Goal: Task Accomplishment & Management: Manage account settings

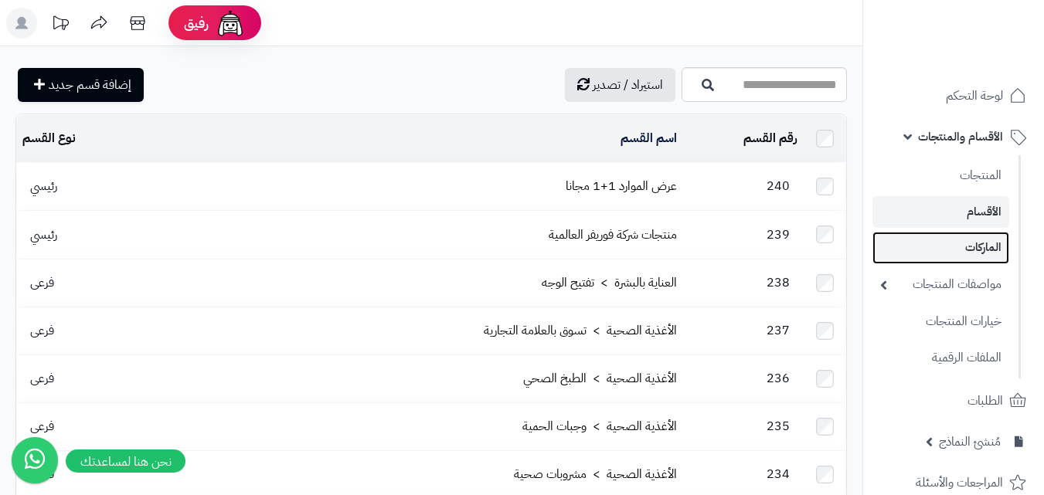
click at [944, 248] on link "الماركات" at bounding box center [940, 248] width 137 height 32
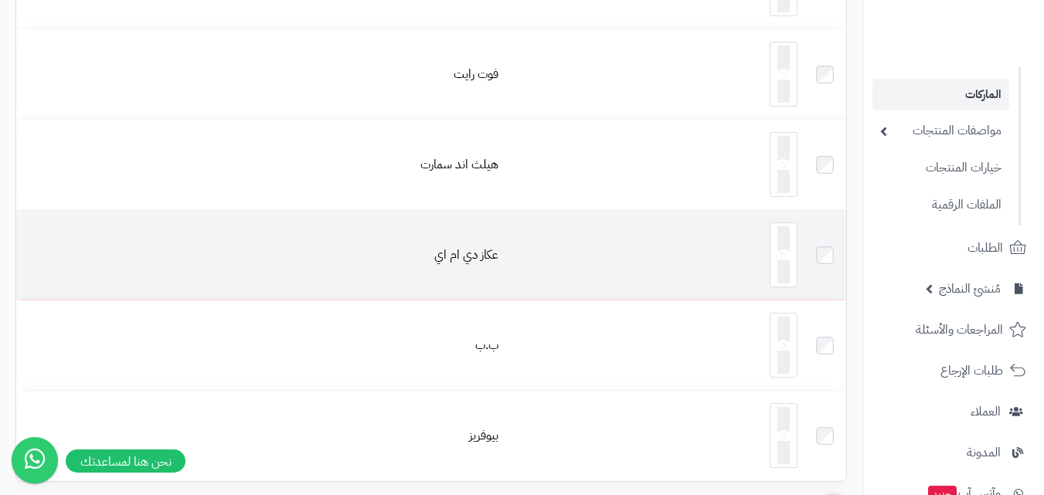
scroll to position [8867, 0]
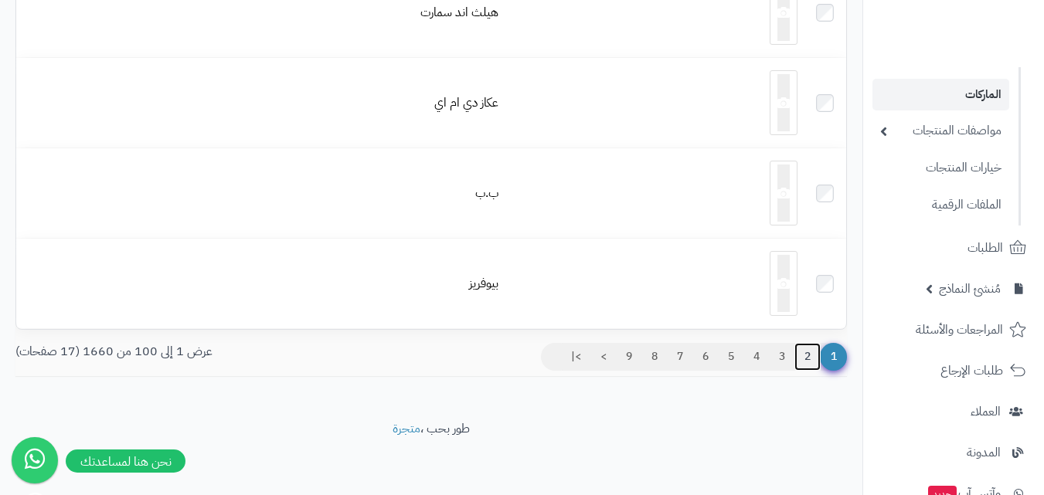
click at [806, 359] on link "2" at bounding box center [807, 357] width 26 height 28
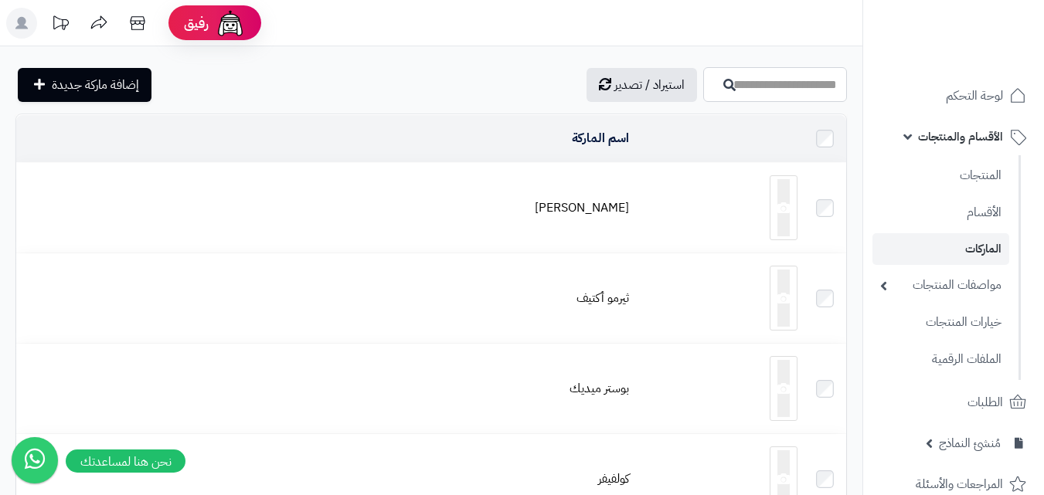
click at [806, 84] on input "اسم الماركة" at bounding box center [775, 84] width 144 height 35
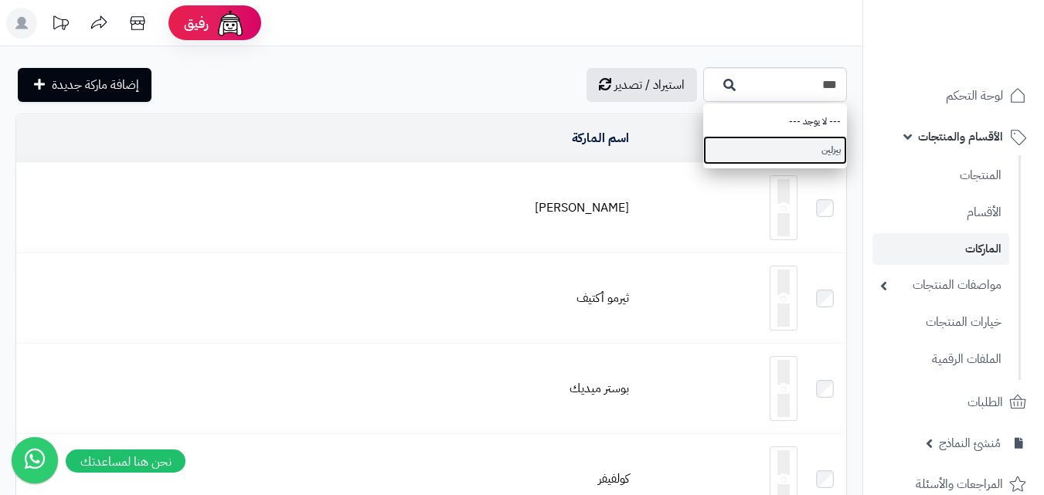
click at [779, 152] on link "بيزلين" at bounding box center [775, 150] width 144 height 29
type input "******"
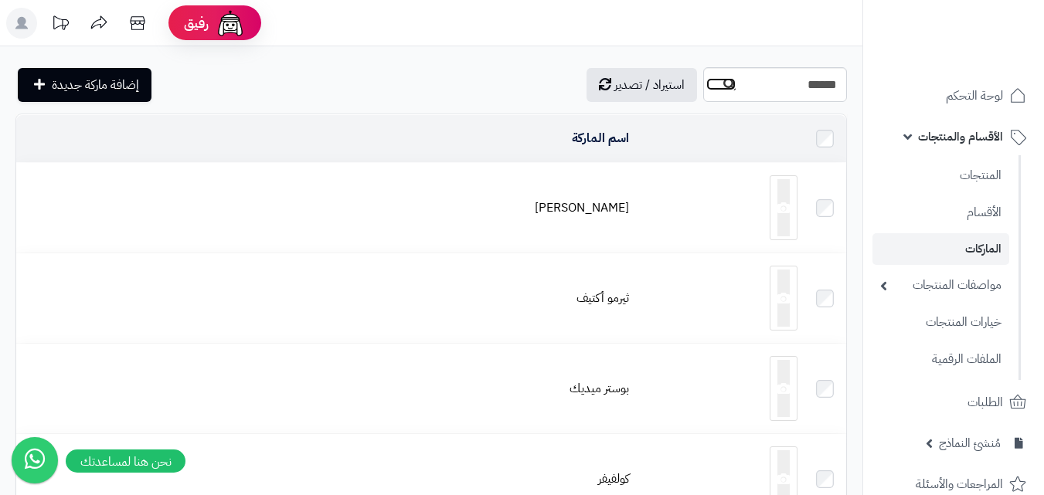
click at [723, 88] on icon "button" at bounding box center [729, 84] width 12 height 12
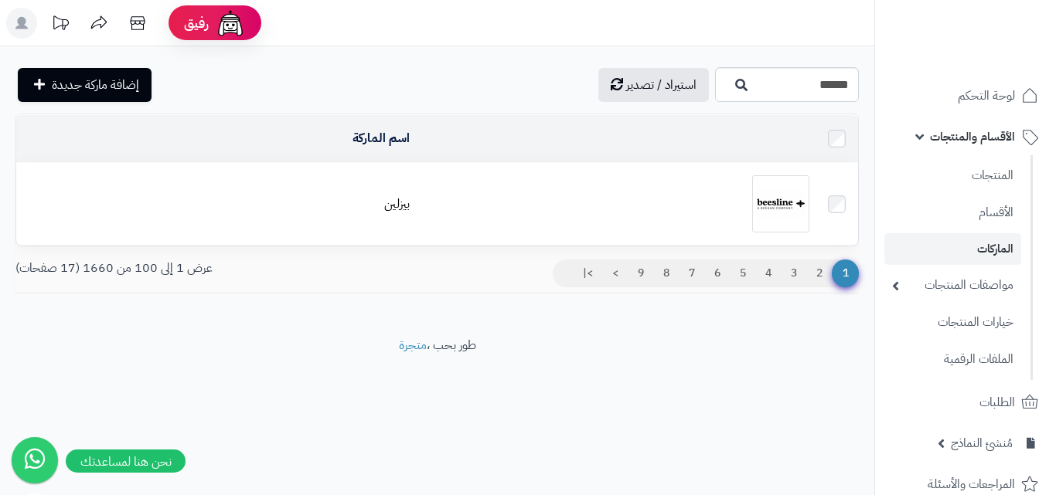
click at [767, 192] on img at bounding box center [780, 203] width 57 height 57
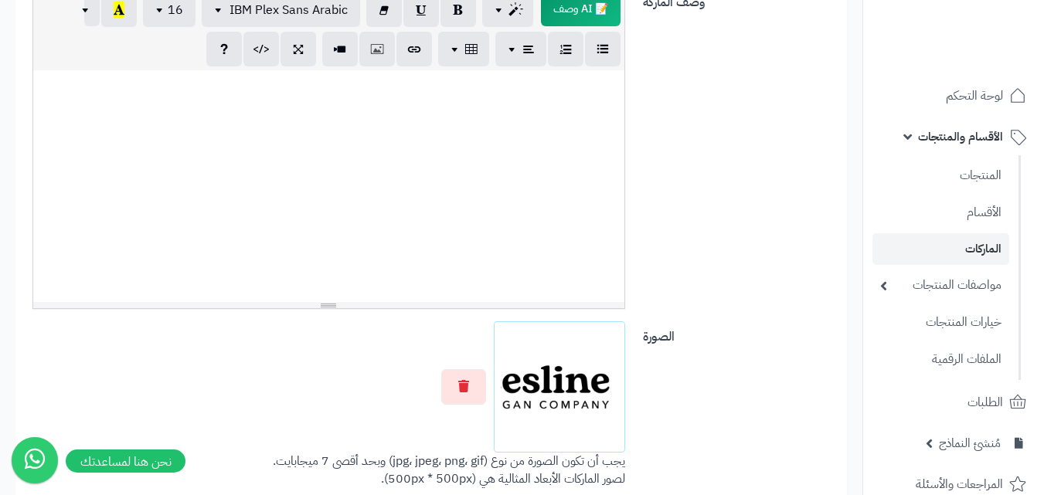
scroll to position [515, 0]
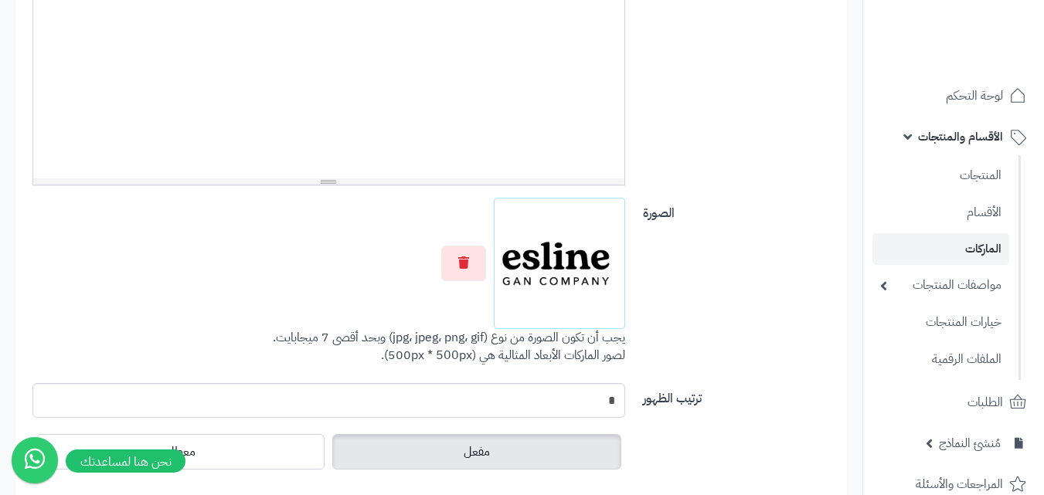
click at [505, 451] on label "مفعل" at bounding box center [476, 452] width 288 height 36
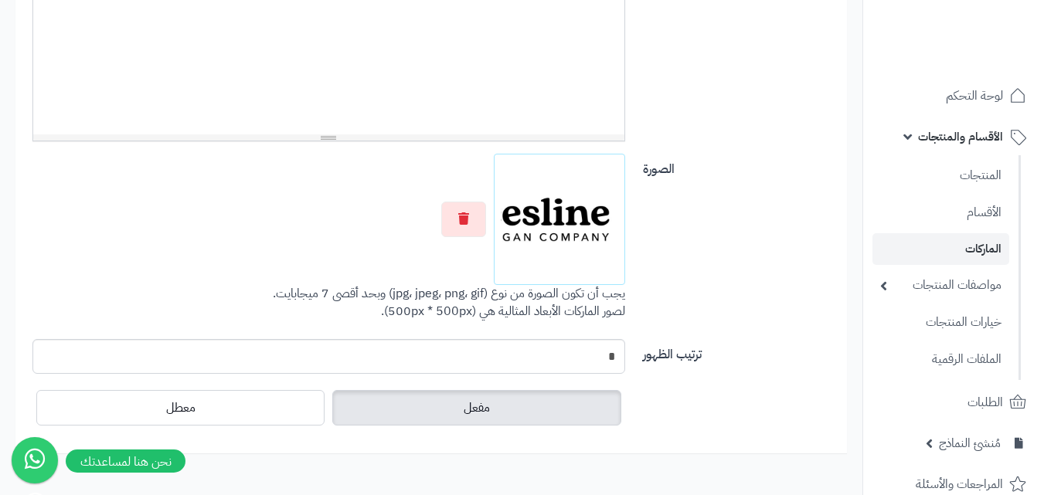
scroll to position [639, 0]
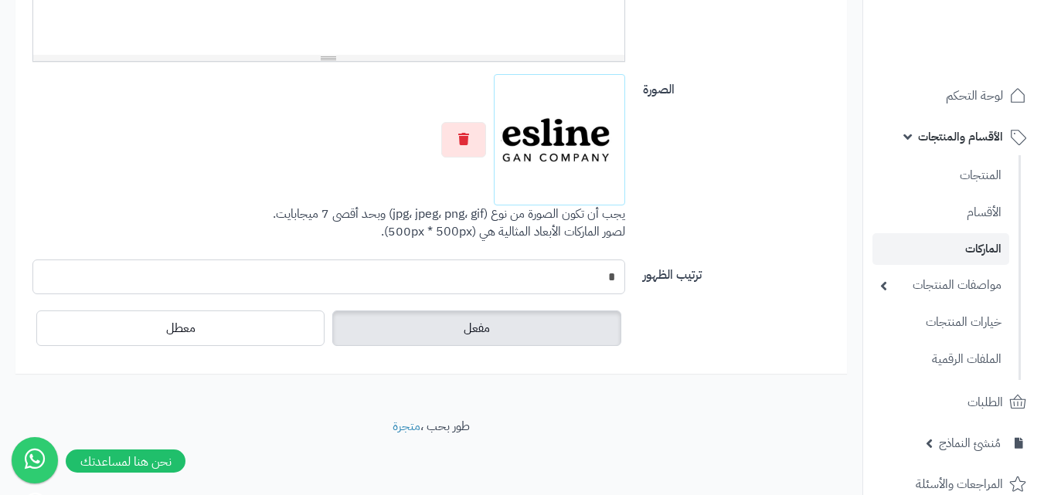
click at [593, 273] on input "*" at bounding box center [328, 277] width 593 height 35
click at [712, 222] on div "الصورة اختر الصورة الأساسية يجب أن تكون الصورة من نوع (jpg، jpeg، png، gif) وبح…" at bounding box center [431, 166] width 821 height 185
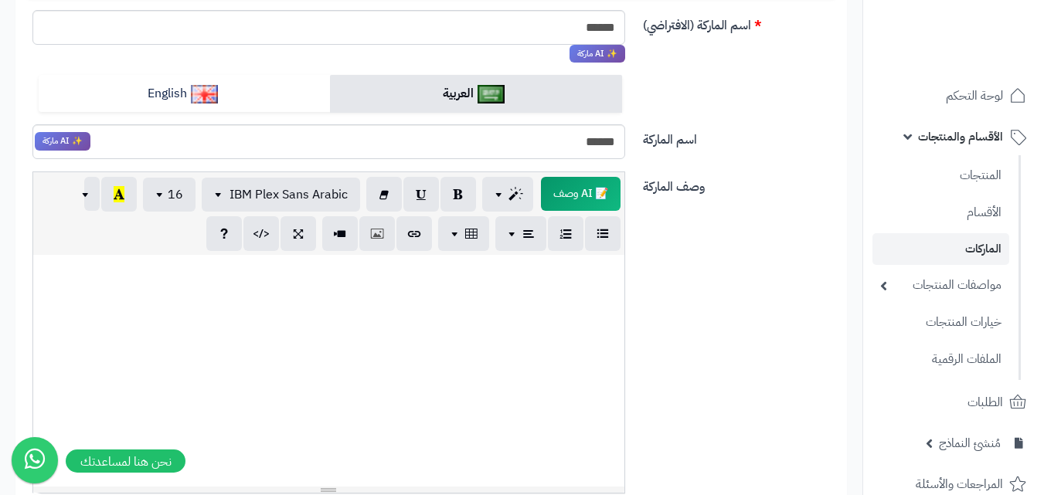
scroll to position [73, 0]
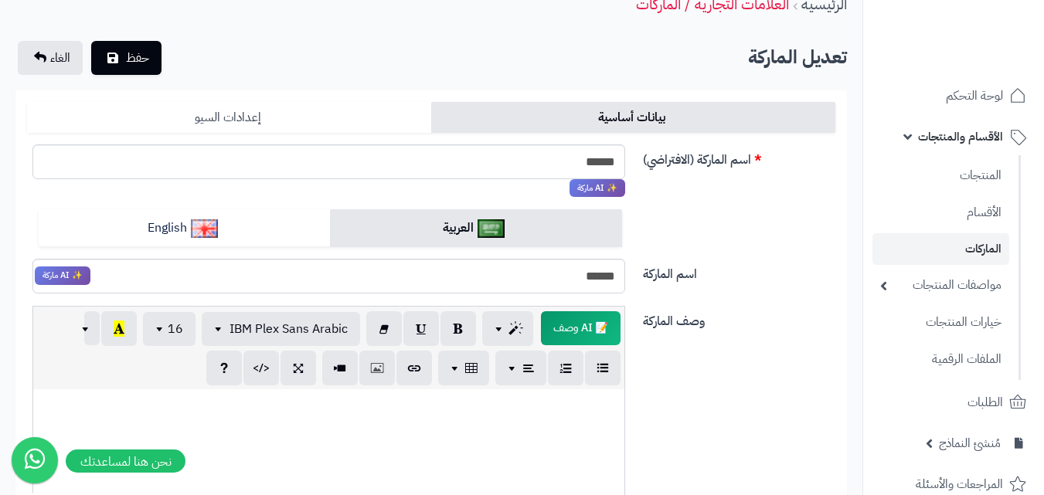
click at [205, 117] on link "إعدادات السيو" at bounding box center [229, 117] width 404 height 31
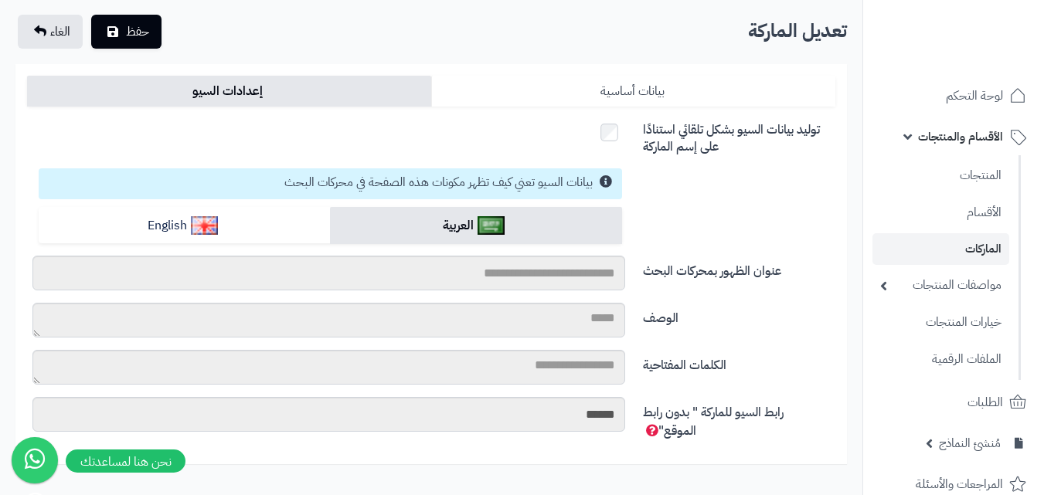
scroll to position [0, 0]
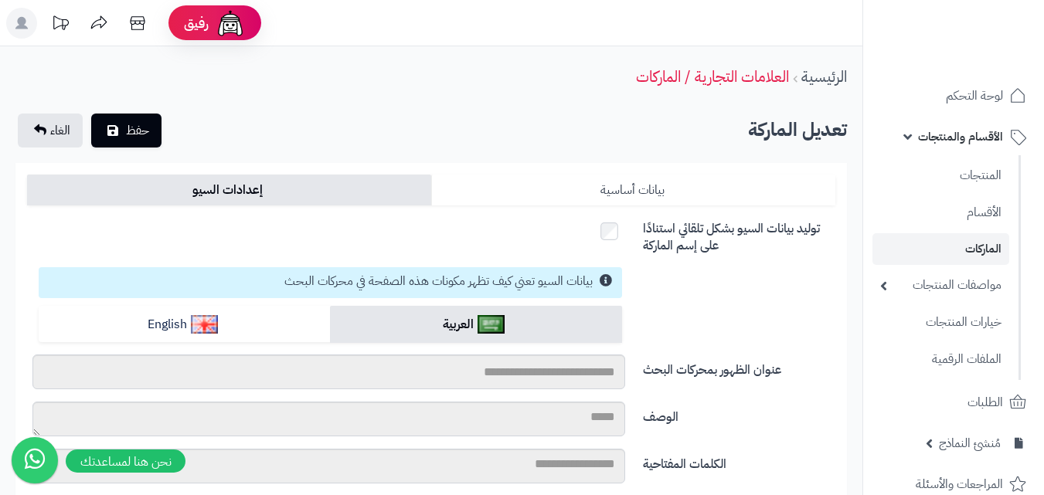
click at [651, 190] on link "بيانات أساسية" at bounding box center [633, 190] width 404 height 31
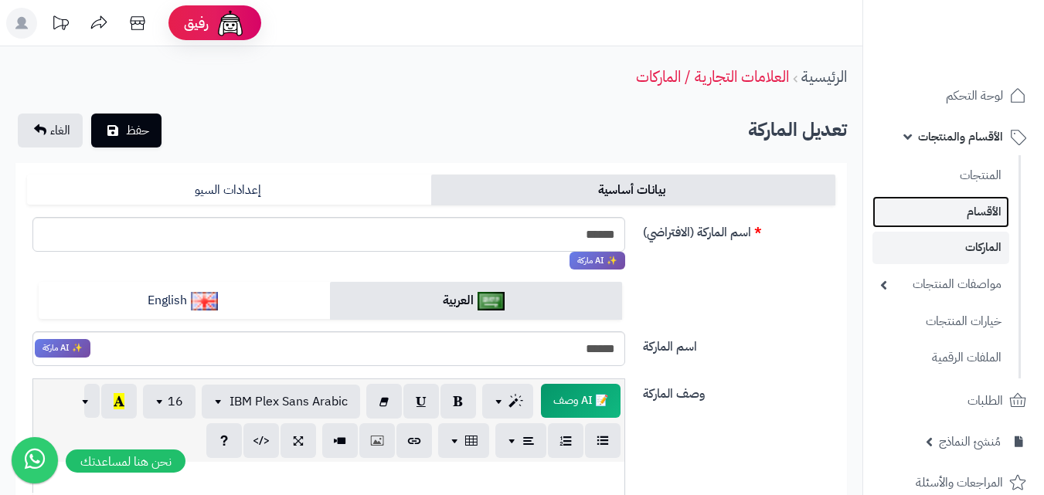
click at [974, 223] on link "الأقسام" at bounding box center [940, 212] width 137 height 32
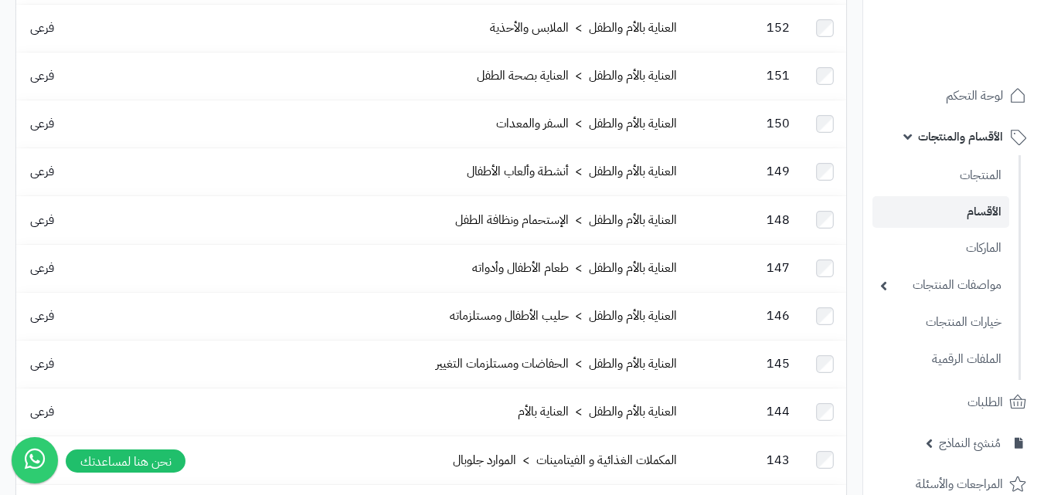
scroll to position [4393, 0]
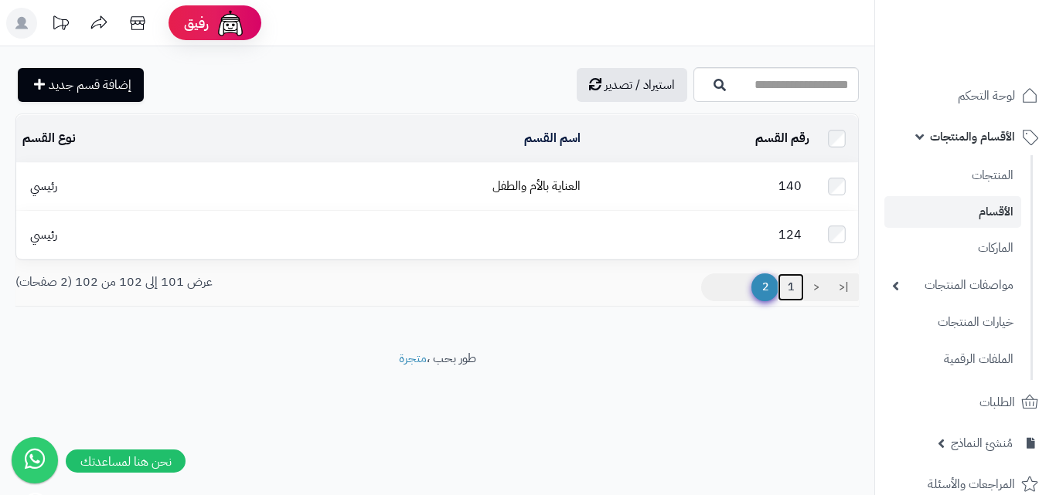
click at [791, 280] on link "1" at bounding box center [790, 288] width 26 height 28
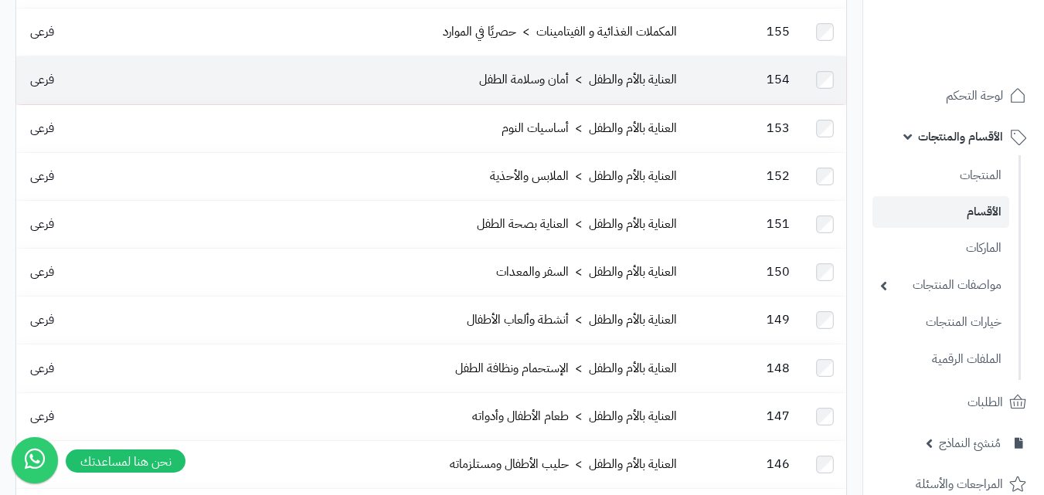
scroll to position [4393, 0]
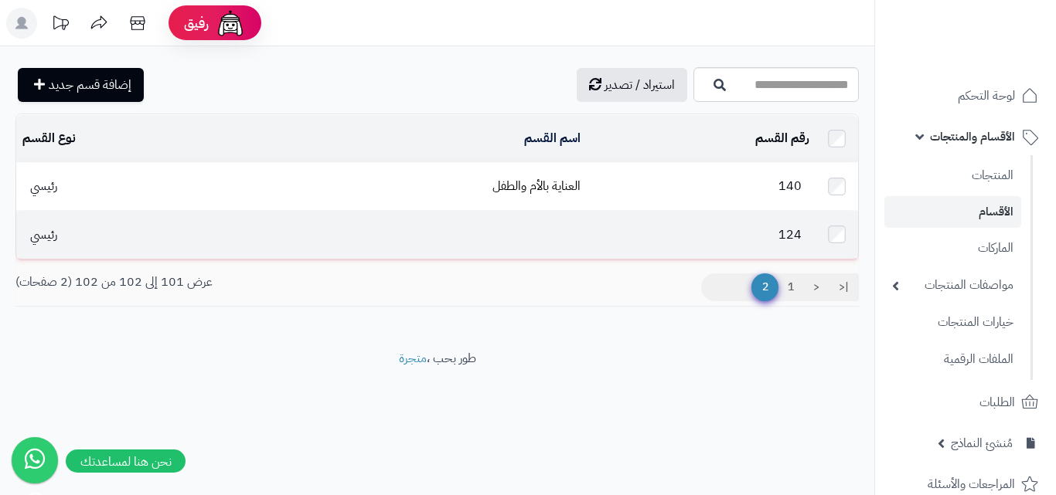
click at [736, 232] on td "124" at bounding box center [700, 234] width 228 height 47
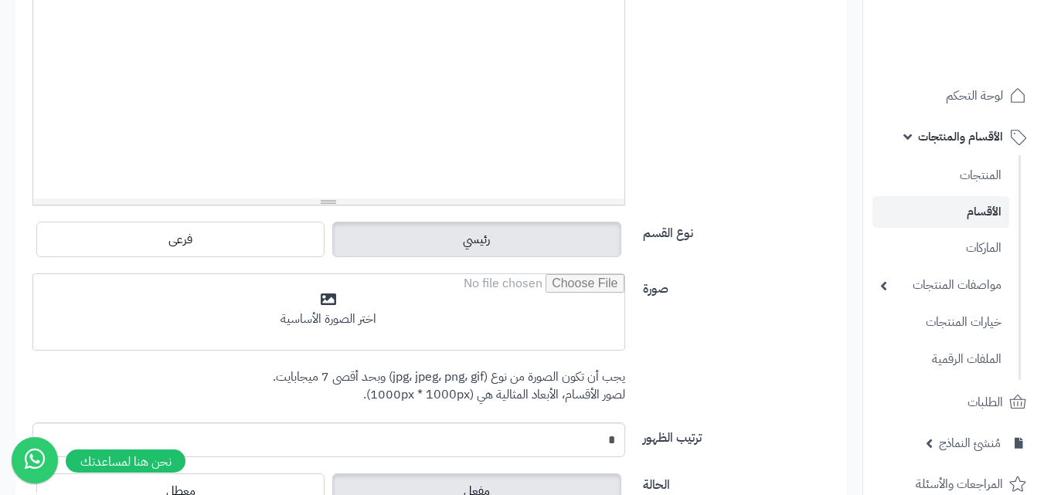
scroll to position [515, 0]
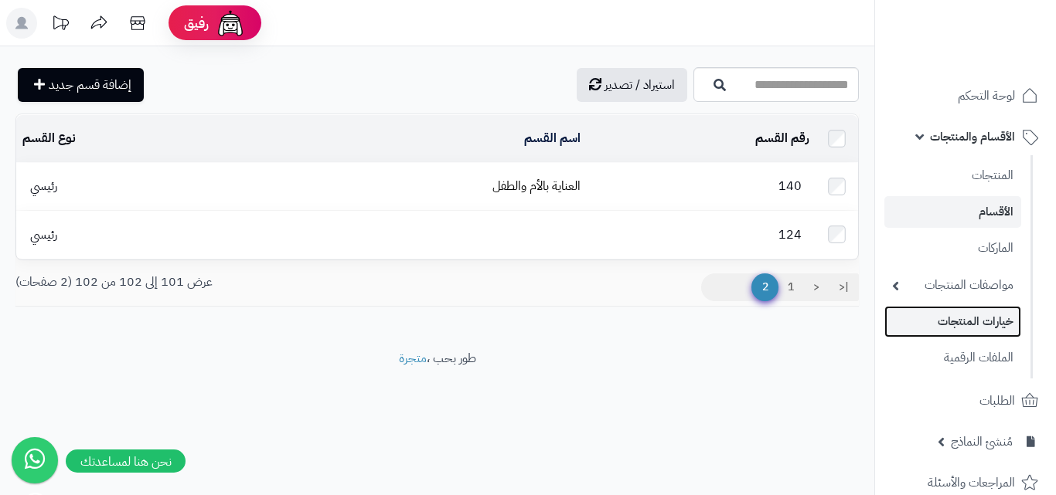
click at [986, 324] on link "خيارات المنتجات" at bounding box center [952, 322] width 137 height 32
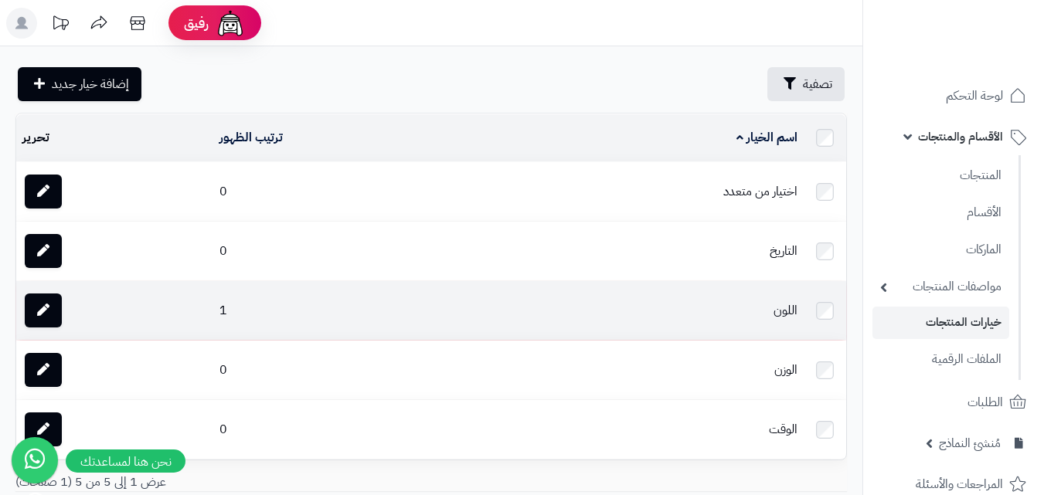
scroll to position [115, 0]
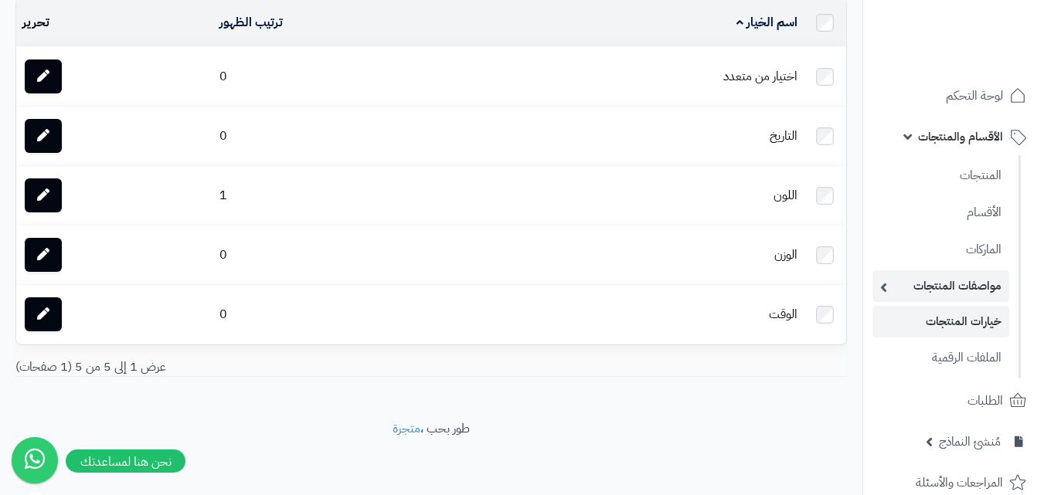
click at [934, 295] on link "مواصفات المنتجات" at bounding box center [940, 286] width 137 height 32
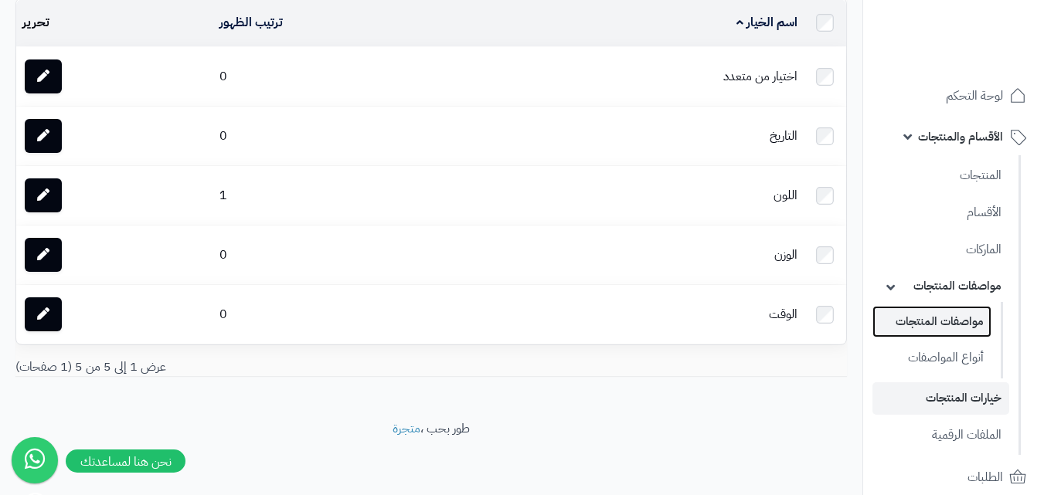
click at [939, 332] on link "مواصفات المنتجات" at bounding box center [931, 322] width 119 height 32
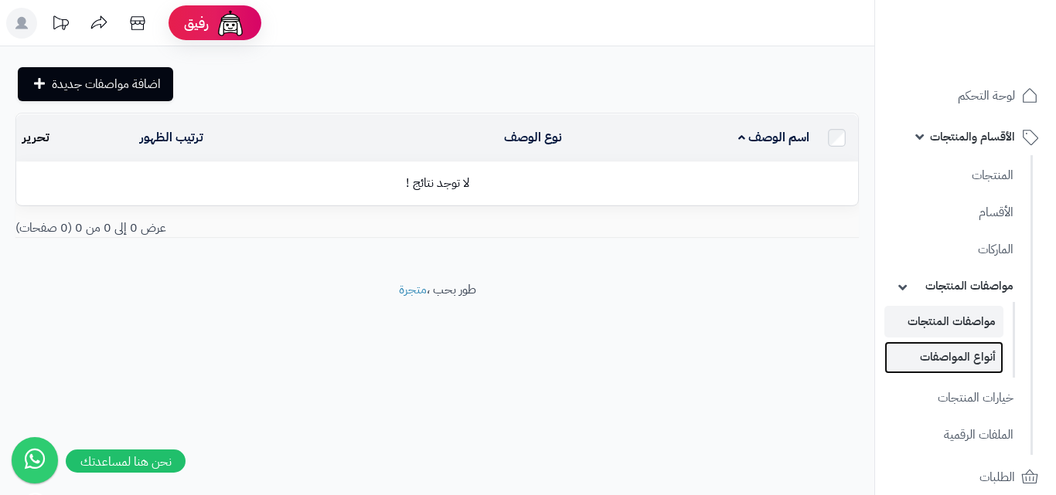
click at [940, 351] on link "أنواع المواصفات" at bounding box center [943, 358] width 119 height 32
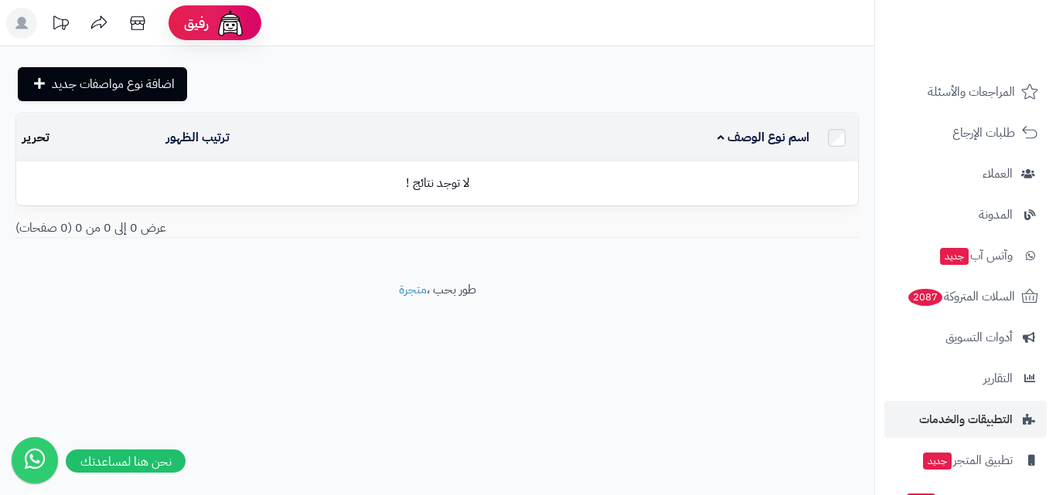
scroll to position [515, 0]
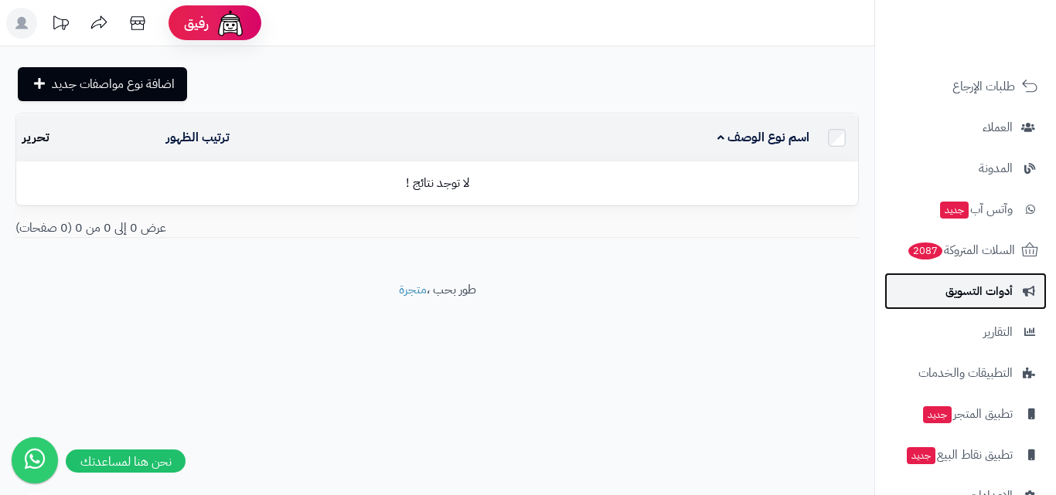
click at [967, 293] on span "أدوات التسويق" at bounding box center [978, 291] width 67 height 22
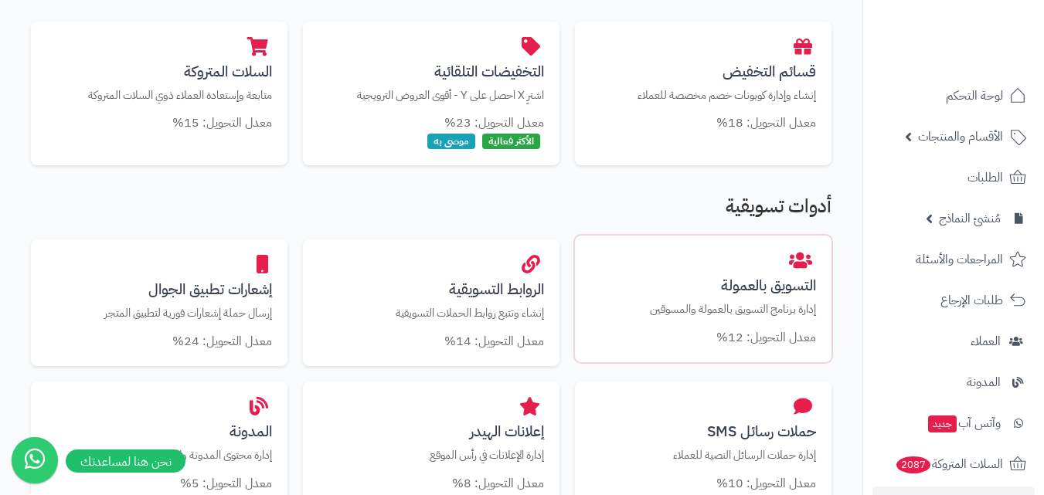
scroll to position [618, 0]
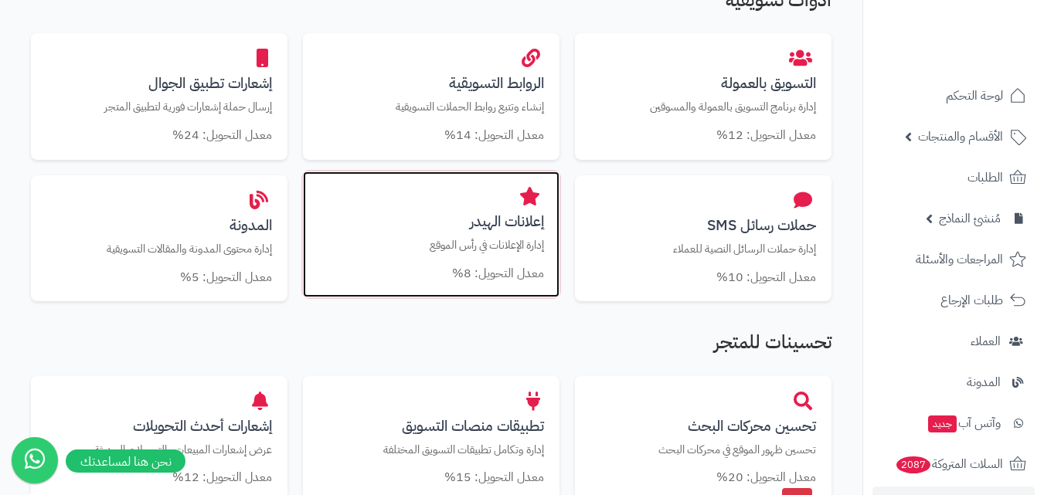
click at [520, 237] on p "إدارة الإعلانات في رأس الموقع" at bounding box center [431, 245] width 226 height 16
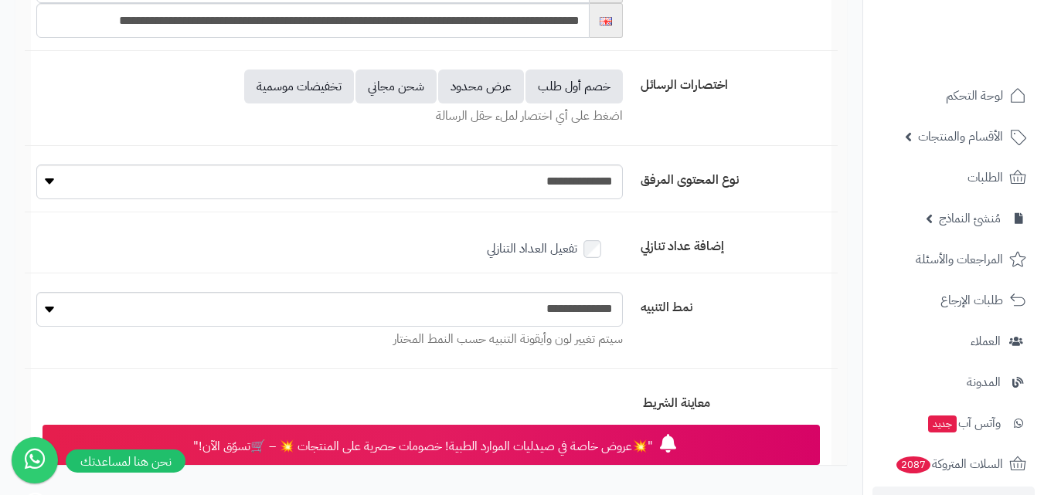
scroll to position [458, 0]
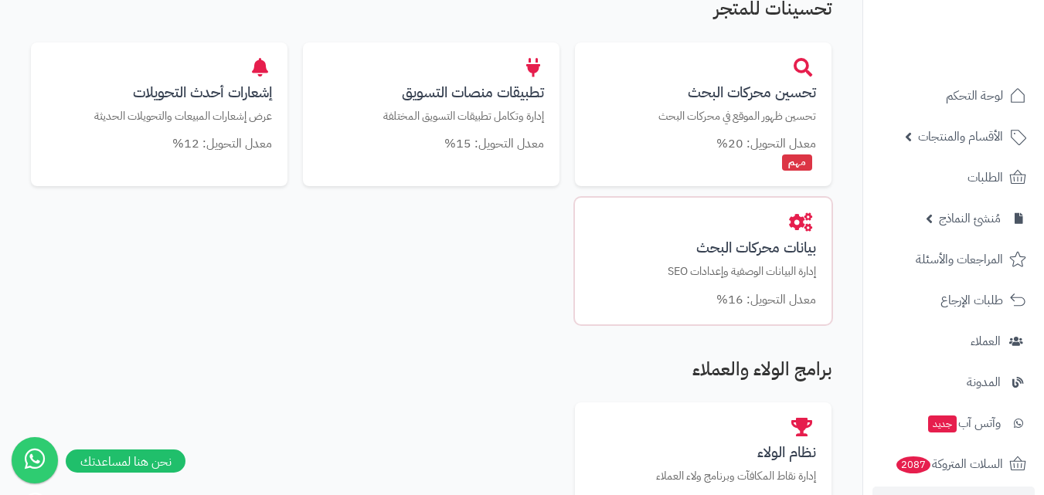
scroll to position [826, 0]
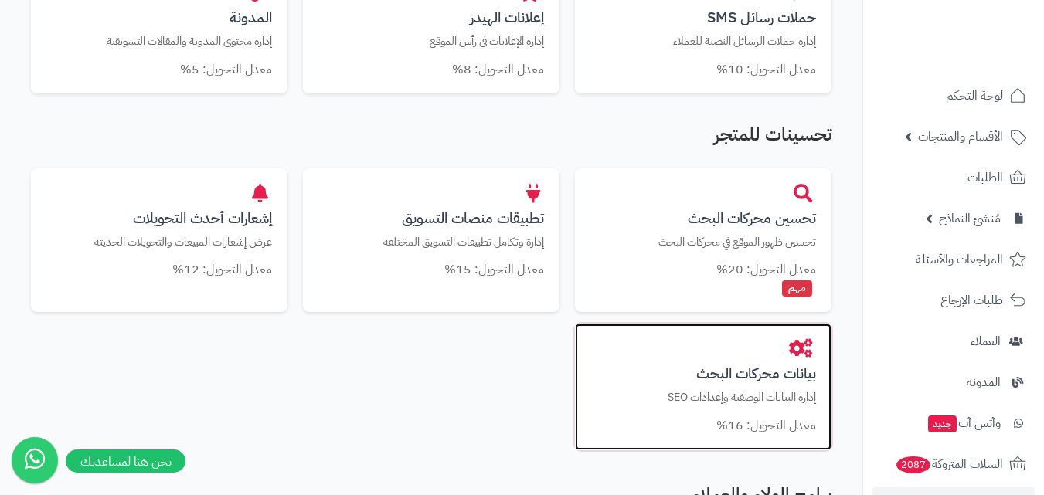
click at [767, 365] on h3 "بيانات محركات البحث" at bounding box center [703, 373] width 226 height 16
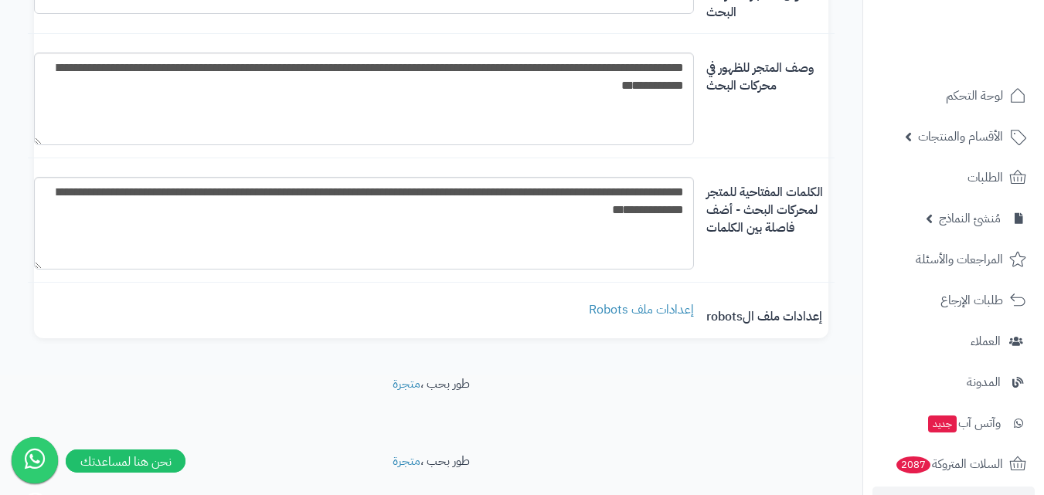
scroll to position [207, 0]
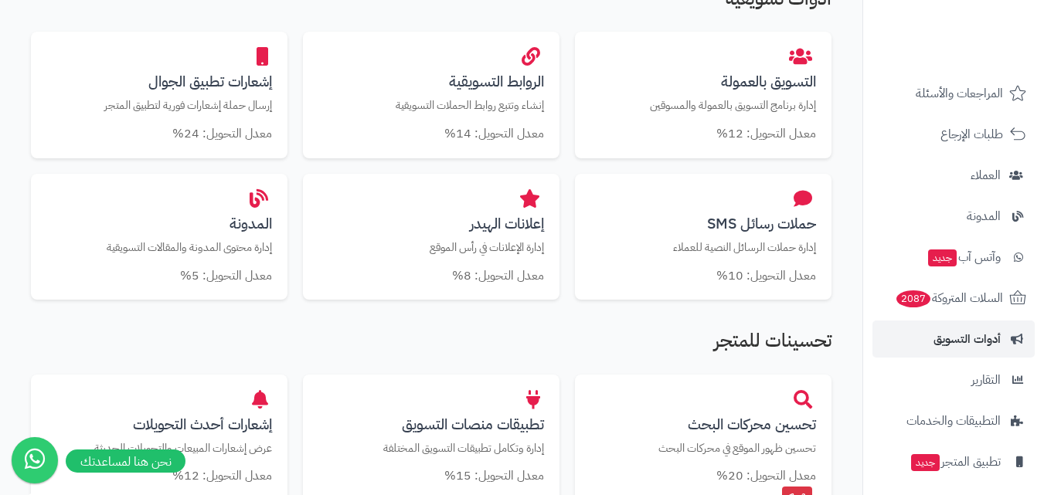
scroll to position [253, 0]
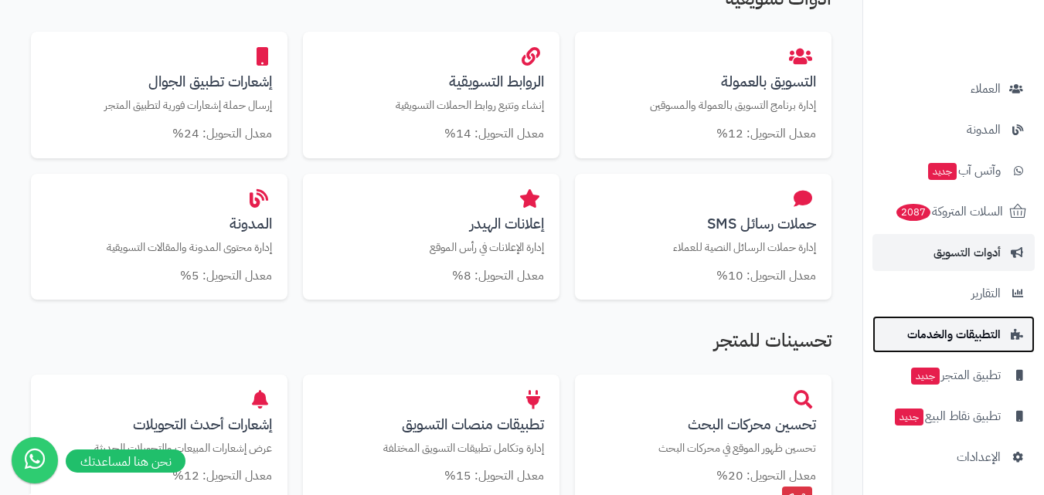
click at [973, 334] on span "التطبيقات والخدمات" at bounding box center [953, 335] width 93 height 22
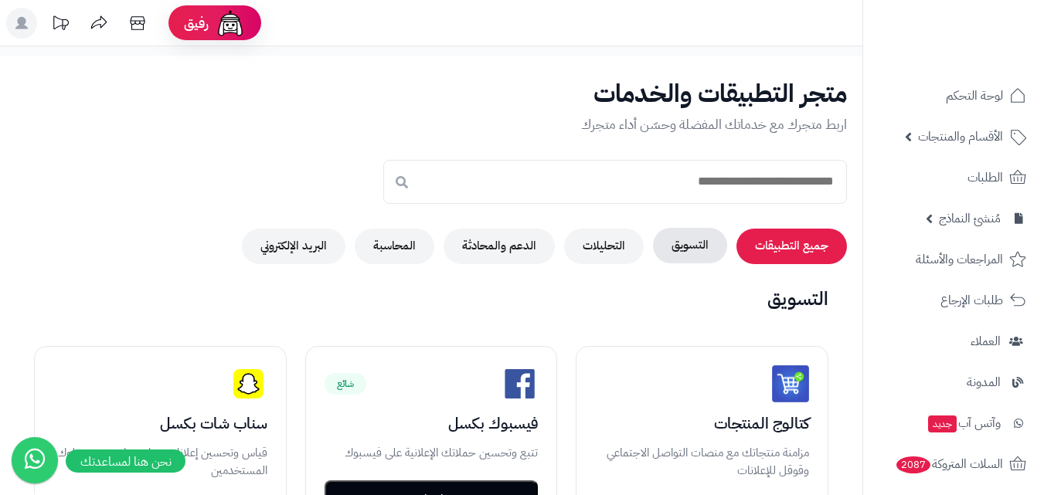
click at [682, 249] on button "التسويق" at bounding box center [690, 246] width 74 height 36
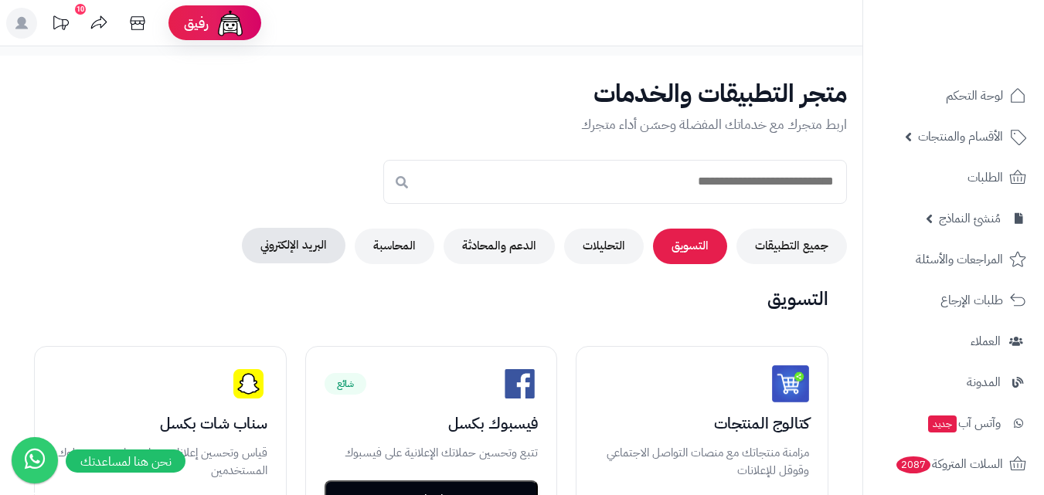
click at [293, 239] on button "البريد الإلكتروني" at bounding box center [294, 246] width 104 height 36
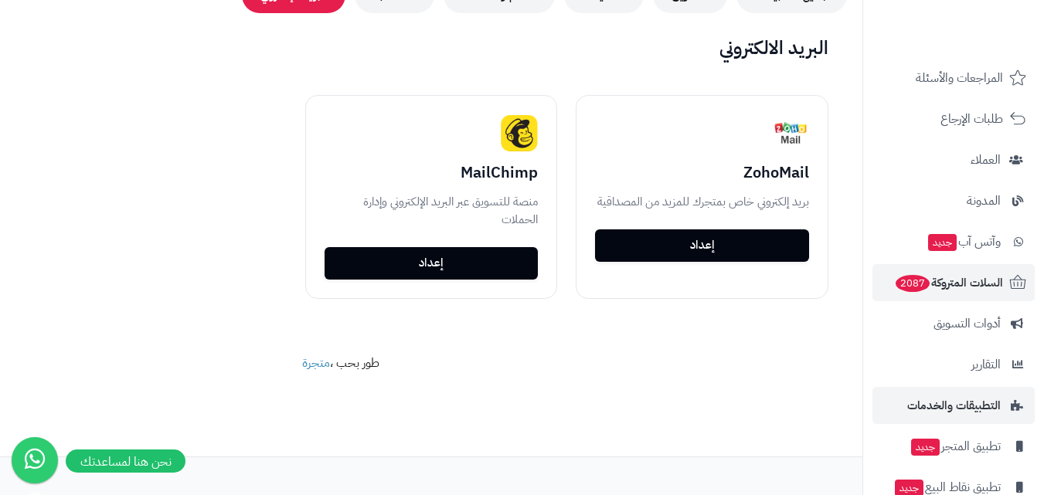
scroll to position [253, 0]
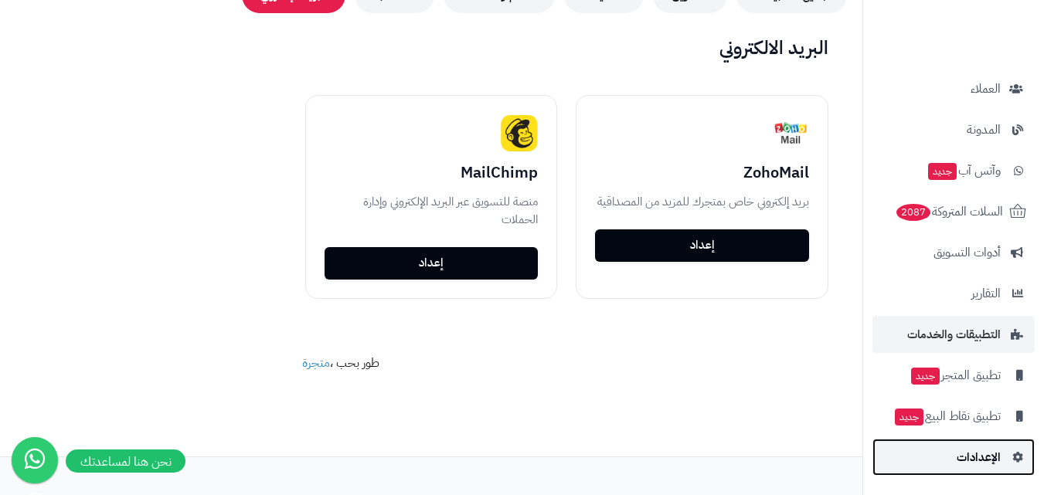
click at [973, 451] on span "الإعدادات" at bounding box center [979, 458] width 44 height 22
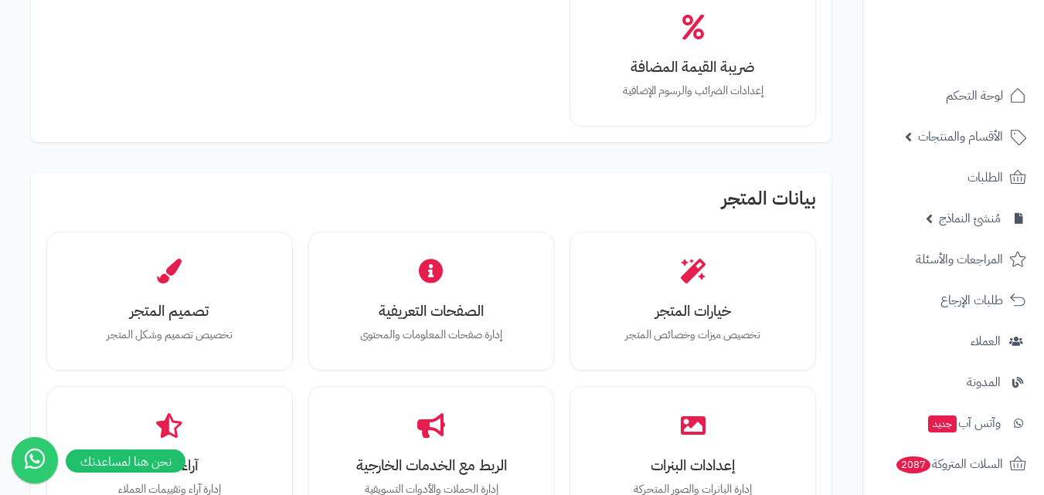
scroll to position [412, 0]
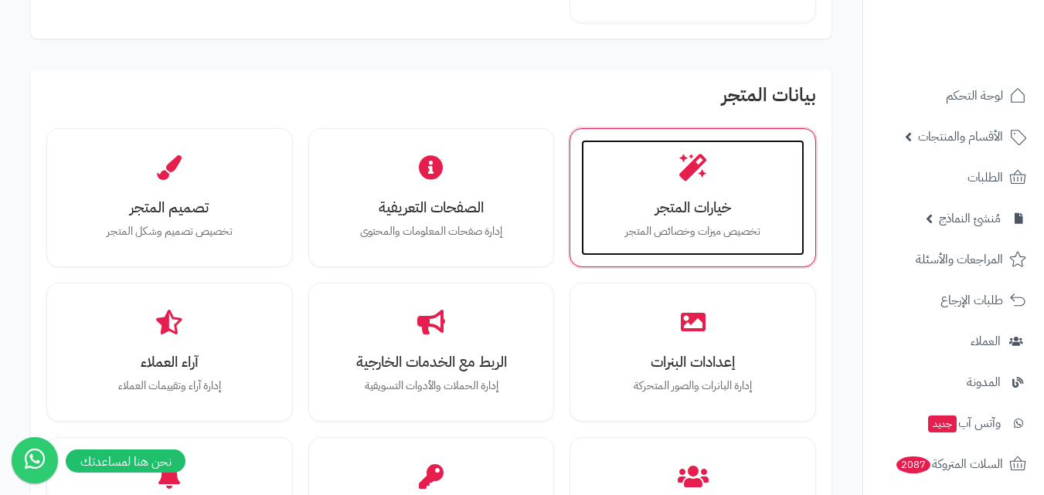
click at [694, 216] on h3 "خيارات المتجر" at bounding box center [693, 207] width 192 height 16
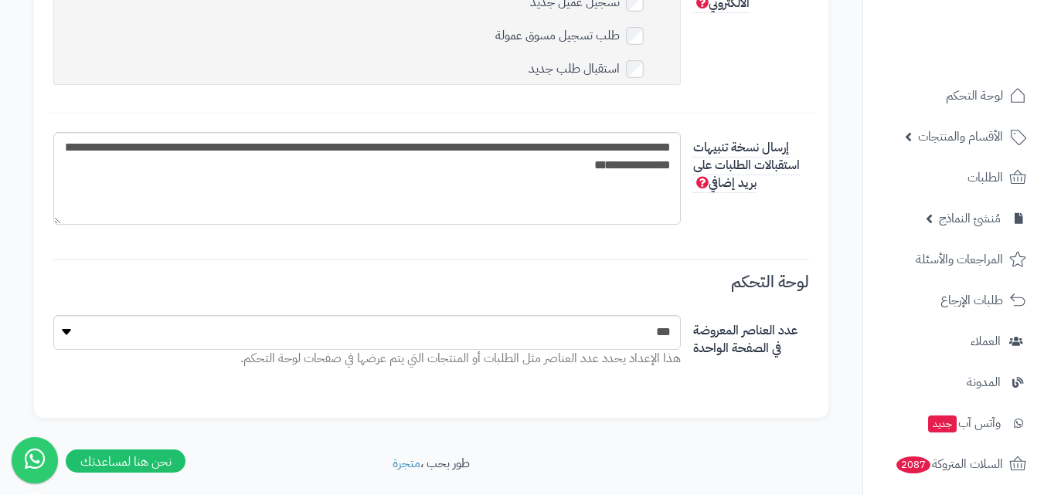
scroll to position [5247, 0]
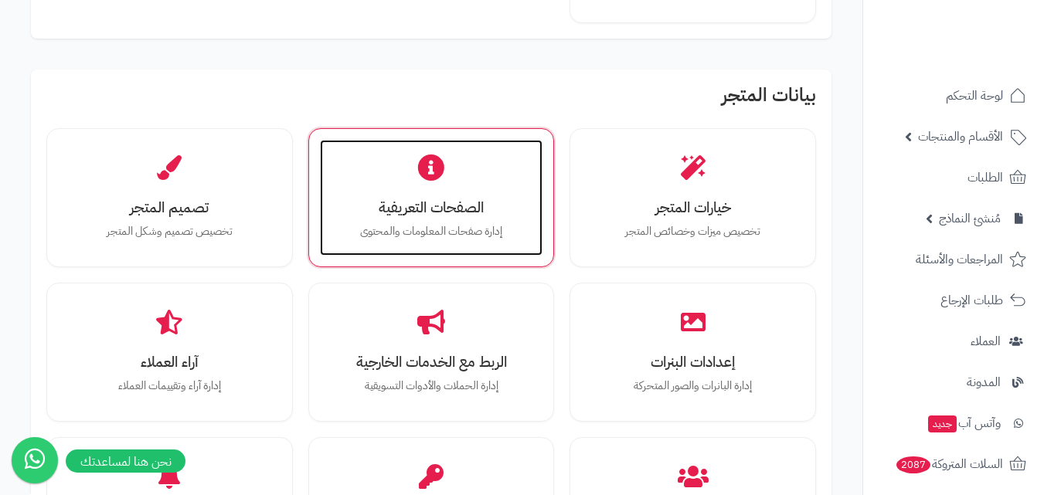
click at [444, 210] on h3 "الصفحات التعريفية" at bounding box center [431, 207] width 192 height 16
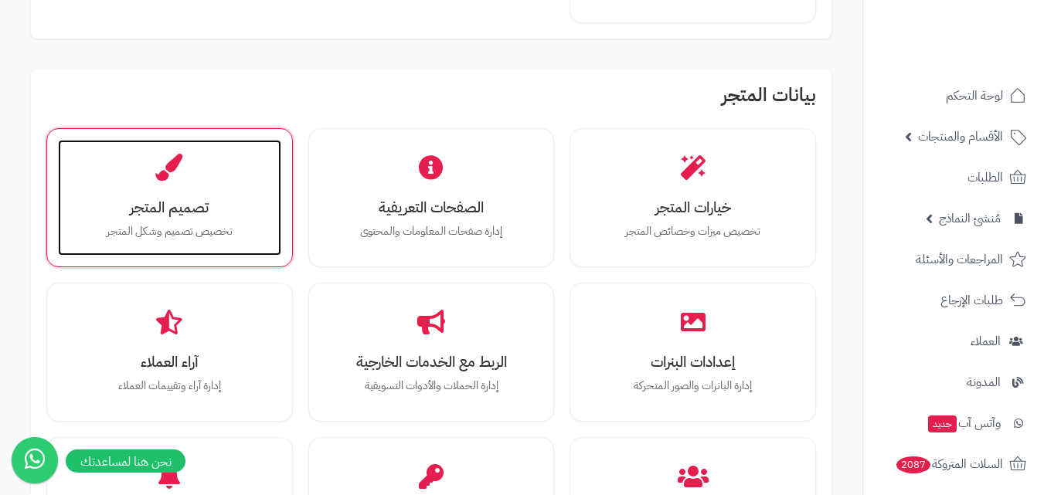
click at [170, 203] on h3 "تصميم المتجر" at bounding box center [169, 207] width 192 height 16
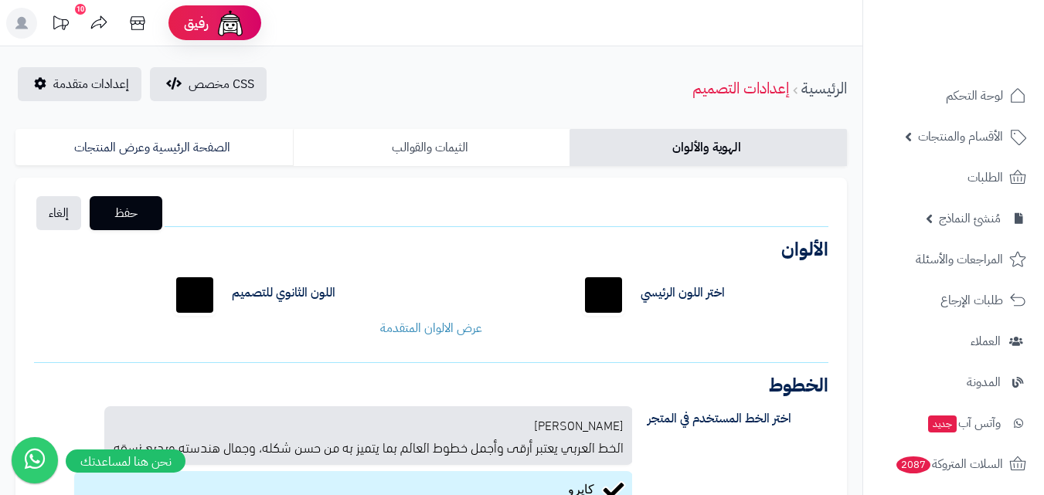
click at [393, 149] on link "الثيمات والقوالب" at bounding box center [431, 147] width 277 height 37
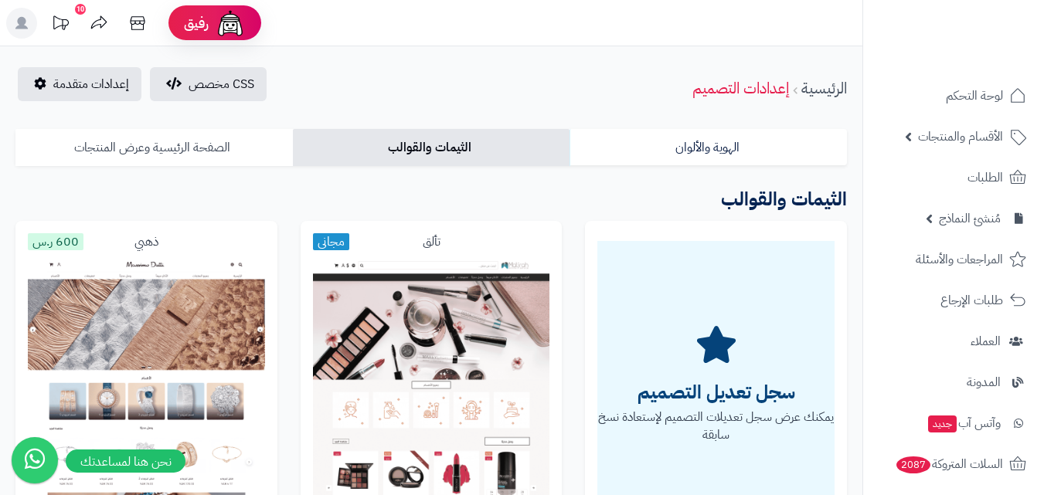
click at [217, 151] on link "الصفحة الرئيسية وعرض المنتجات" at bounding box center [153, 147] width 277 height 37
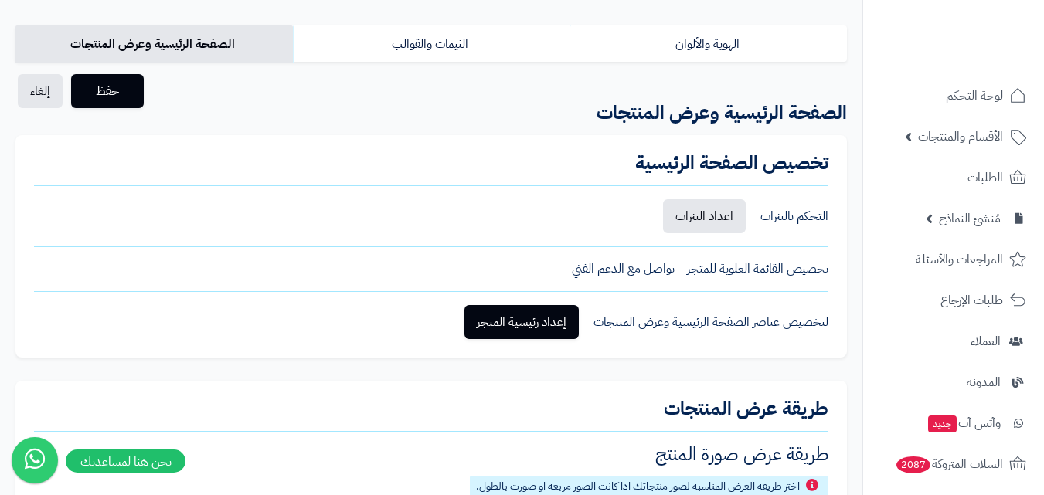
scroll to position [206, 0]
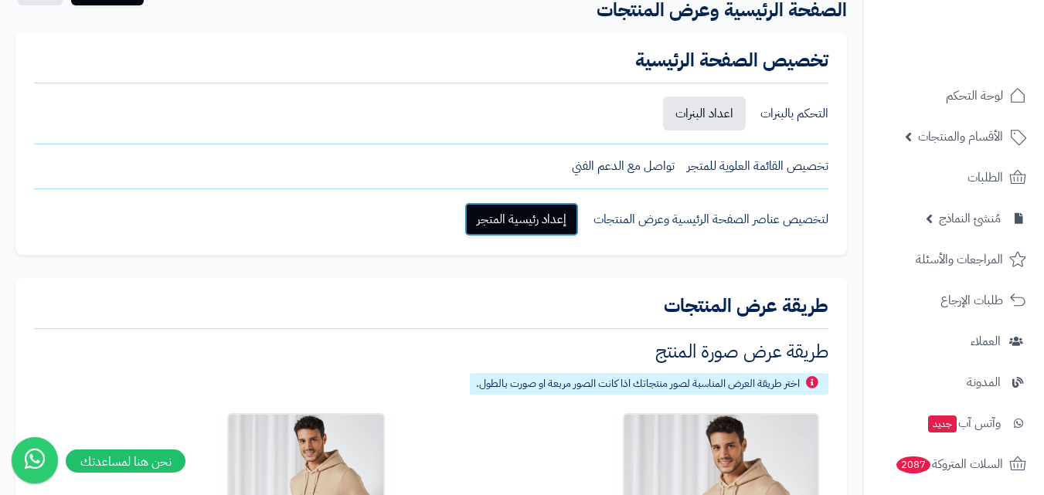
click at [549, 229] on link "إعداد رئيسية المتجر" at bounding box center [521, 219] width 114 height 34
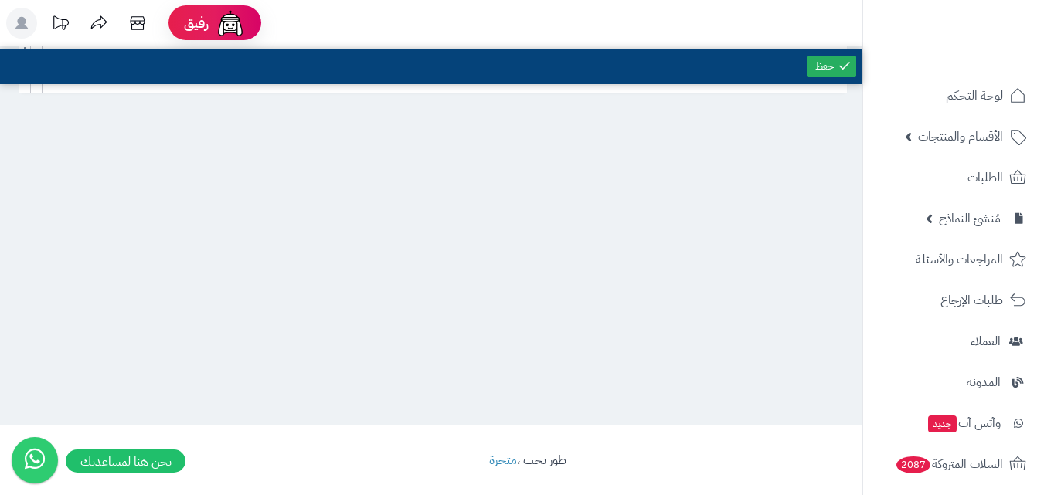
scroll to position [2209, 0]
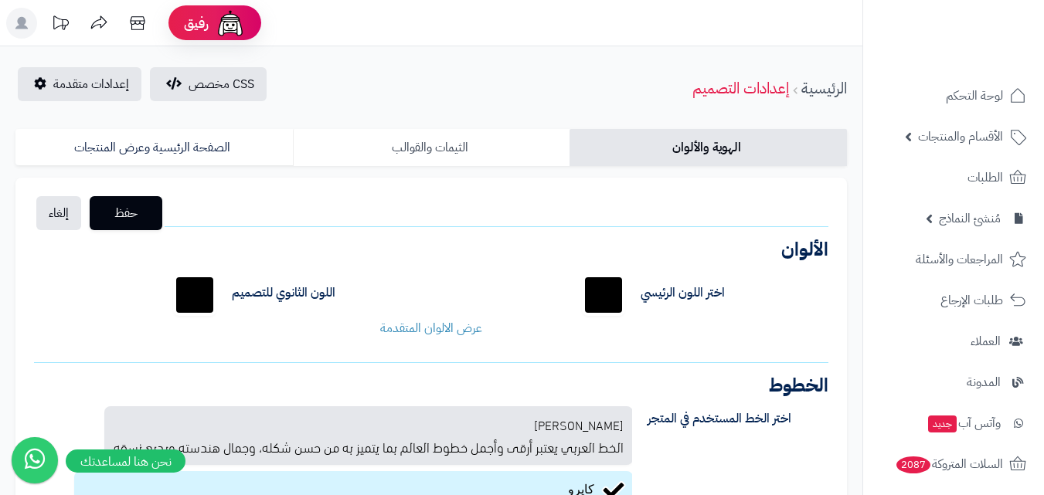
click at [436, 144] on link "الثيمات والقوالب" at bounding box center [431, 147] width 277 height 37
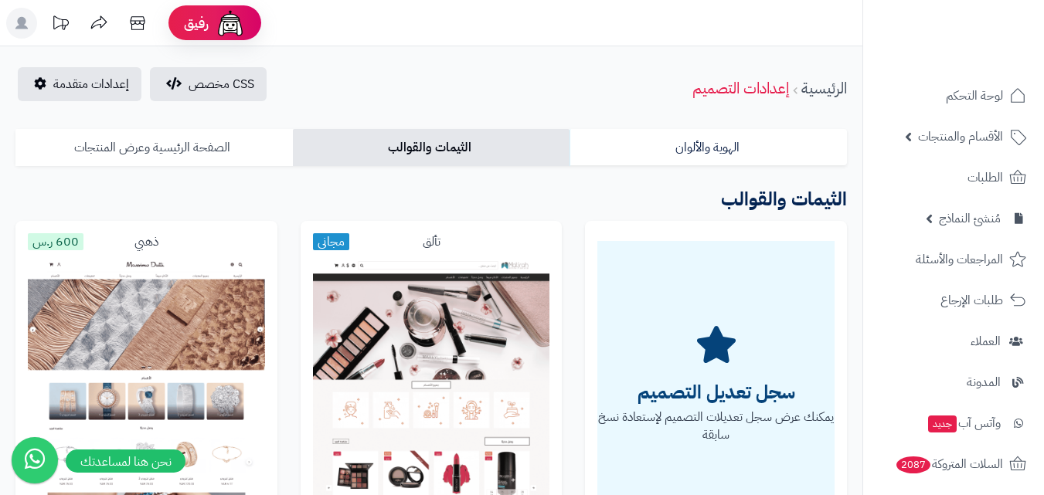
click at [213, 151] on link "الصفحة الرئيسية وعرض المنتجات" at bounding box center [153, 147] width 277 height 37
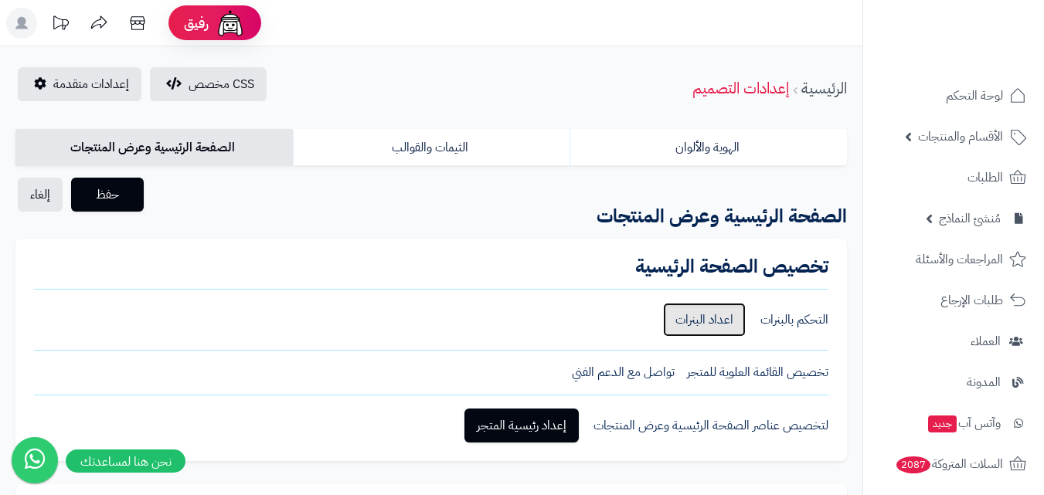
click at [733, 320] on link "اعداد البنرات" at bounding box center [704, 320] width 83 height 34
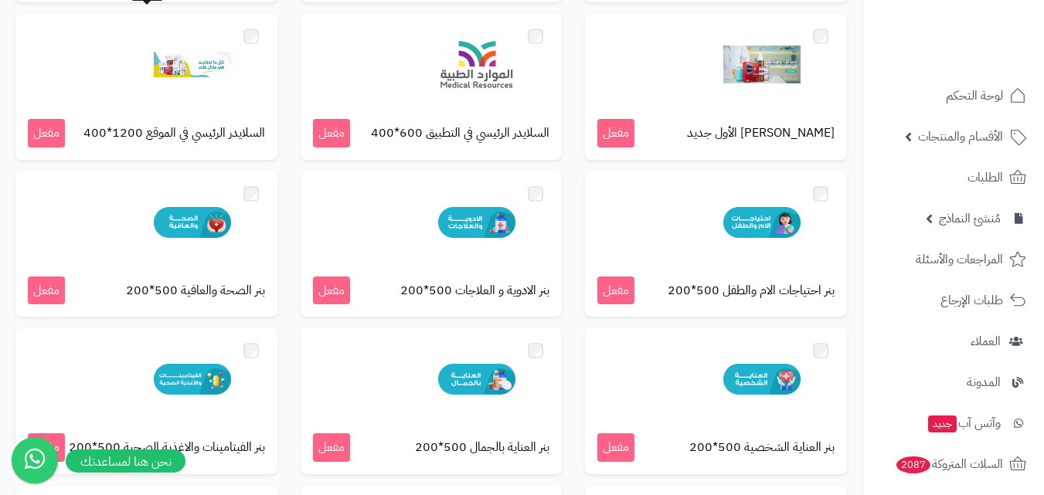
scroll to position [875, 0]
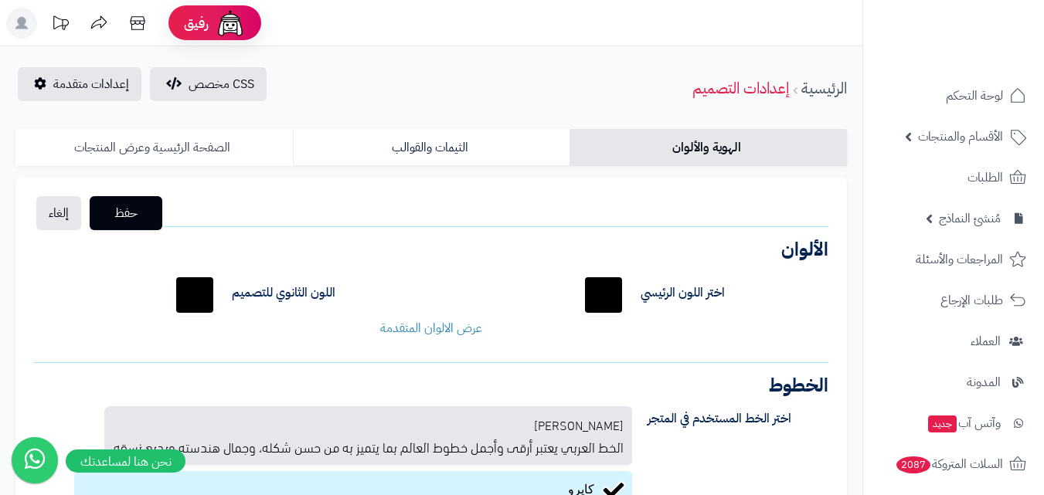
click at [110, 144] on link "الصفحة الرئيسية وعرض المنتجات" at bounding box center [153, 147] width 277 height 37
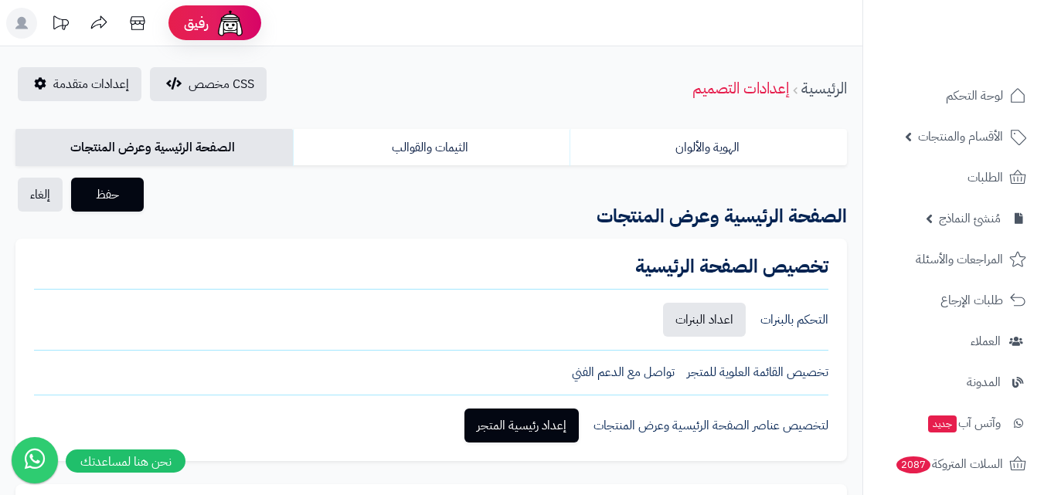
scroll to position [155, 0]
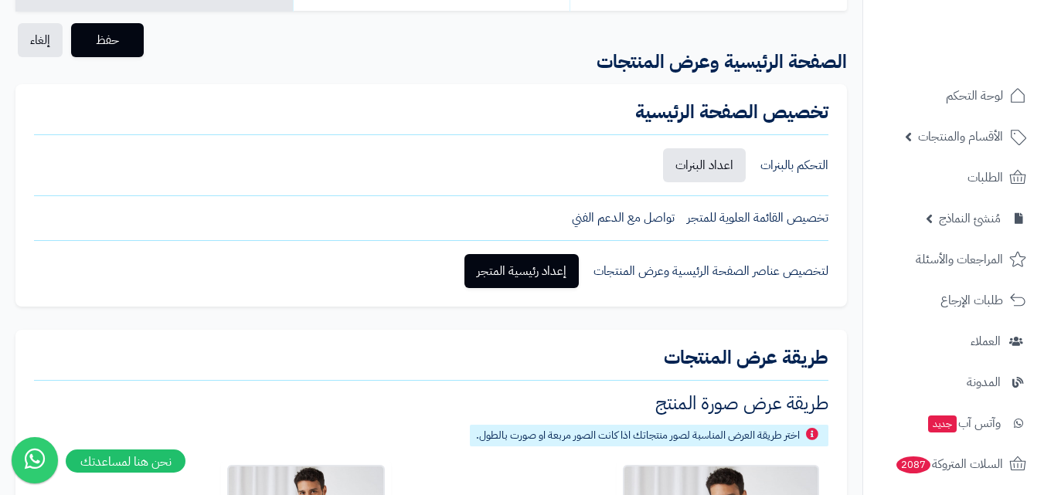
click at [776, 217] on div "تخصيص القائمة العلوية للمتجر" at bounding box center [757, 218] width 141 height 18
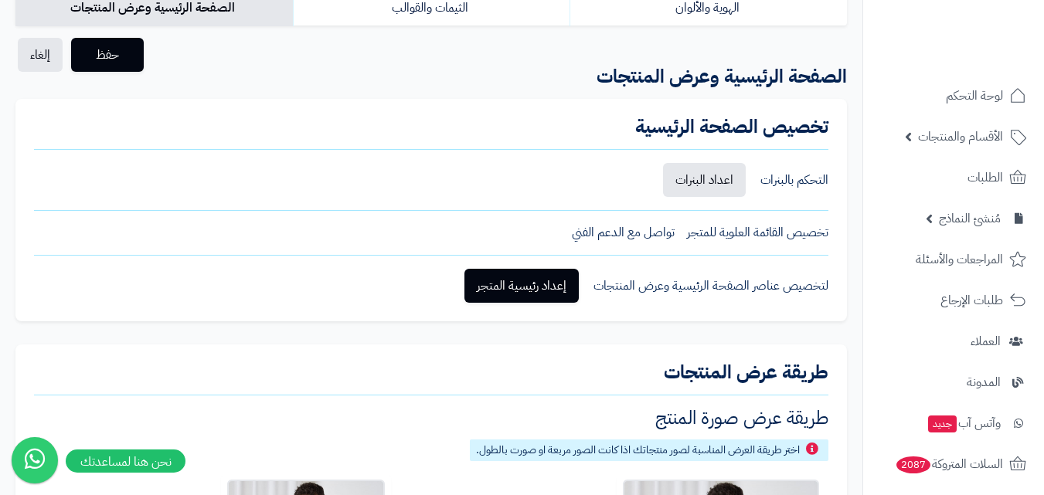
scroll to position [0, 0]
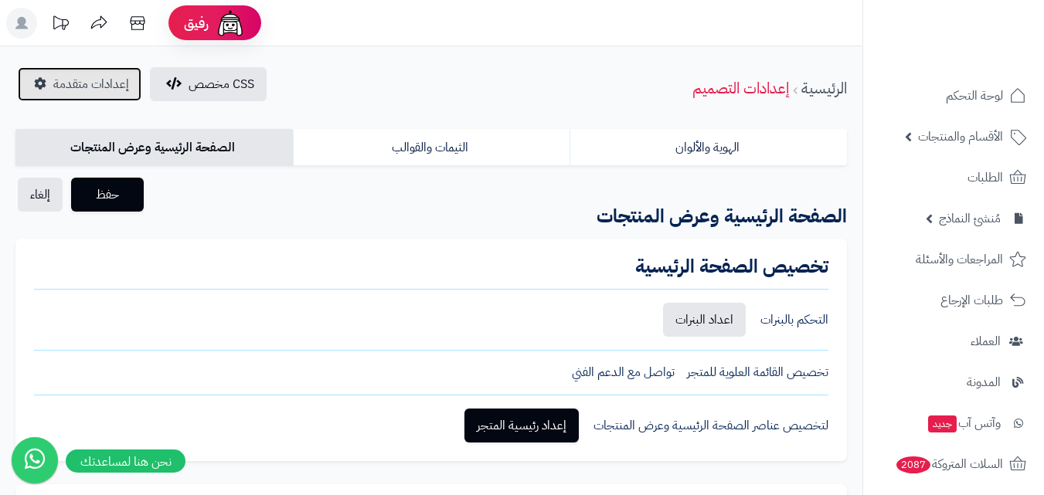
click at [93, 85] on span "إعدادات متقدمة" at bounding box center [91, 84] width 76 height 19
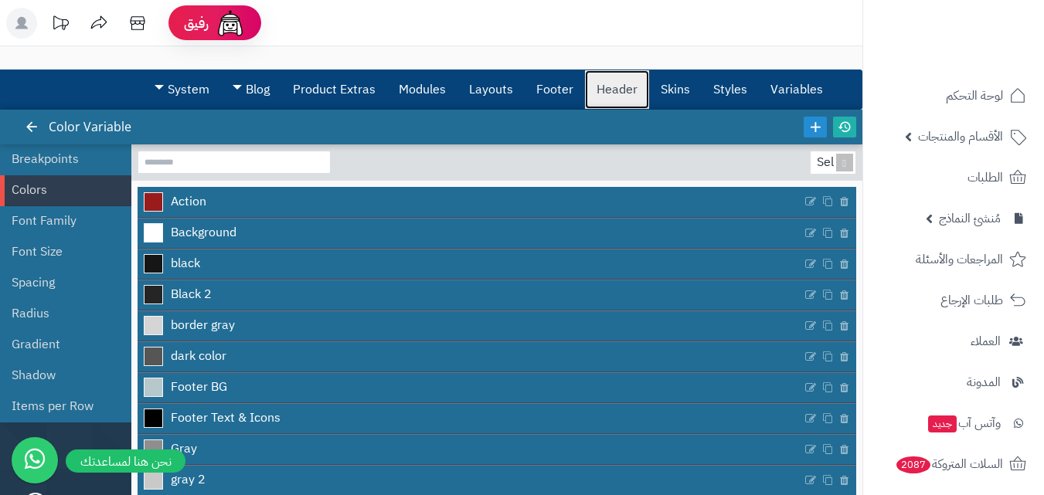
click at [624, 81] on link "Header" at bounding box center [617, 89] width 64 height 39
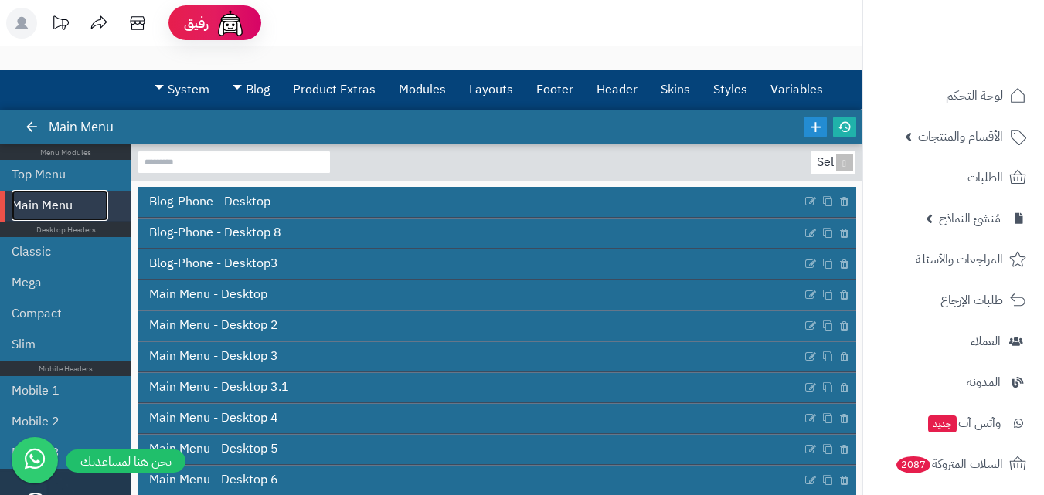
click at [63, 201] on link "Main Menu" at bounding box center [60, 205] width 97 height 31
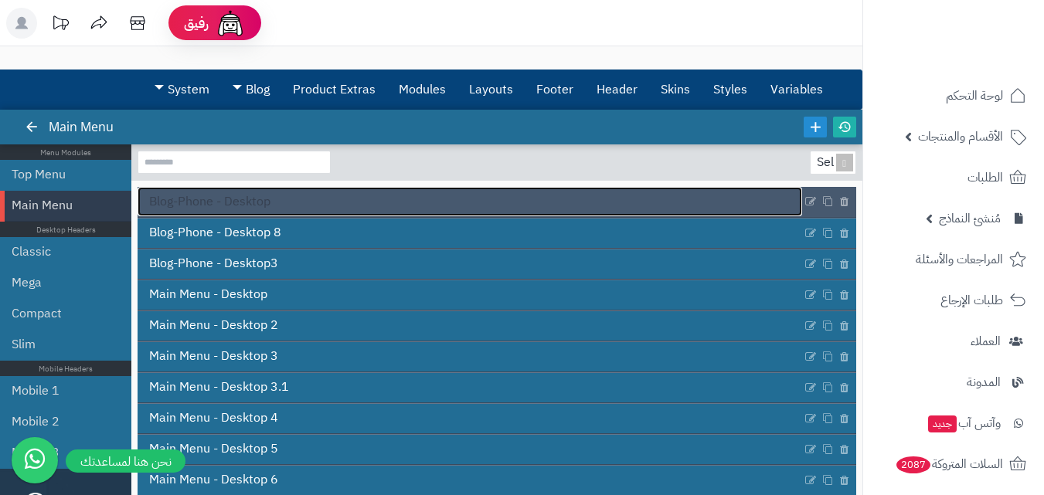
click at [308, 206] on link "Blog-Phone - Desktop" at bounding box center [470, 201] width 665 height 29
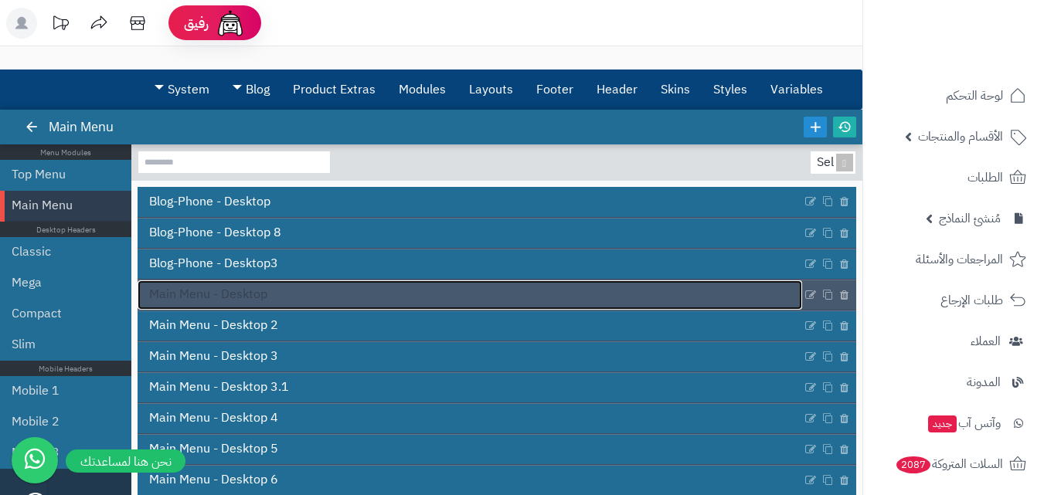
click at [295, 296] on link "Main Menu - Desktop" at bounding box center [470, 294] width 665 height 29
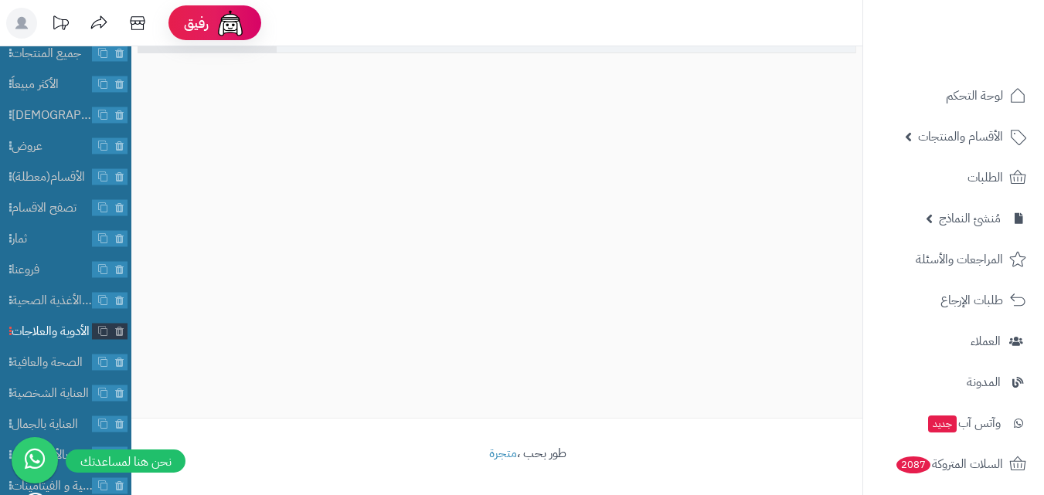
scroll to position [73, 0]
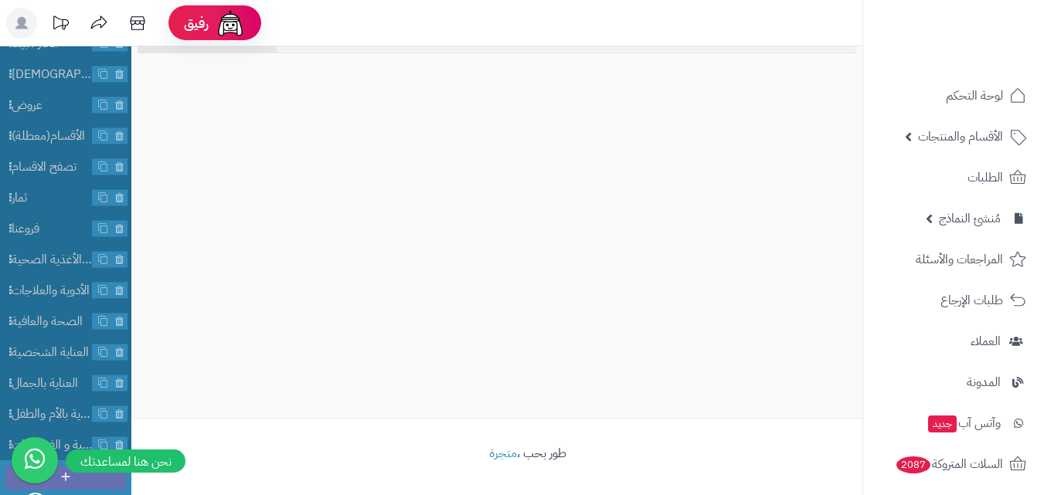
click at [63, 478] on icon at bounding box center [66, 477] width 14 height 14
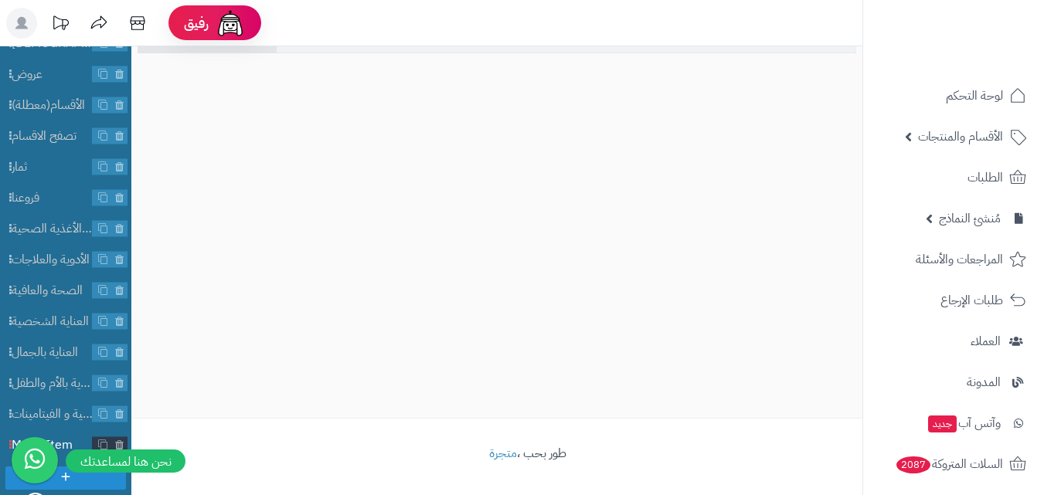
click at [72, 439] on span "Menu Item" at bounding box center [52, 446] width 81 height 18
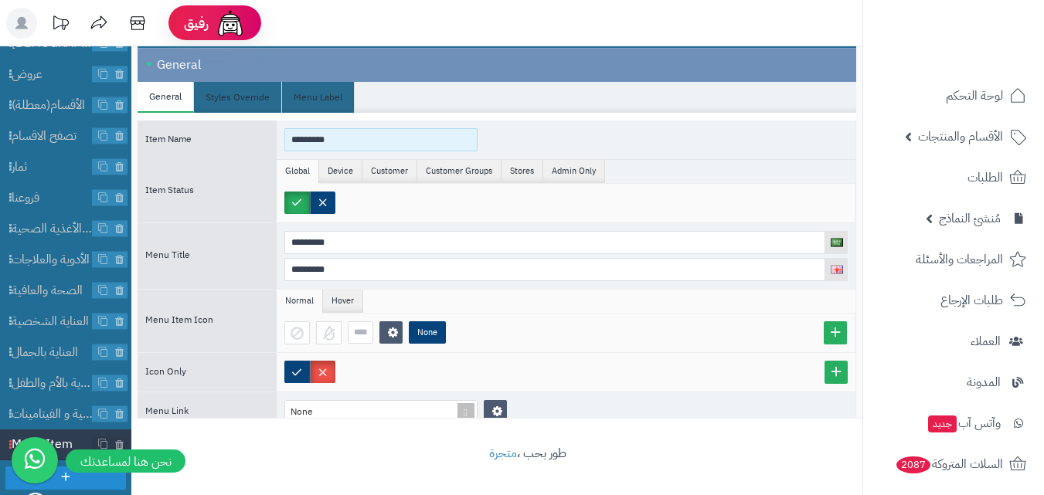
click at [329, 141] on input "*********" at bounding box center [380, 139] width 193 height 23
click at [330, 142] on input "*********" at bounding box center [380, 139] width 193 height 23
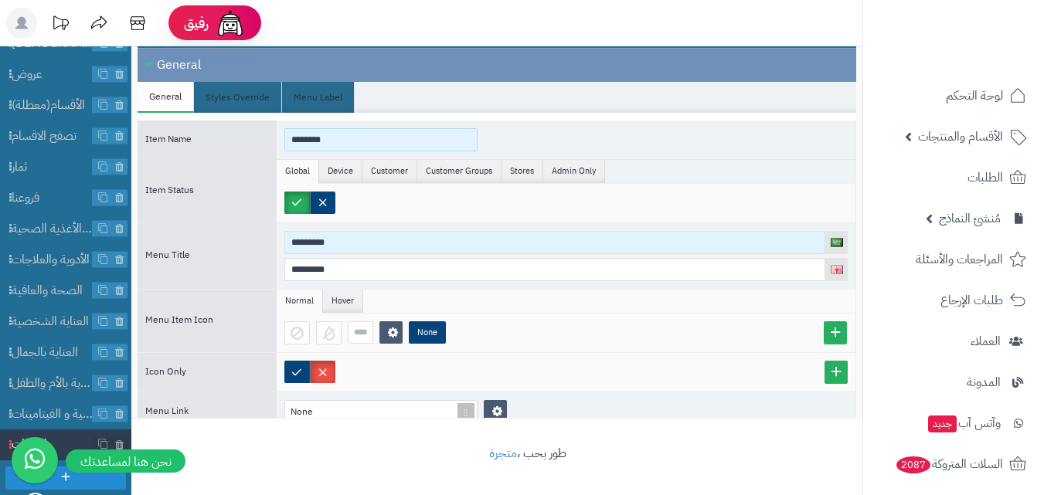
type input "********"
click at [433, 244] on input "*********" at bounding box center [554, 242] width 541 height 23
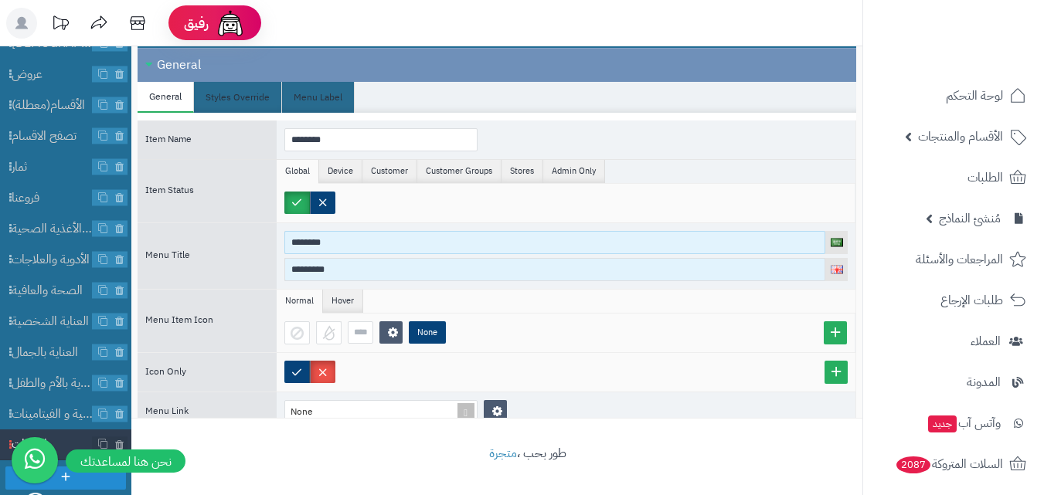
type input "********"
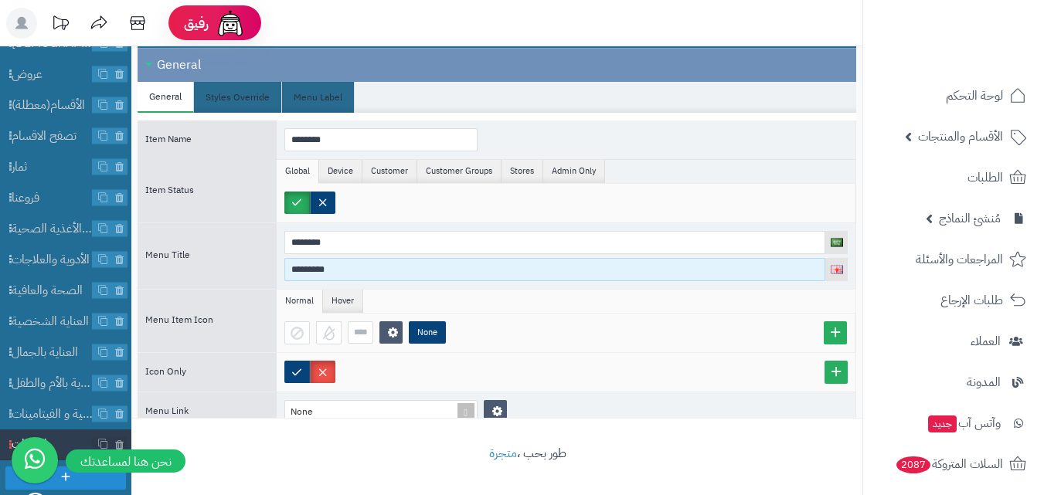
click at [423, 265] on input "*********" at bounding box center [554, 269] width 541 height 23
click at [425, 266] on input "*********" at bounding box center [554, 269] width 541 height 23
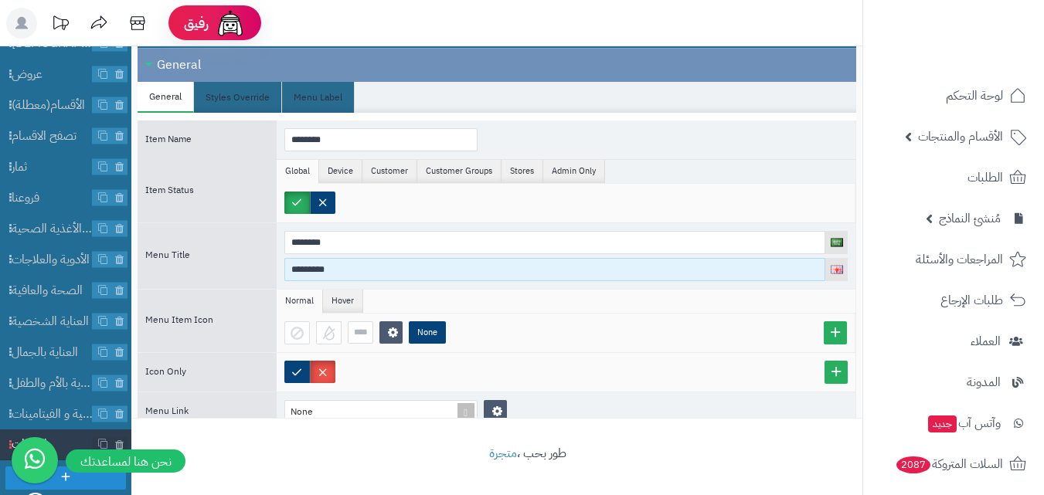
click at [425, 266] on input "*********" at bounding box center [554, 269] width 541 height 23
type input "*"
type input "******"
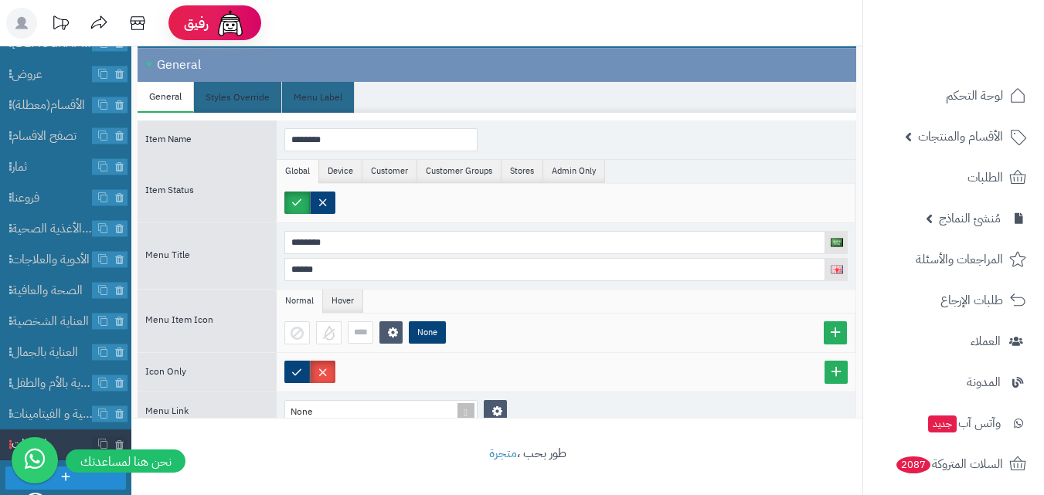
click at [517, 302] on ul "Normal Hover" at bounding box center [566, 302] width 579 height 24
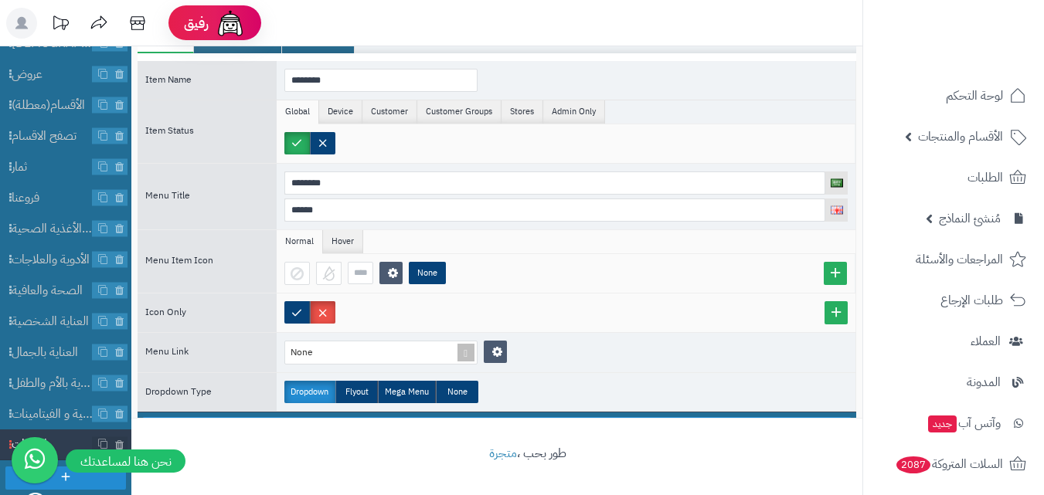
scroll to position [94, 0]
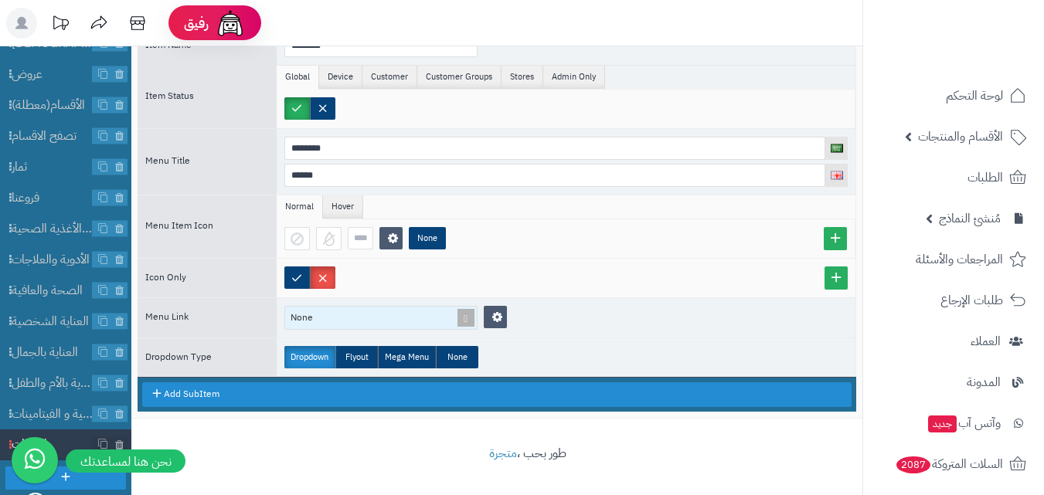
click at [427, 321] on div "None" at bounding box center [374, 318] width 178 height 22
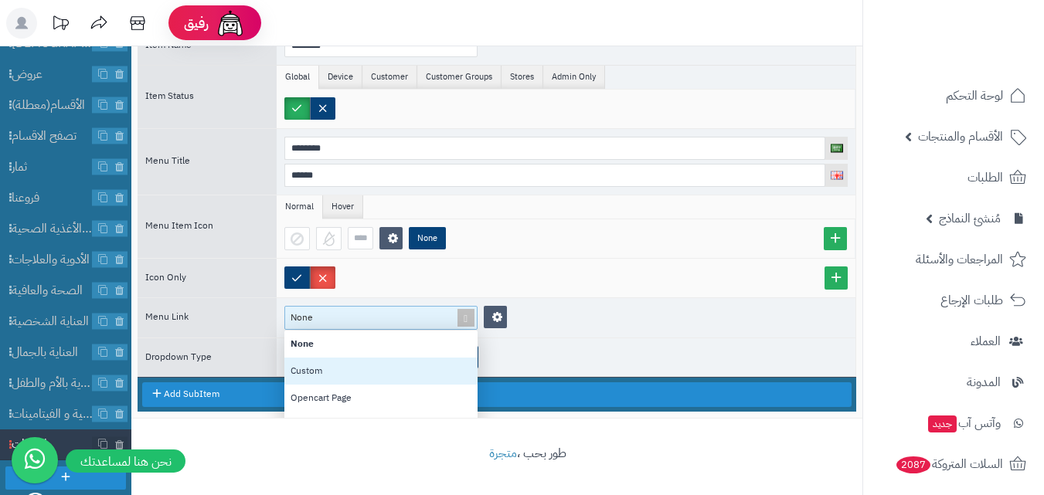
click at [551, 267] on div "Item Name ******** Item Status Global Device Customer Customer Groups Stores Ad…" at bounding box center [497, 198] width 719 height 359
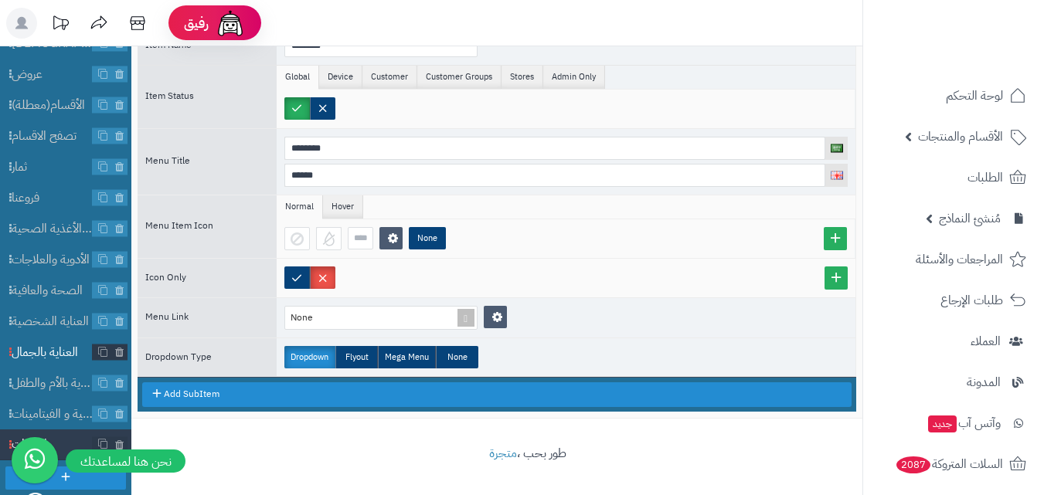
scroll to position [0, 0]
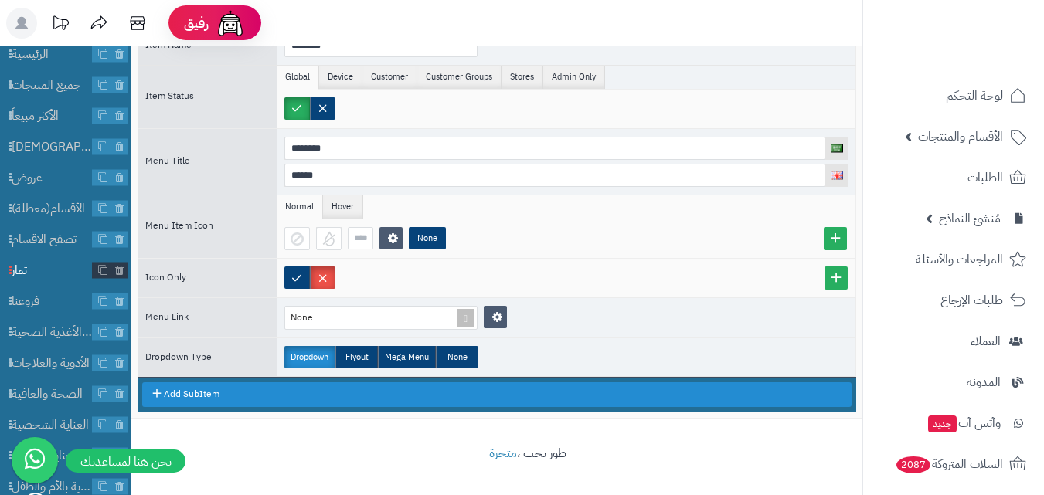
click at [52, 277] on span "ثمار" at bounding box center [52, 271] width 81 height 18
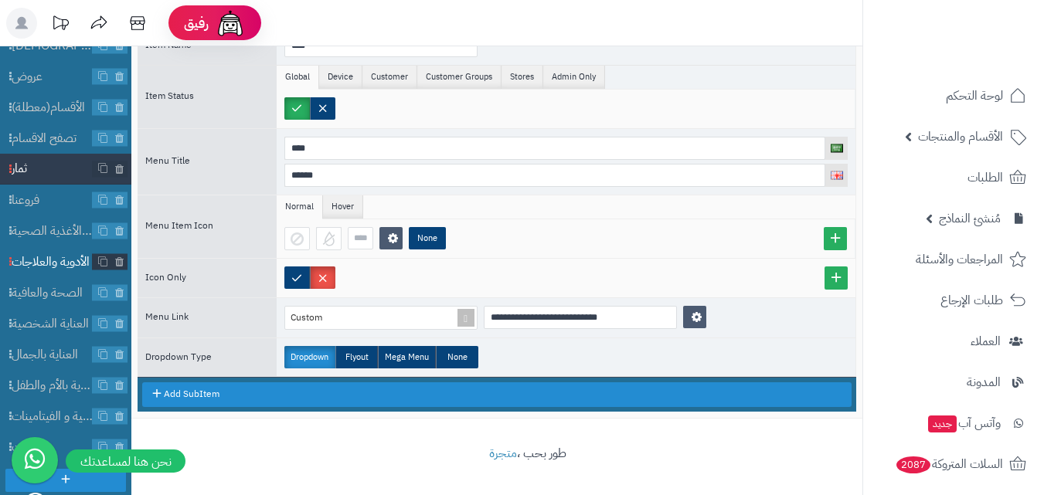
scroll to position [104, 0]
click at [63, 439] on span "الماركات" at bounding box center [52, 446] width 81 height 18
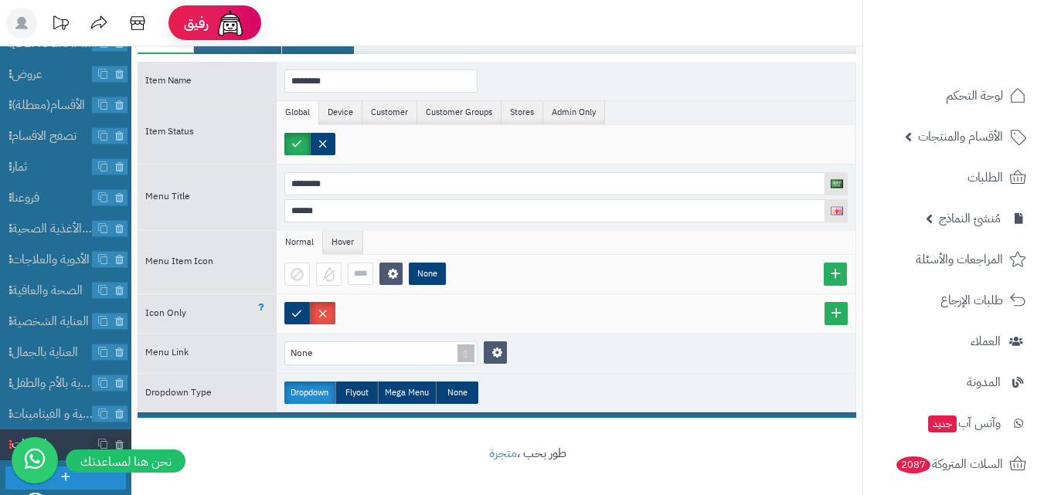
scroll to position [94, 0]
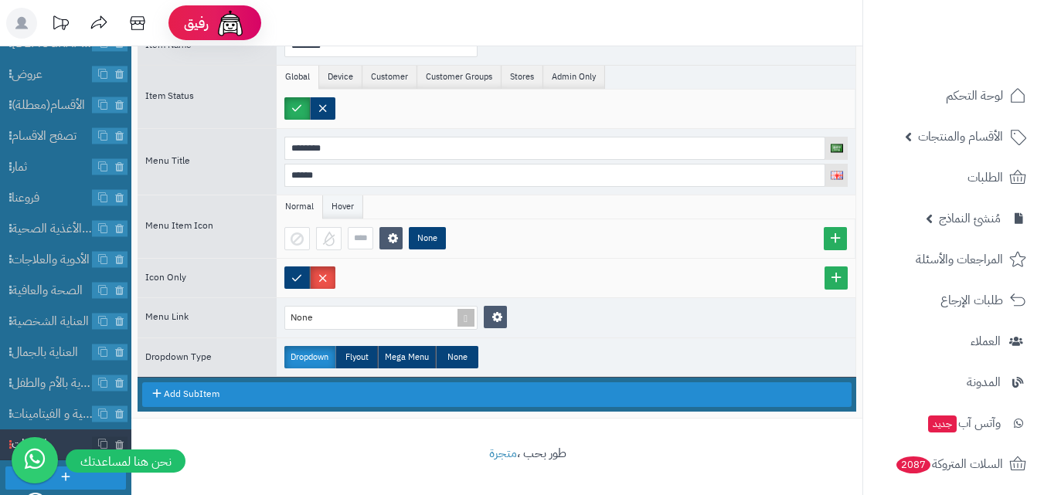
click at [346, 206] on li "Hover" at bounding box center [343, 206] width 40 height 23
click at [298, 206] on li "Normal" at bounding box center [300, 206] width 46 height 23
click at [393, 321] on div "None" at bounding box center [374, 318] width 178 height 22
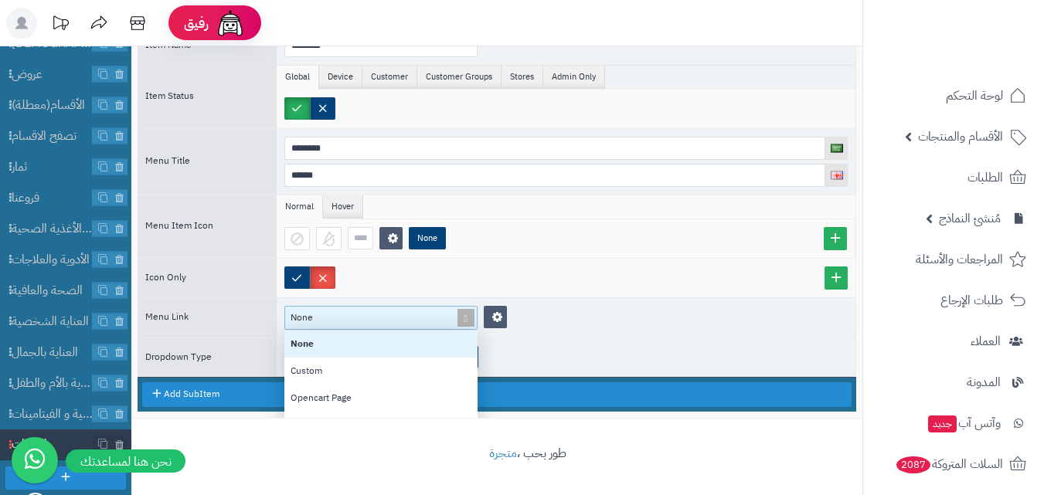
scroll to position [143, 182]
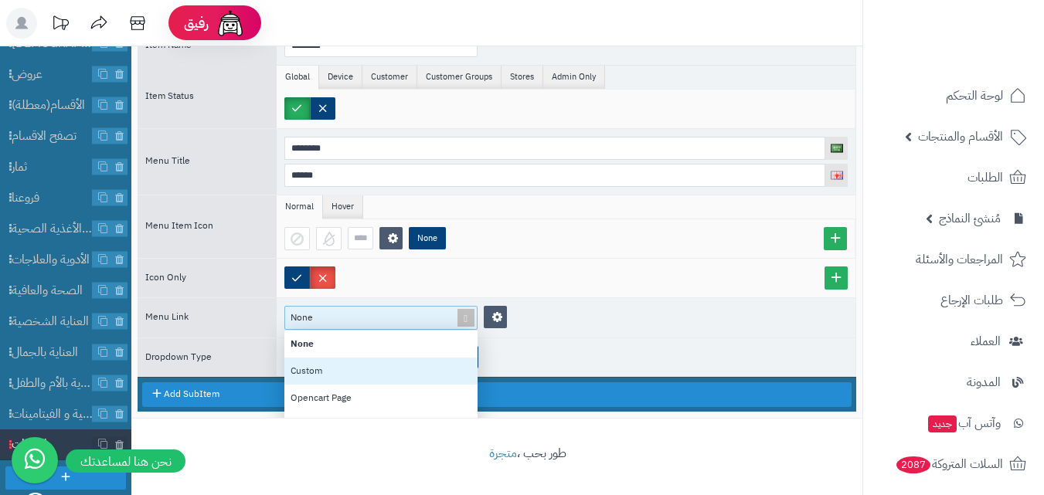
click at [369, 365] on div "Custom" at bounding box center [380, 371] width 193 height 27
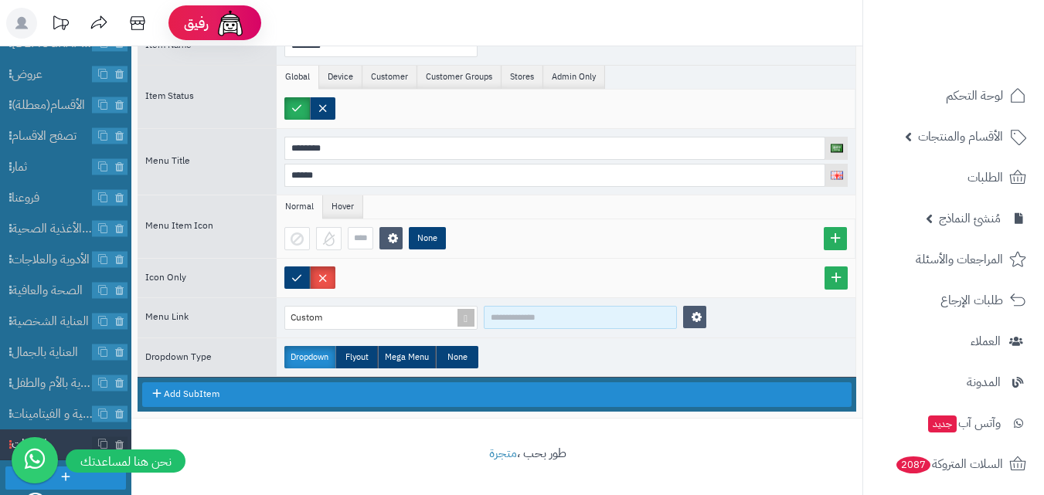
click at [546, 314] on input at bounding box center [580, 317] width 193 height 23
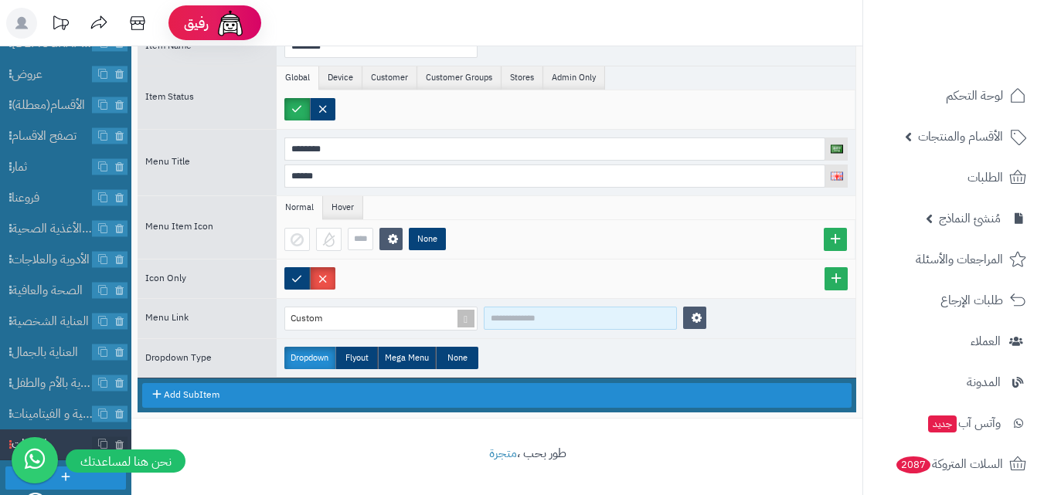
scroll to position [94, 0]
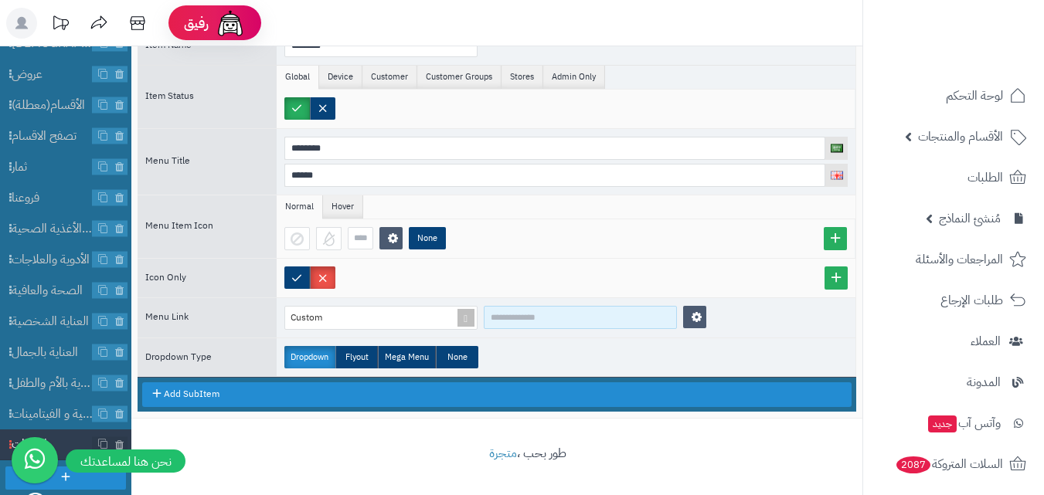
click at [621, 321] on input at bounding box center [580, 317] width 193 height 23
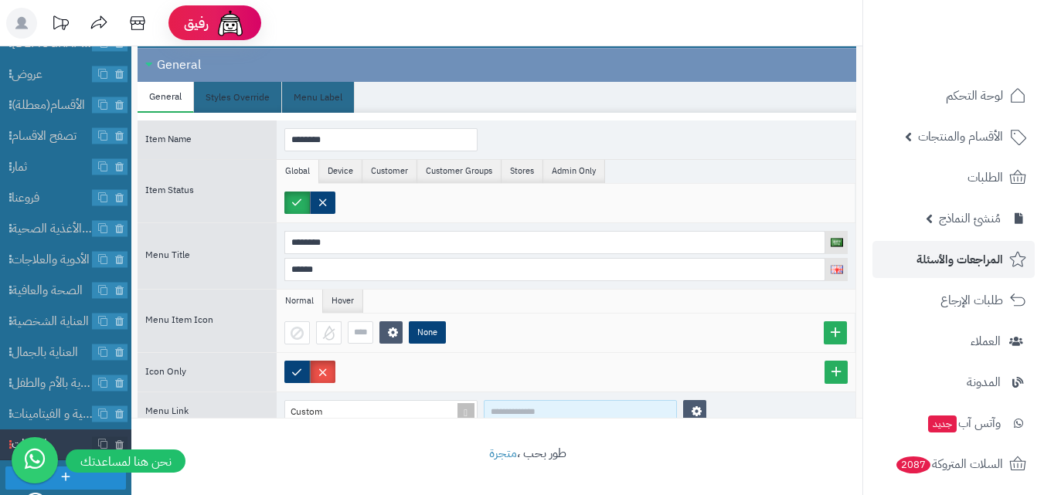
scroll to position [0, 0]
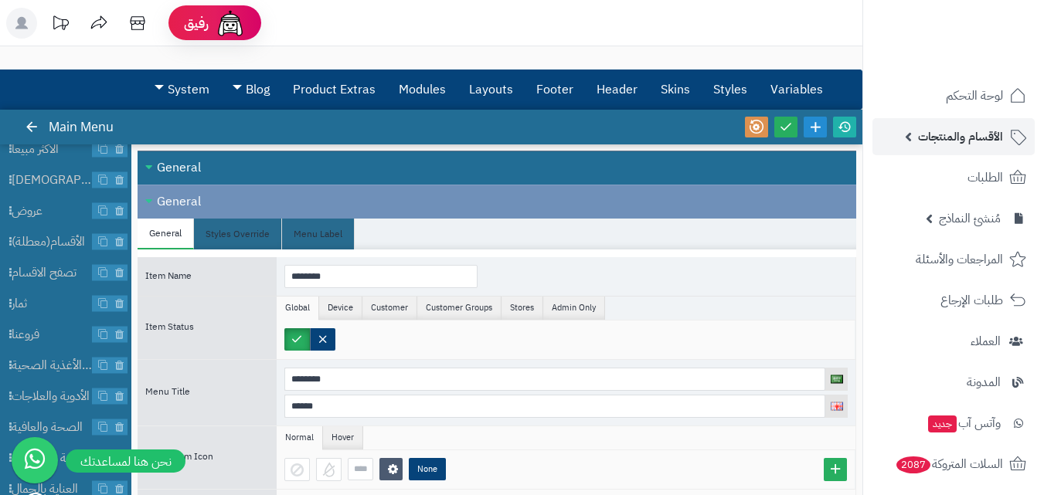
click at [903, 138] on link "الأقسام والمنتجات" at bounding box center [953, 136] width 162 height 37
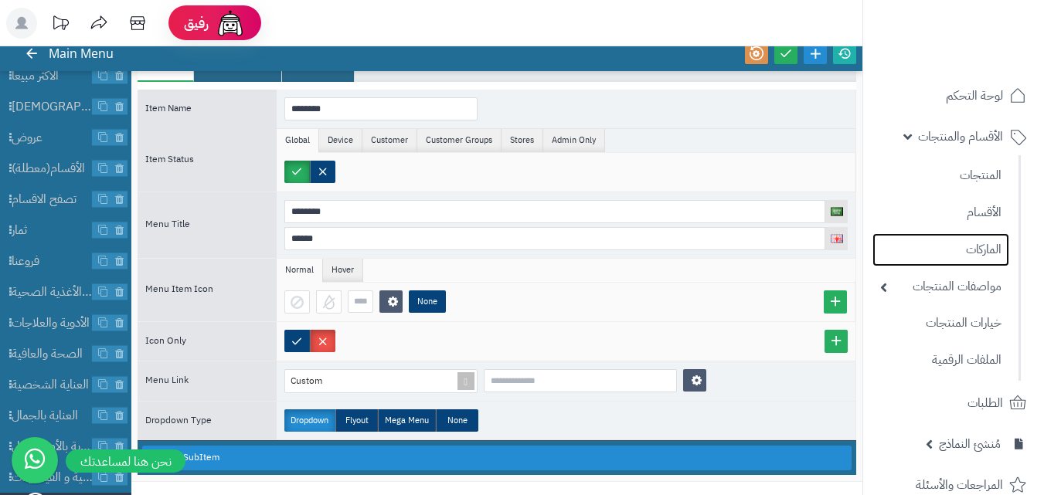
scroll to position [137, 0]
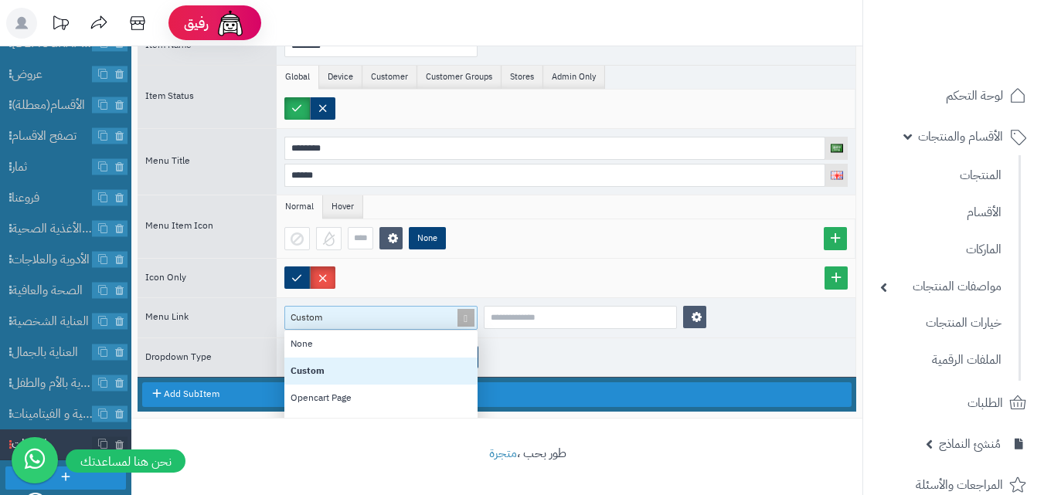
click at [421, 318] on div "Custom" at bounding box center [374, 318] width 178 height 22
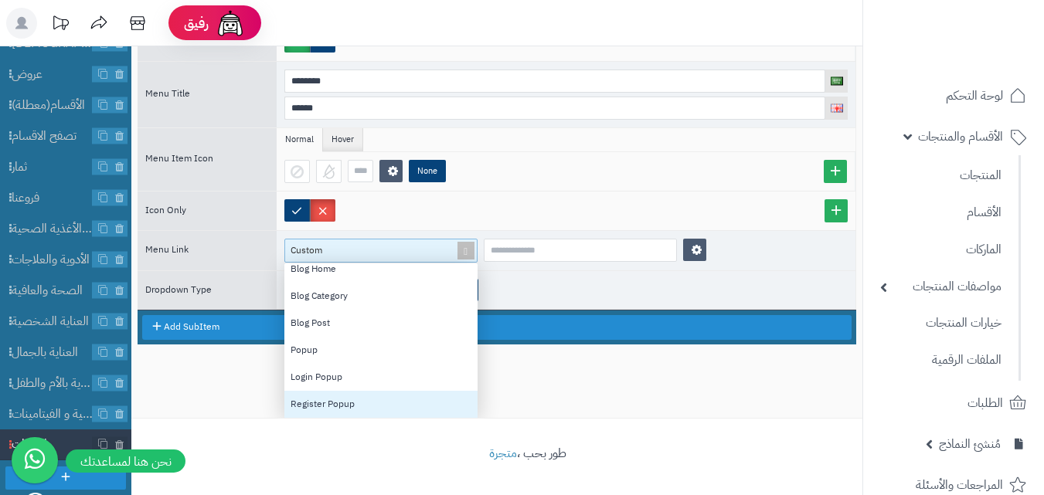
scroll to position [0, 0]
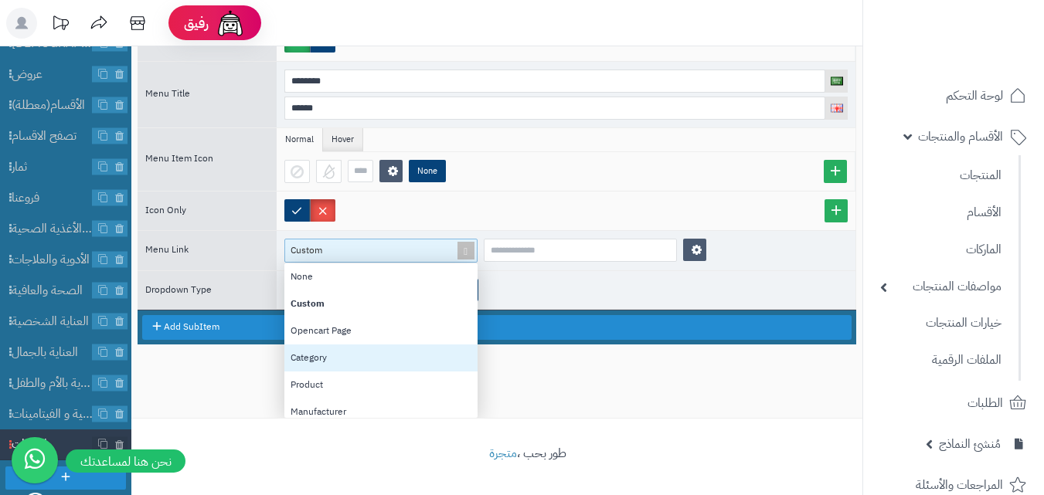
click at [390, 352] on div "Category" at bounding box center [380, 358] width 193 height 27
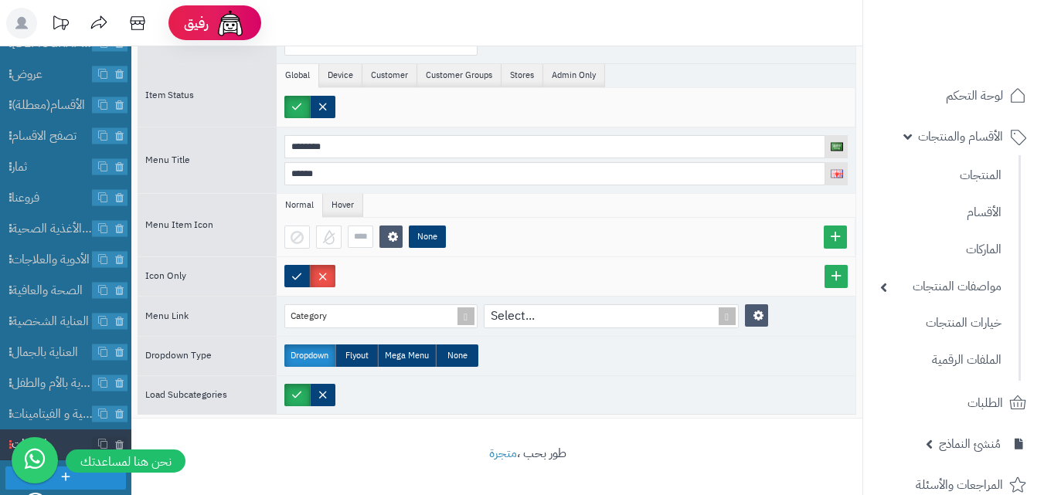
scroll to position [66, 0]
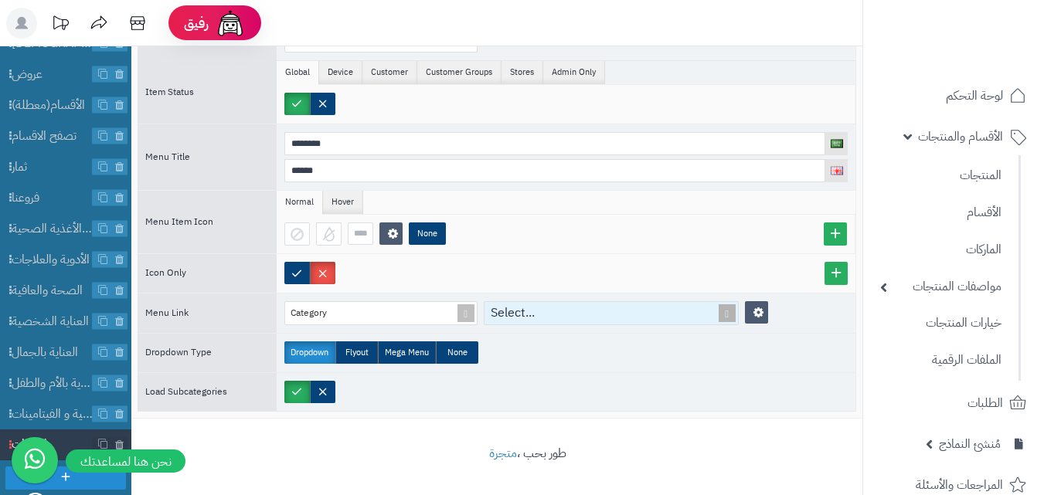
click at [530, 320] on div "Select..." at bounding box center [602, 313] width 236 height 22
click at [544, 314] on div "Select..." at bounding box center [602, 313] width 236 height 22
type input "*"
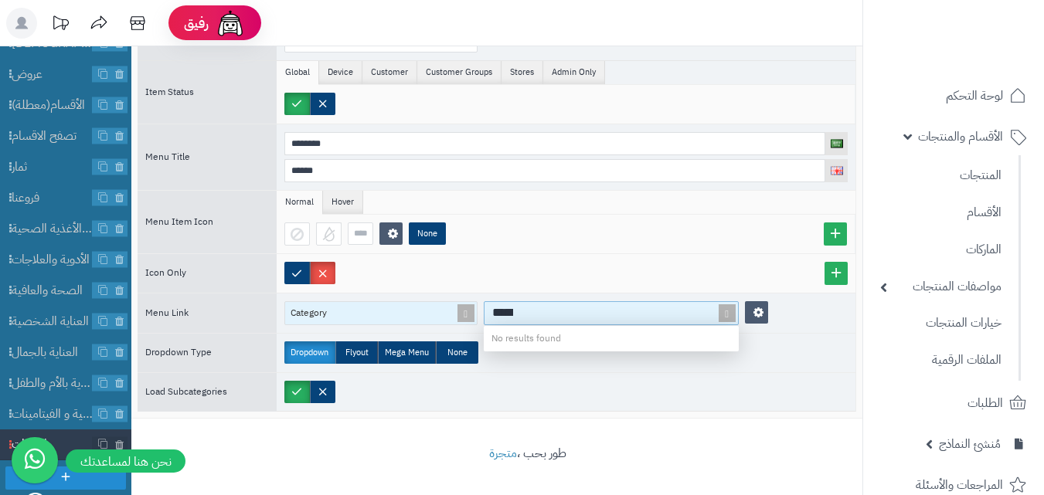
type input "*****"
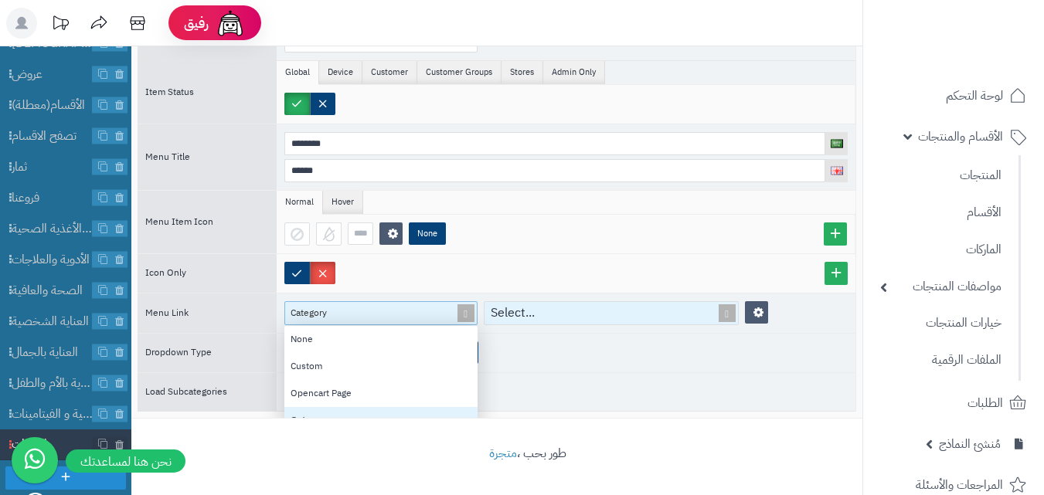
click at [432, 310] on div "Category" at bounding box center [374, 313] width 178 height 22
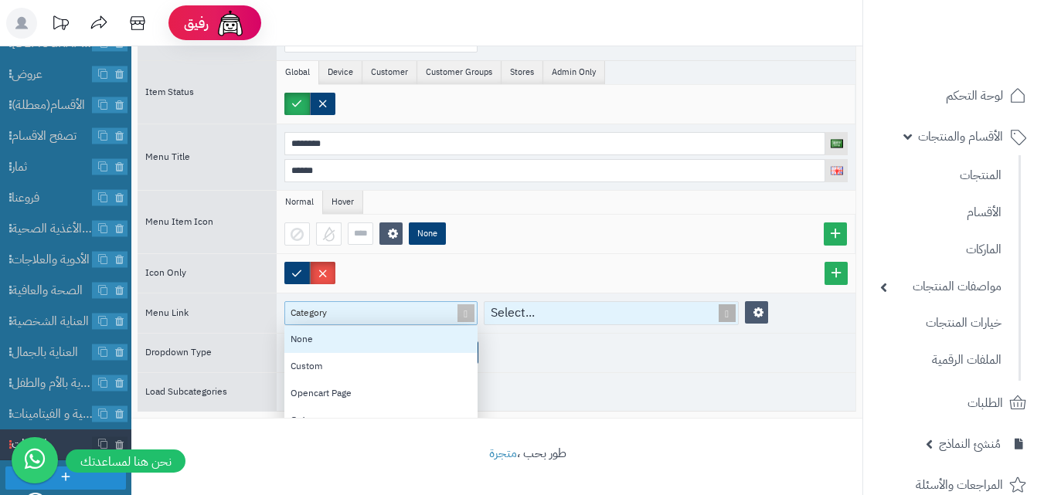
click at [395, 337] on div "None" at bounding box center [380, 339] width 193 height 27
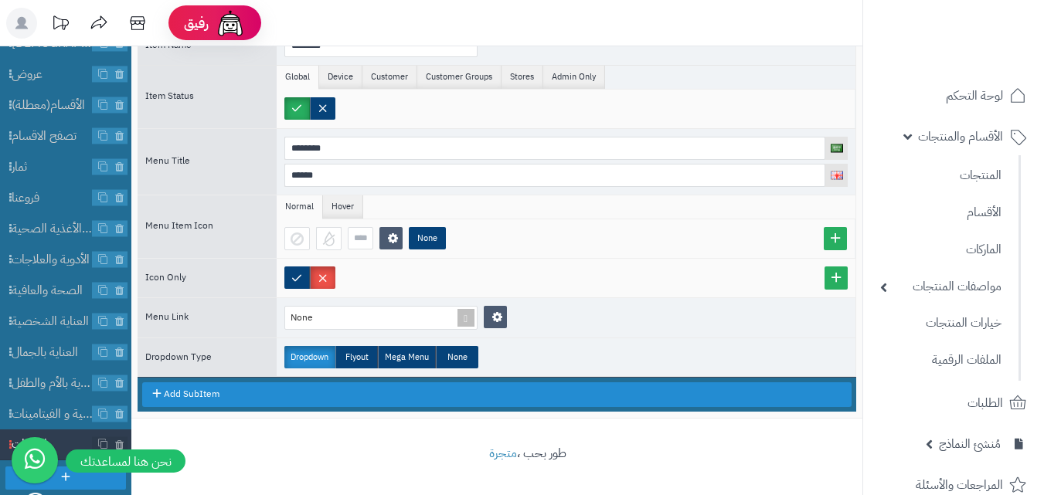
scroll to position [0, 0]
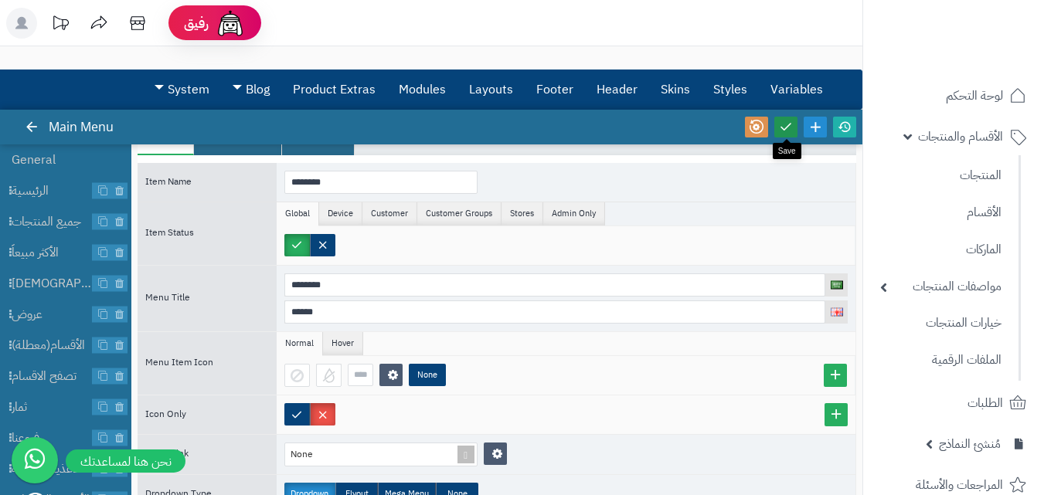
click at [785, 131] on icon at bounding box center [786, 127] width 14 height 14
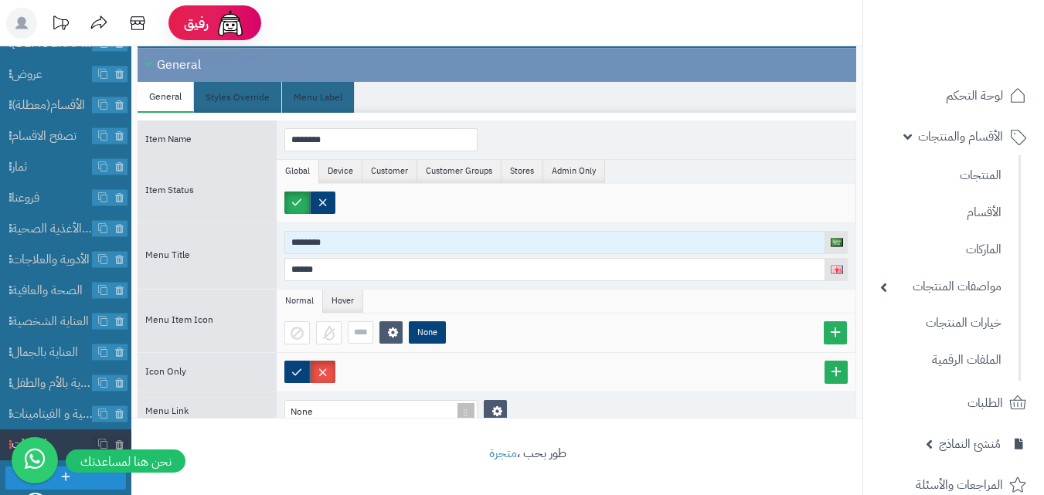
scroll to position [94, 0]
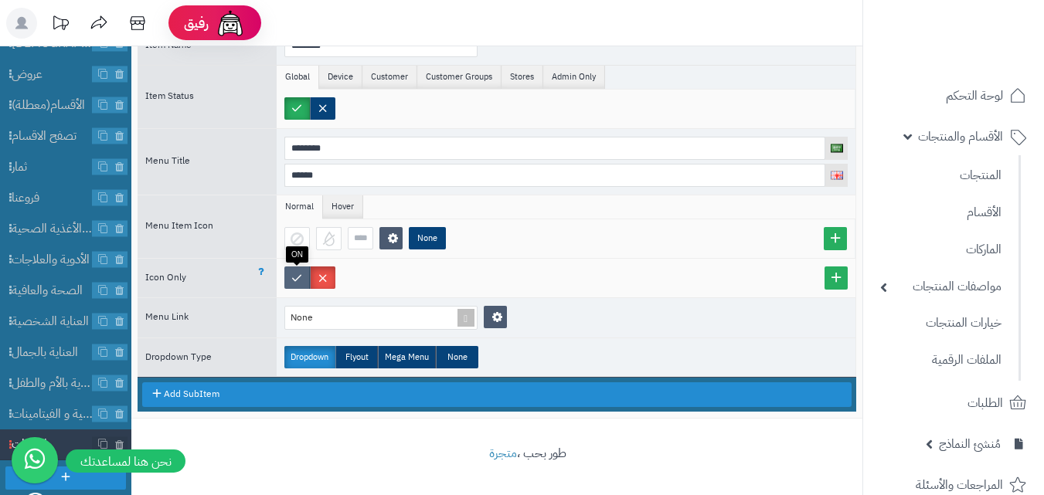
click at [291, 280] on label at bounding box center [296, 278] width 25 height 22
click at [285, 281] on label at bounding box center [296, 278] width 25 height 22
click at [56, 415] on span "المكملات الغذائية و الفيتامينات" at bounding box center [52, 415] width 81 height 18
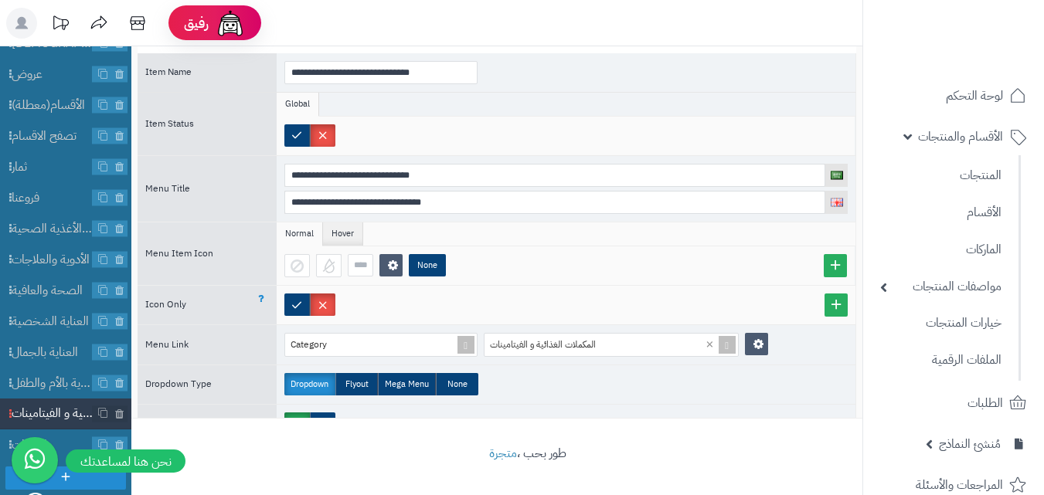
scroll to position [66, 0]
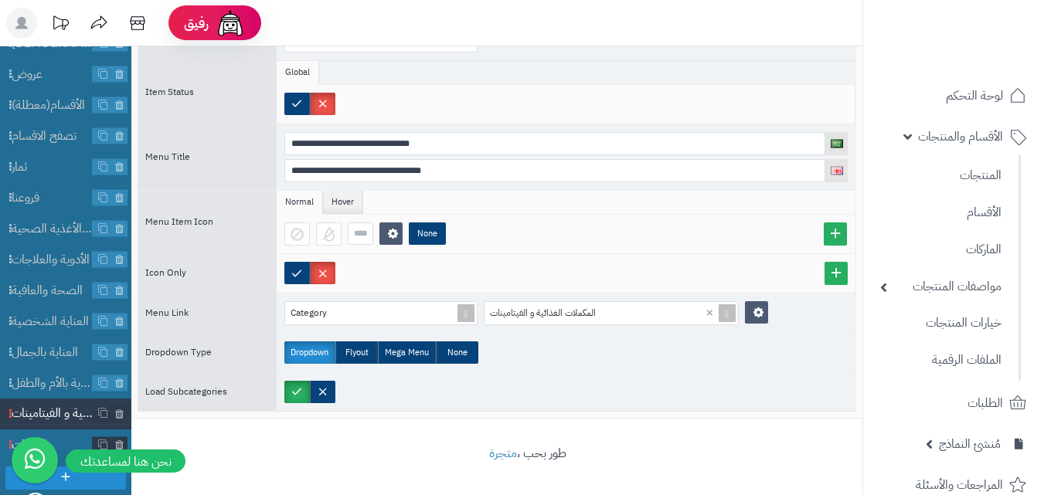
click at [58, 437] on span "الماركات" at bounding box center [52, 446] width 81 height 18
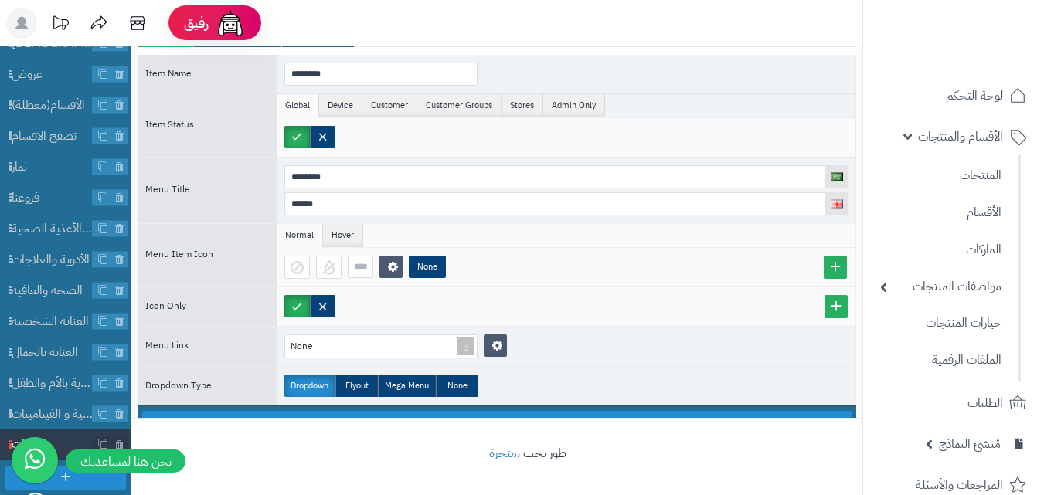
scroll to position [0, 0]
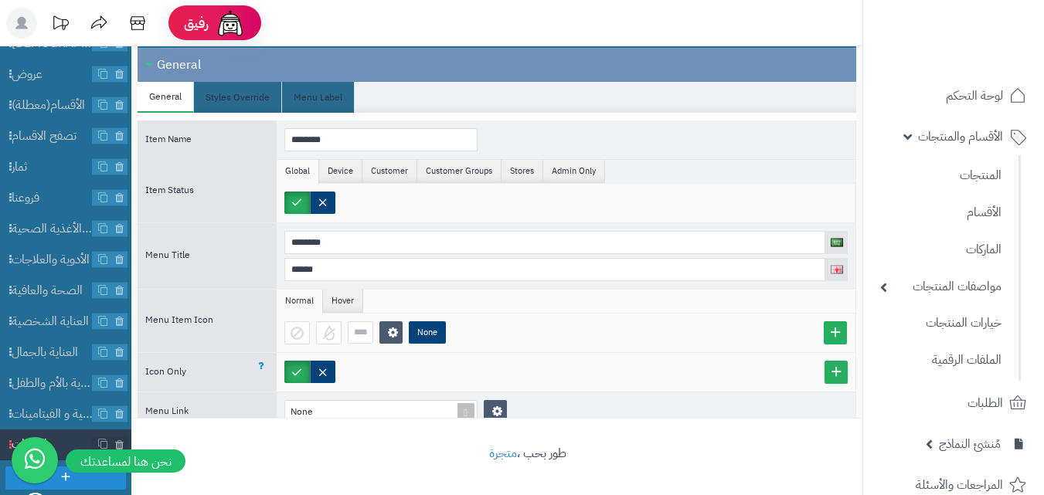
click at [293, 369] on label at bounding box center [296, 372] width 25 height 22
click at [321, 377] on label at bounding box center [322, 372] width 25 height 22
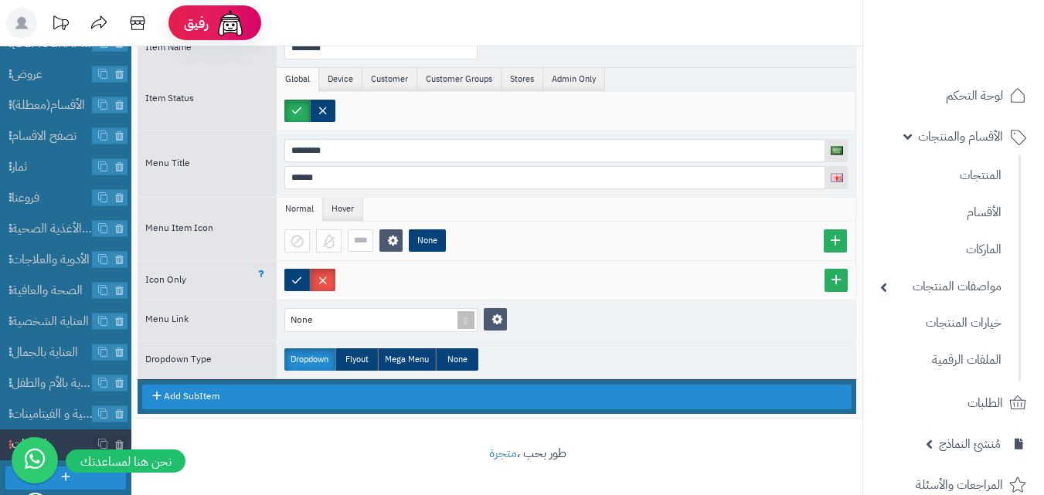
scroll to position [94, 0]
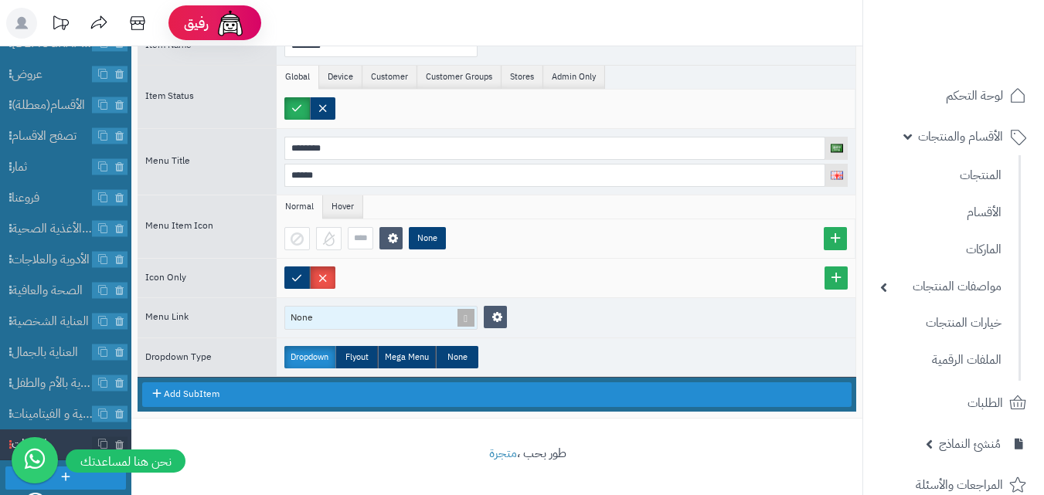
click at [399, 324] on div "None" at bounding box center [374, 318] width 178 height 22
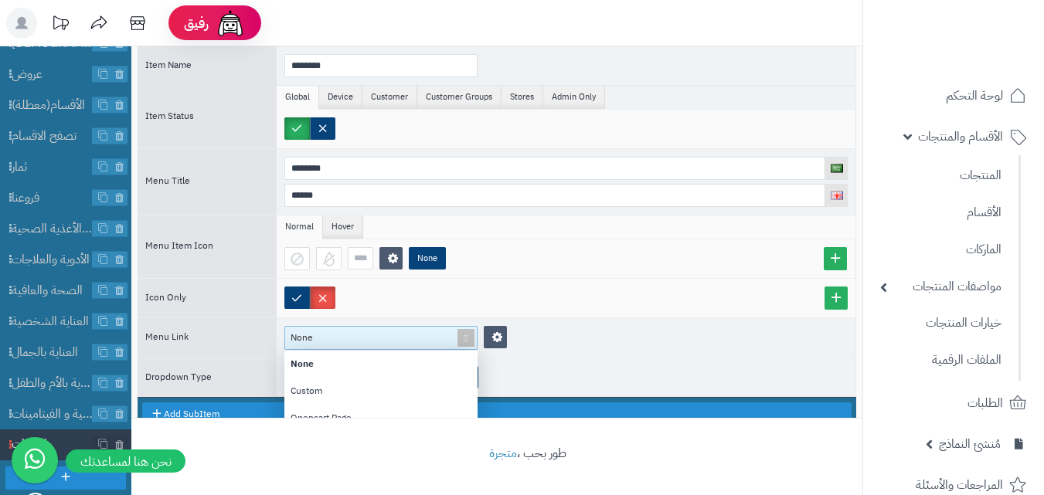
scroll to position [161, 0]
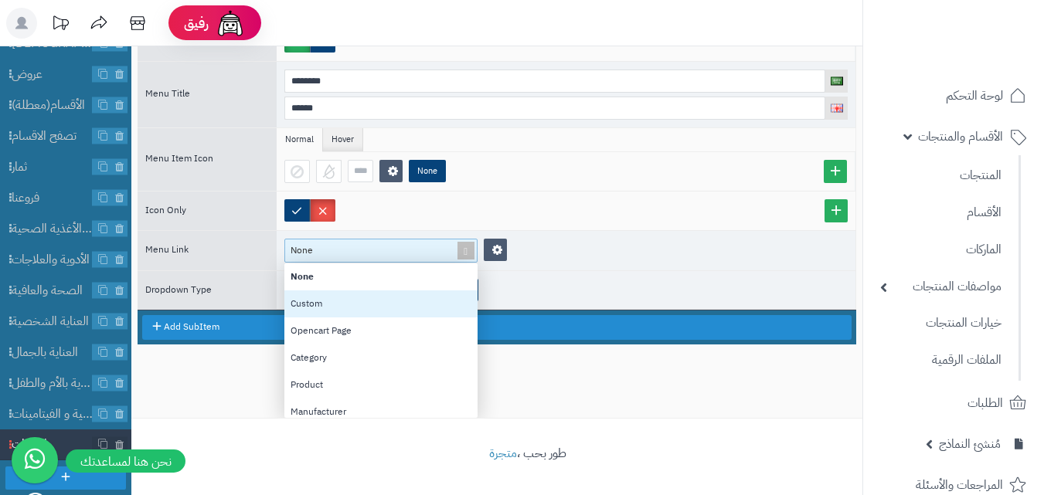
click at [362, 308] on div "Custom" at bounding box center [380, 304] width 193 height 27
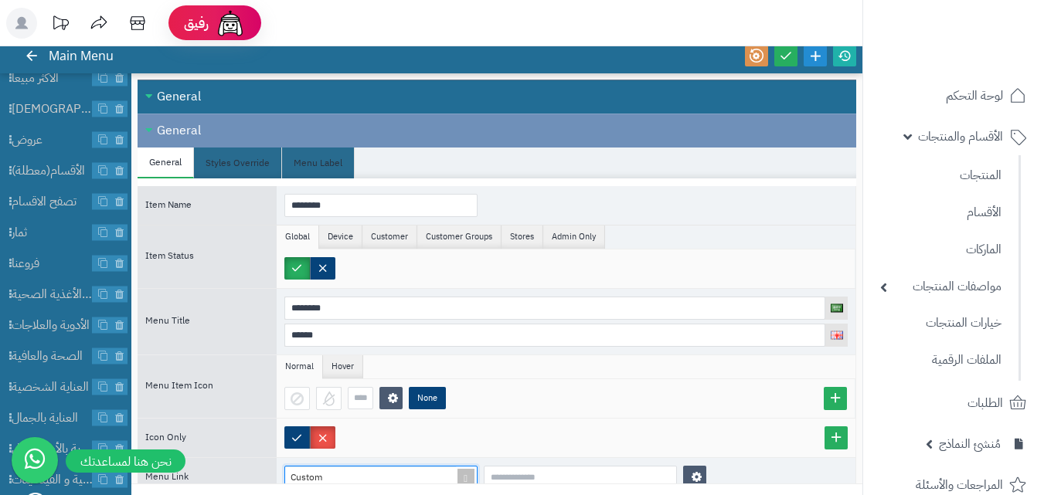
scroll to position [0, 0]
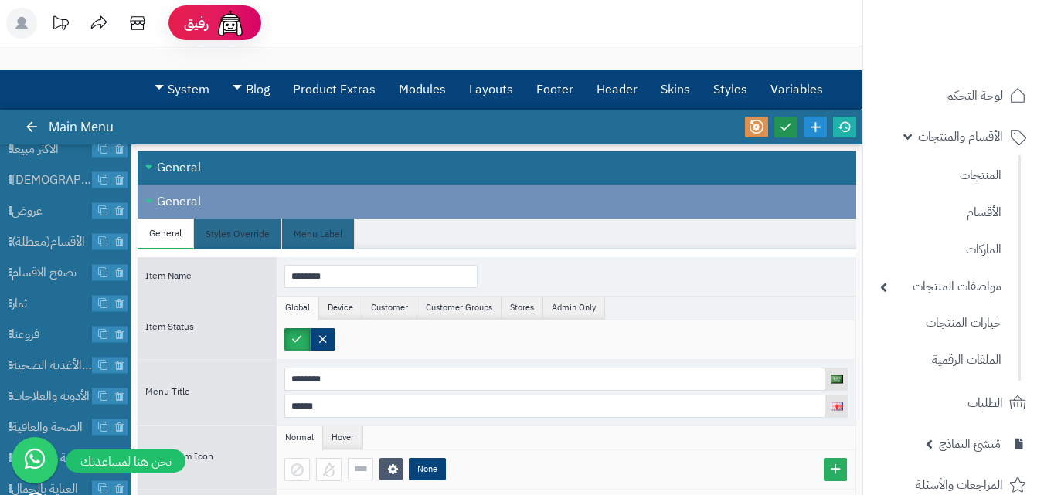
click at [784, 123] on icon at bounding box center [786, 127] width 14 height 14
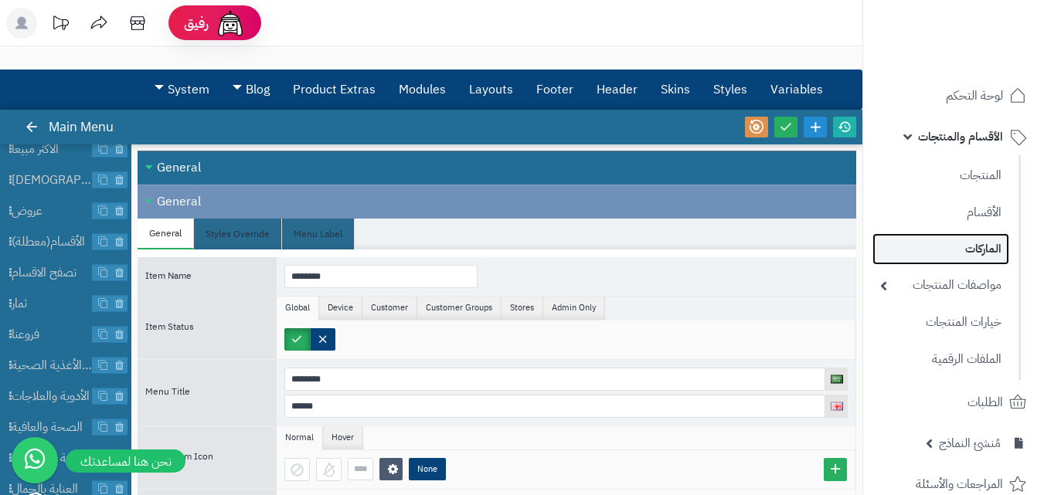
click at [978, 245] on link "الماركات" at bounding box center [940, 249] width 137 height 32
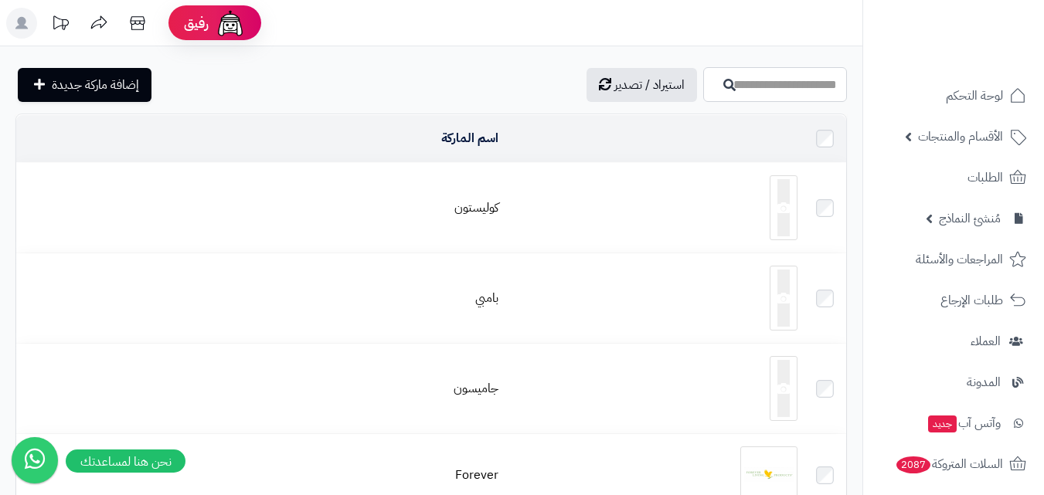
click at [767, 84] on input "اسم الماركة" at bounding box center [775, 84] width 144 height 35
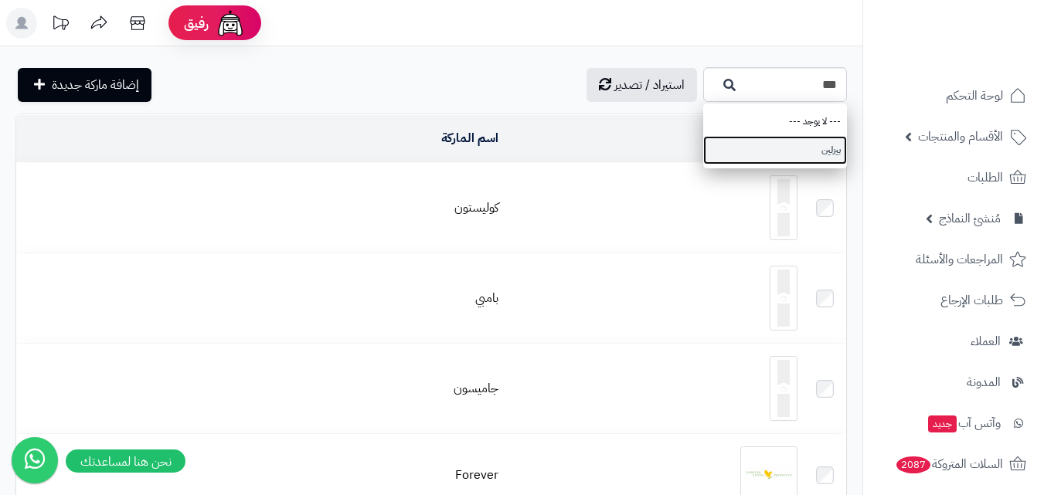
click at [829, 156] on link "بيزلين" at bounding box center [775, 150] width 144 height 29
type input "******"
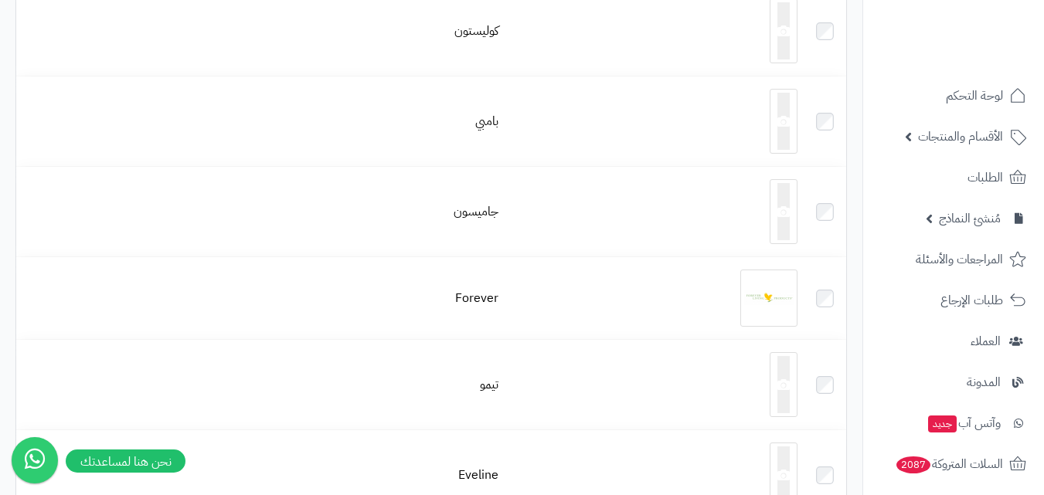
scroll to position [52, 0]
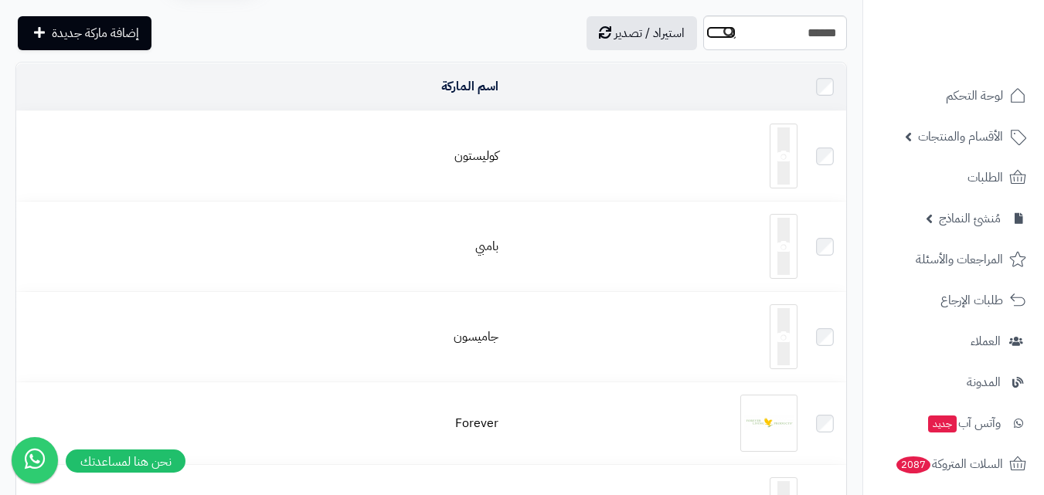
click at [705, 39] on button "button" at bounding box center [720, 32] width 31 height 14
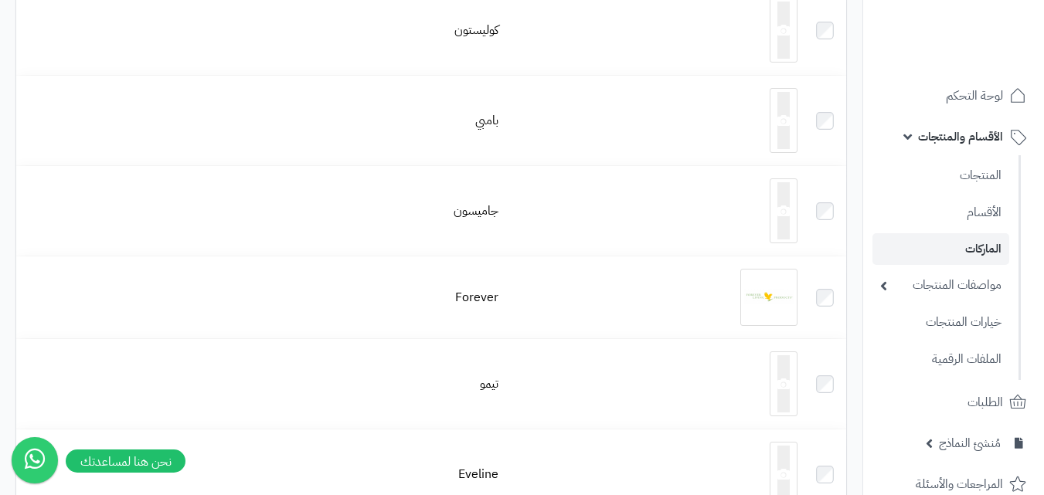
scroll to position [52, 0]
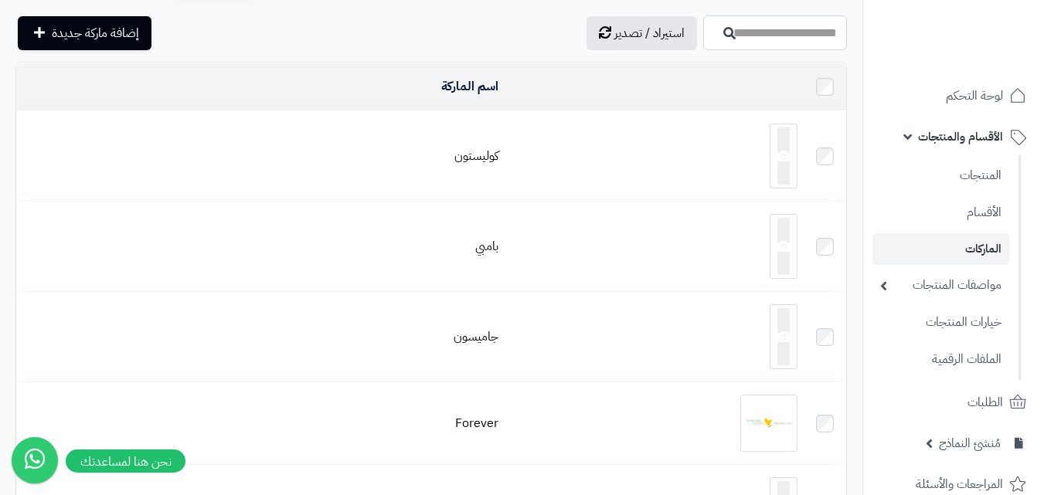
click at [715, 32] on input "اسم الماركة" at bounding box center [775, 32] width 144 height 35
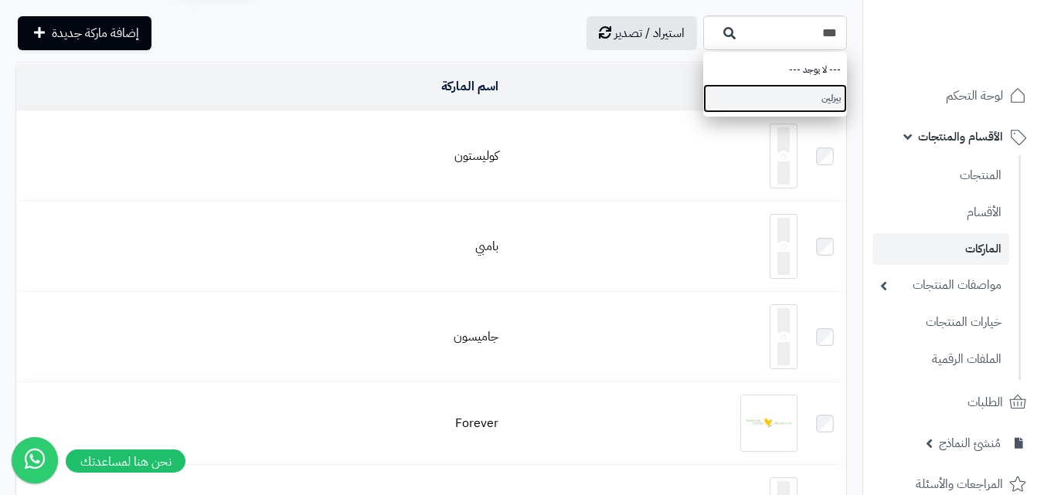
click at [779, 94] on link "بيزلين" at bounding box center [775, 98] width 144 height 29
type input "******"
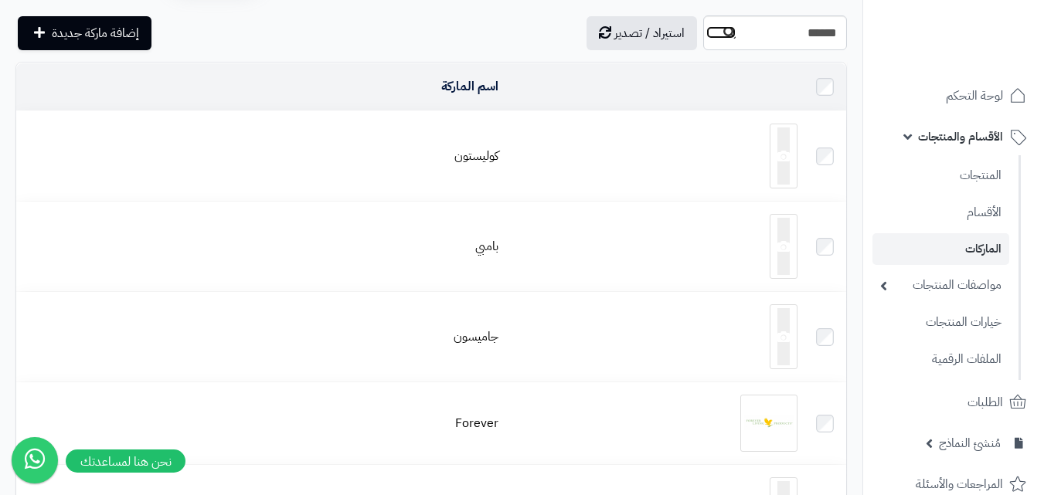
click at [723, 37] on icon "button" at bounding box center [729, 32] width 12 height 12
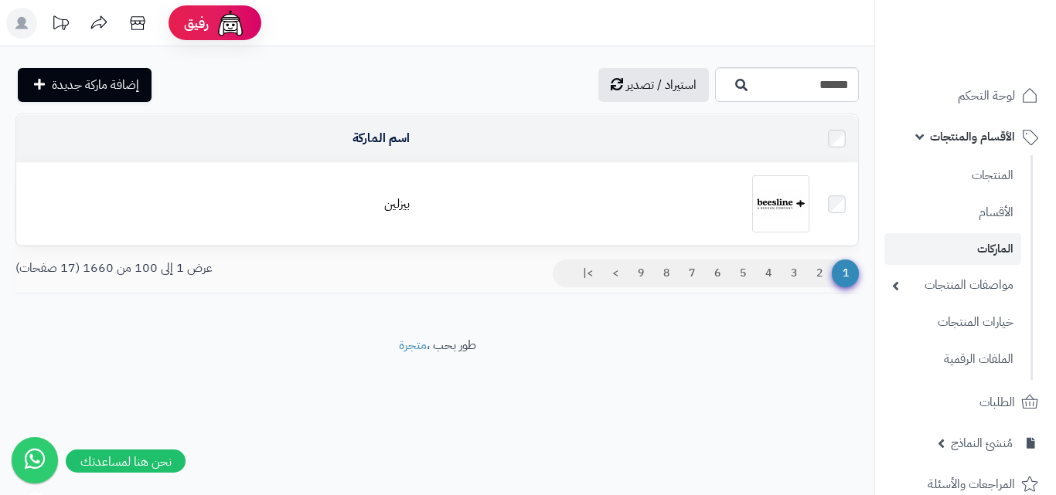
click at [794, 208] on img at bounding box center [780, 203] width 57 height 57
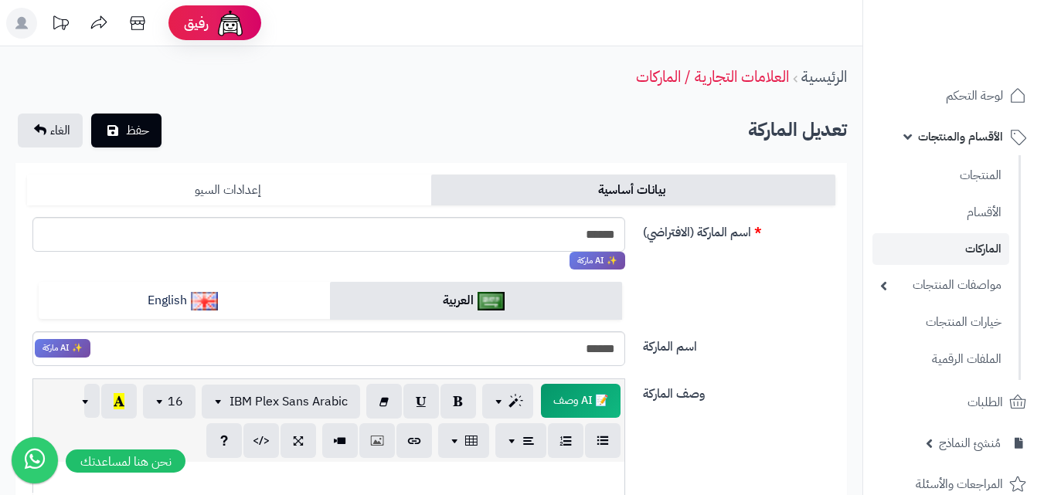
click at [327, 182] on link "إعدادات السيو" at bounding box center [229, 190] width 404 height 31
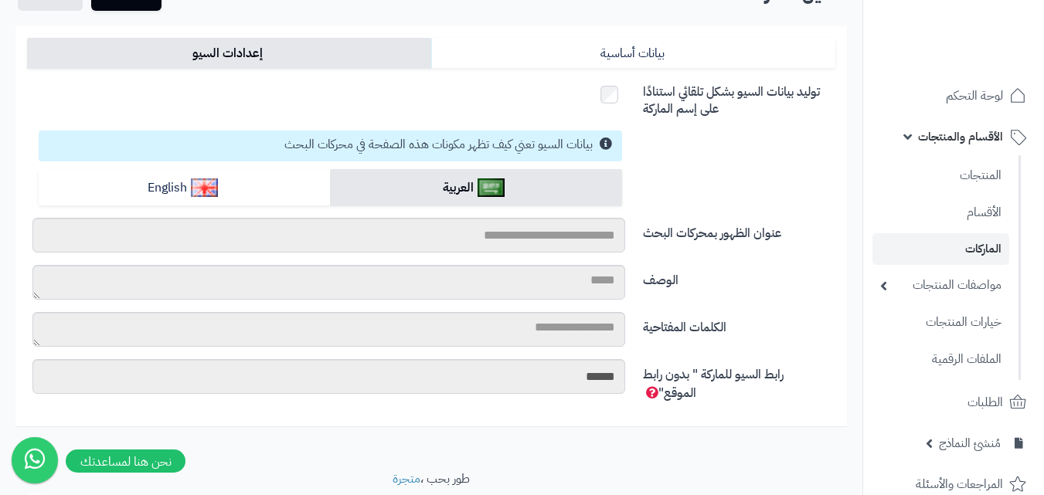
scroll to position [35, 0]
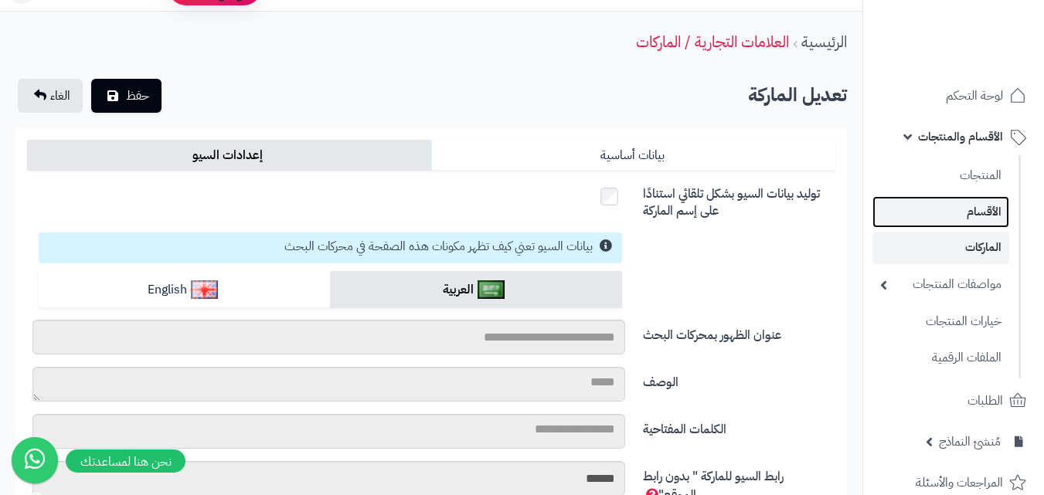
click at [991, 214] on link "الأقسام" at bounding box center [940, 212] width 137 height 32
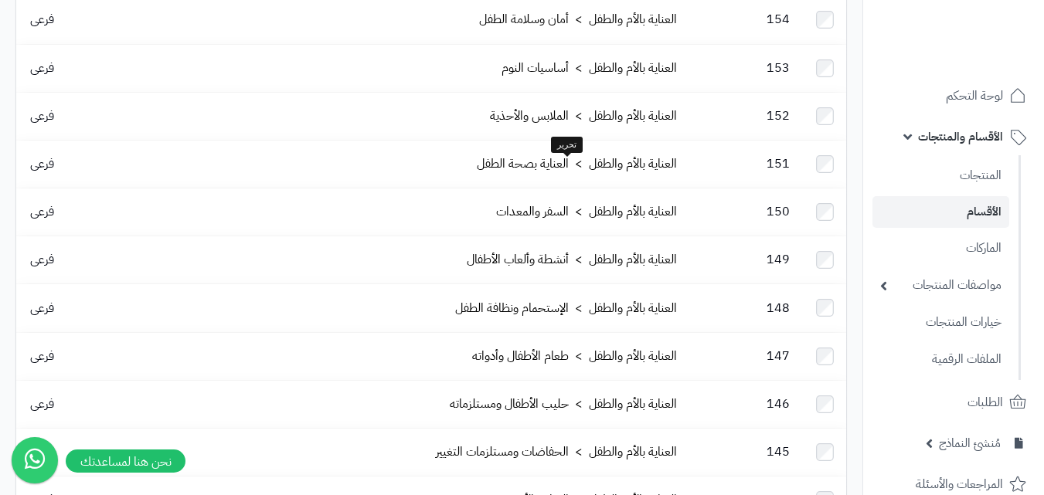
scroll to position [4393, 0]
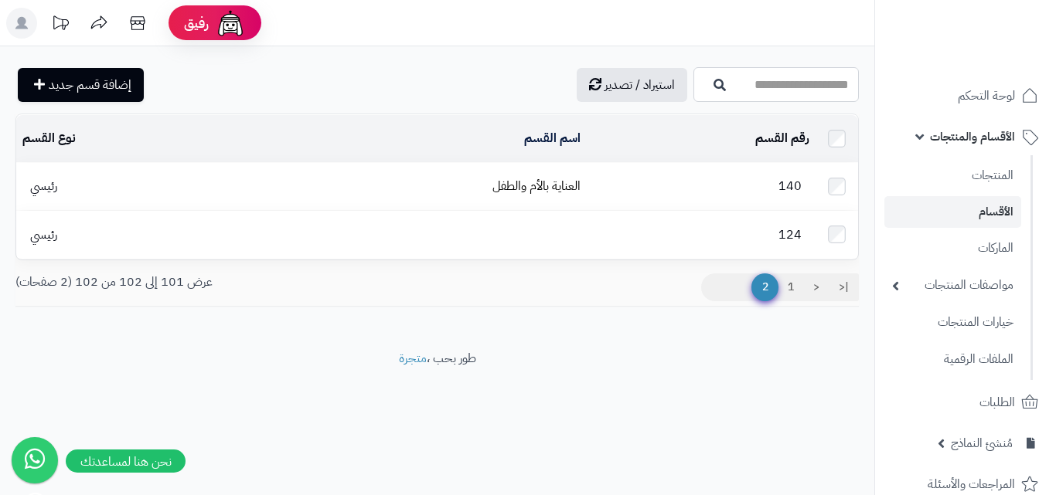
click at [728, 84] on input "اسم القسم" at bounding box center [775, 84] width 165 height 35
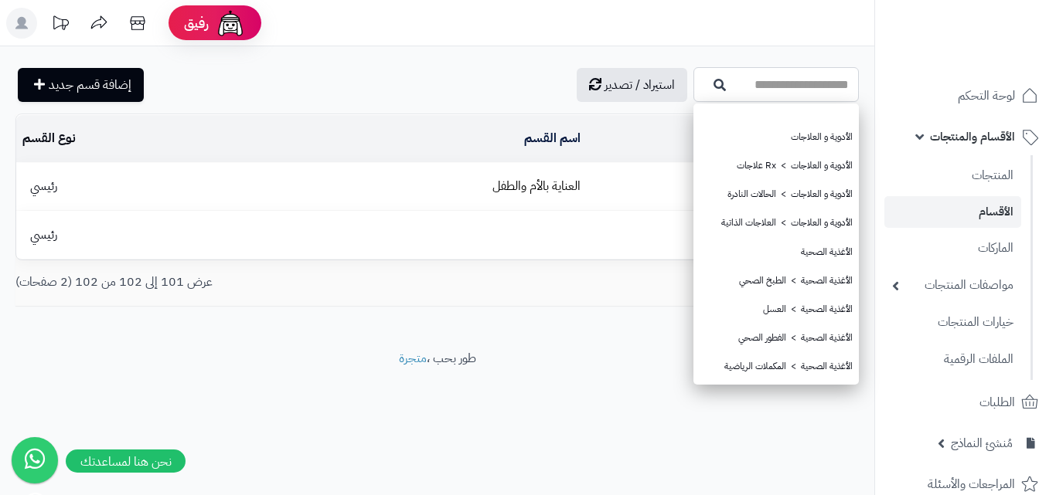
type input "*"
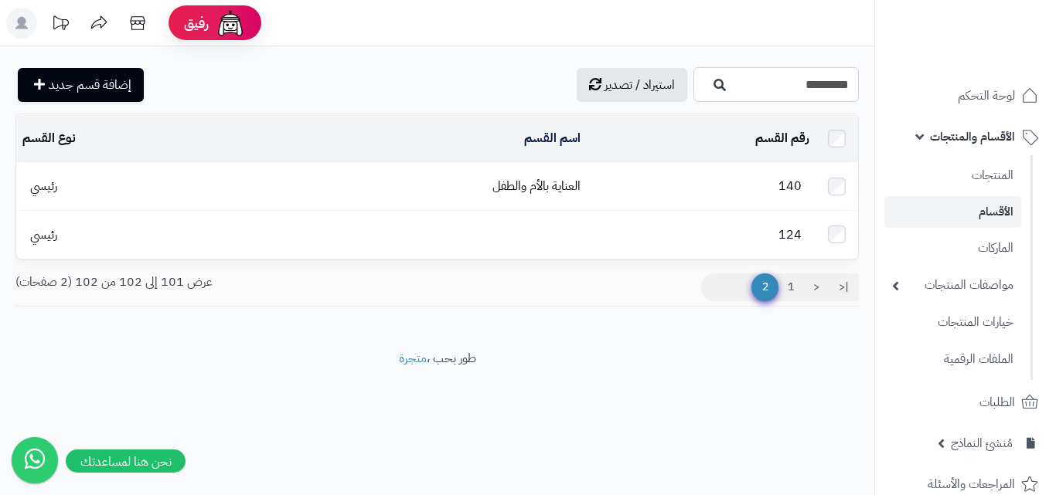
type input "*********"
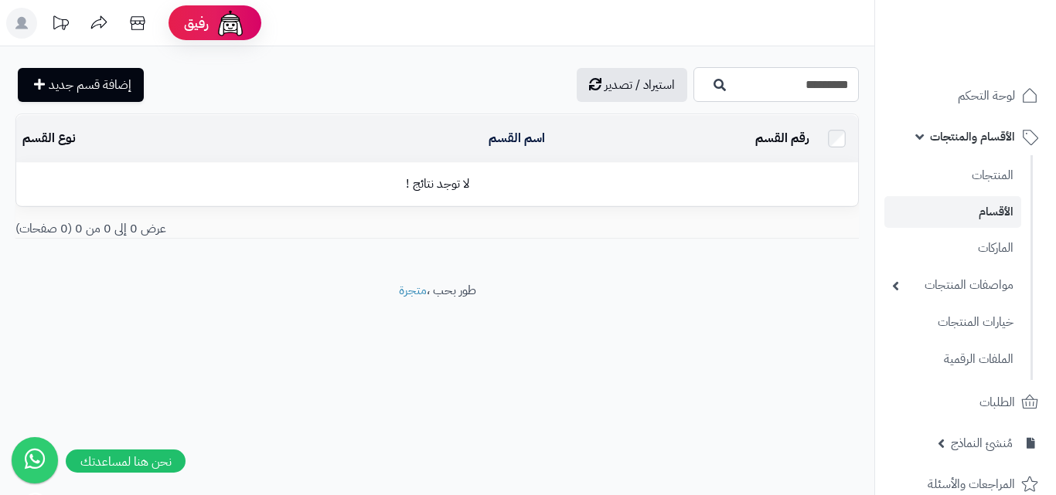
click at [731, 92] on input "*********" at bounding box center [775, 84] width 165 height 35
type input "********"
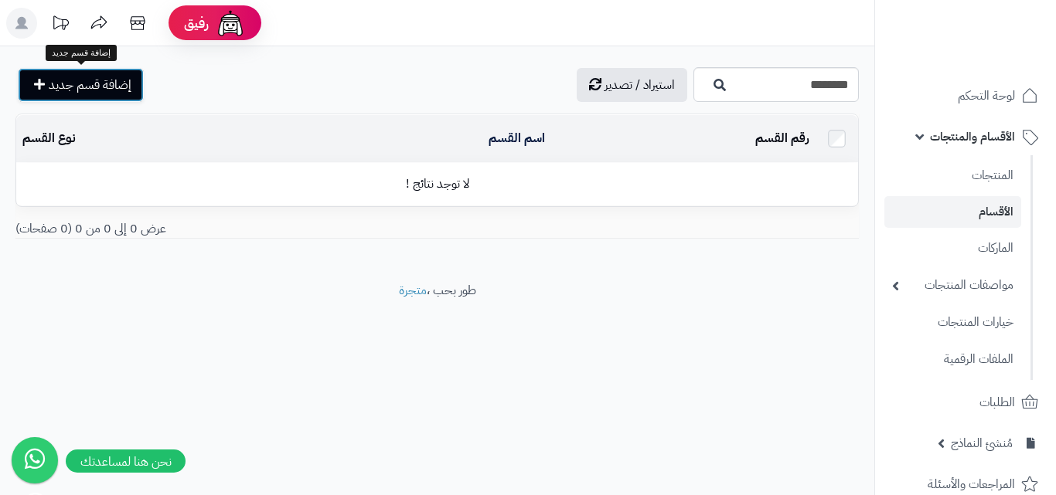
click at [128, 82] on span "إضافة قسم جديد" at bounding box center [90, 85] width 83 height 19
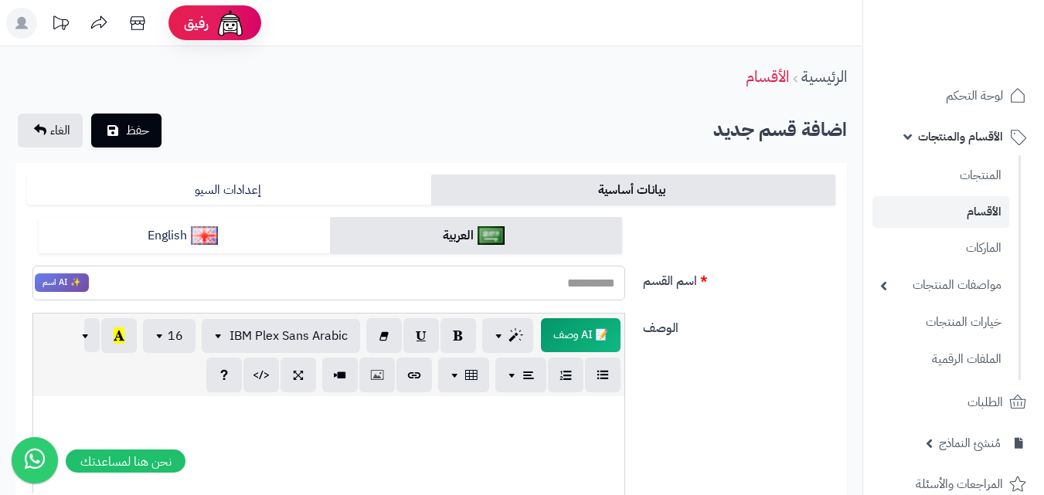
click at [580, 280] on input "اسم القسم" at bounding box center [328, 283] width 593 height 35
type input "********"
click at [773, 352] on div "الوصف 📝 AI وصف p blockquote pre h1 h2 h3 h4 h5 h6 IBM Plex Sans Arabic Arial Ar…" at bounding box center [431, 480] width 821 height 335
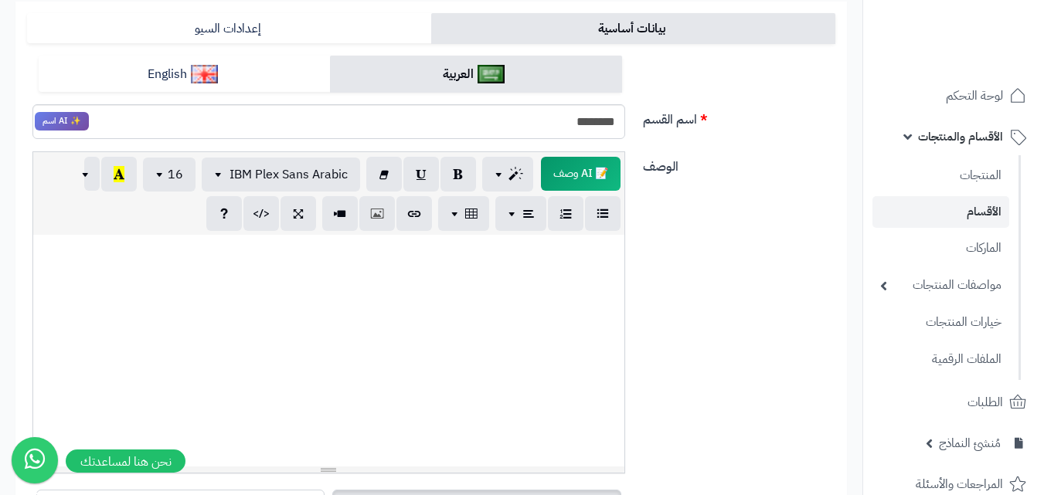
scroll to position [26, 0]
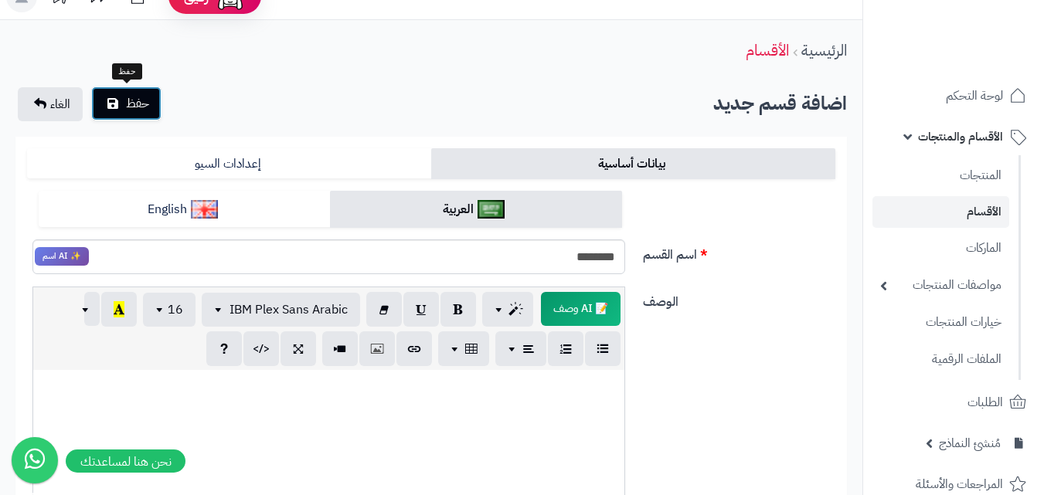
click at [158, 109] on button "حفظ" at bounding box center [126, 104] width 70 height 34
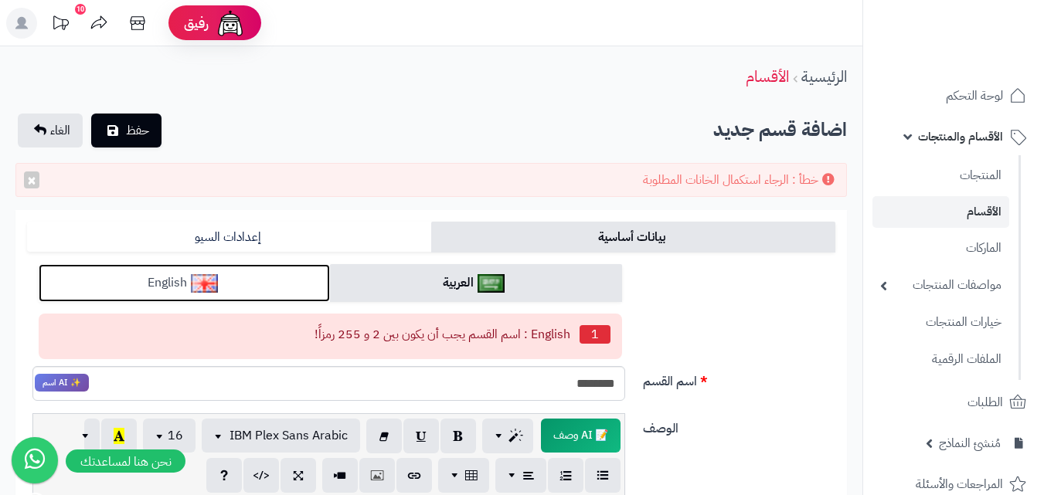
click at [244, 270] on link "English" at bounding box center [184, 283] width 291 height 38
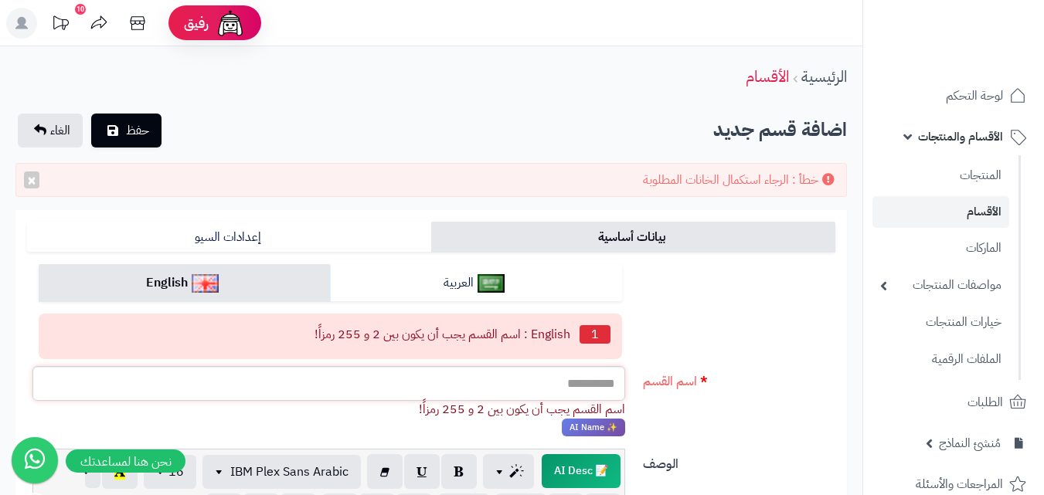
click at [421, 377] on input "اسم القسم" at bounding box center [328, 383] width 593 height 35
type input "******"
click at [162, 139] on div "حفظ الغاء" at bounding box center [89, 131] width 148 height 34
click at [160, 138] on button "حفظ" at bounding box center [126, 130] width 70 height 34
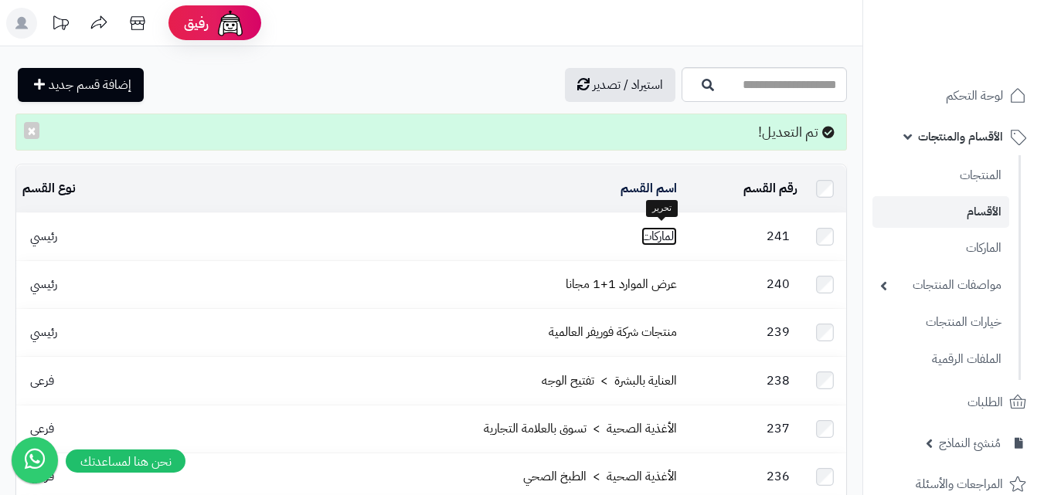
click at [645, 227] on link "الماركات" at bounding box center [659, 236] width 36 height 19
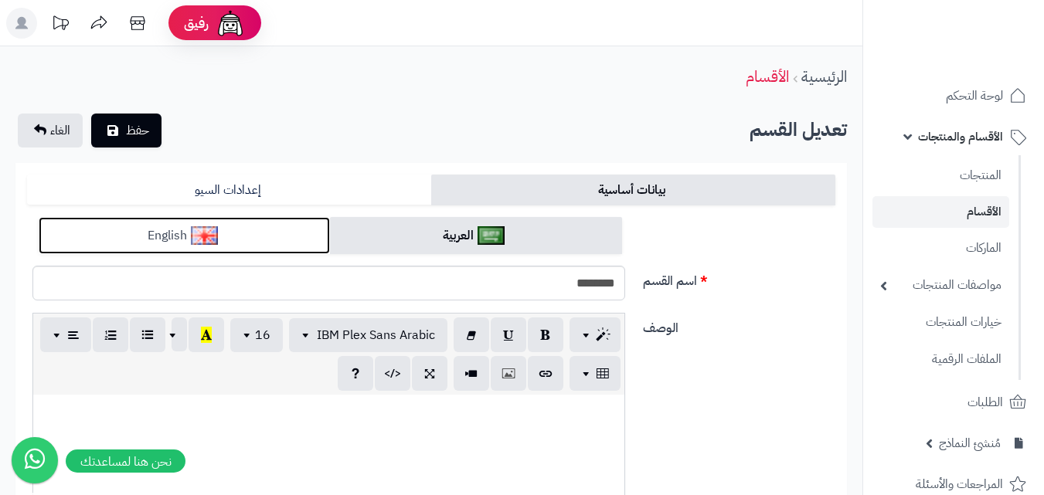
click at [121, 221] on link "English" at bounding box center [184, 236] width 291 height 38
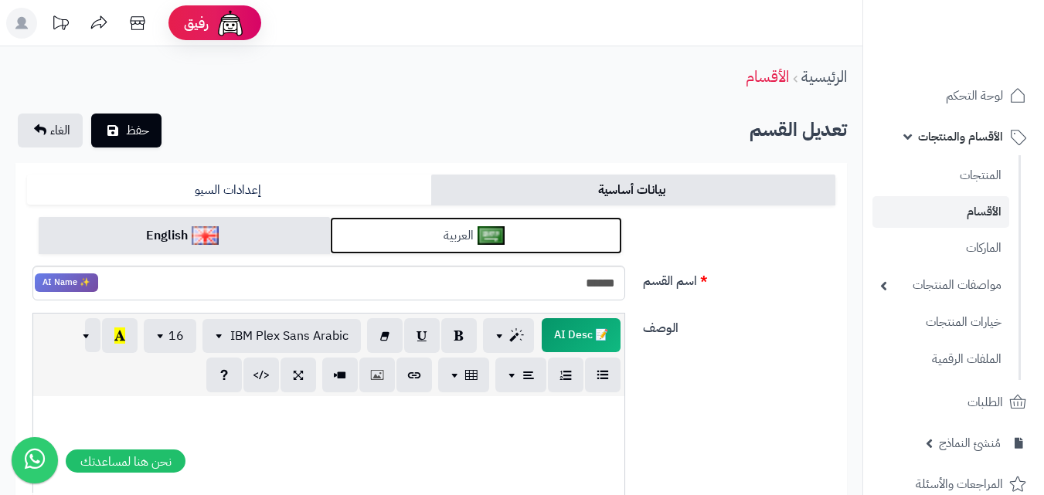
click at [453, 236] on link "العربية" at bounding box center [475, 236] width 291 height 38
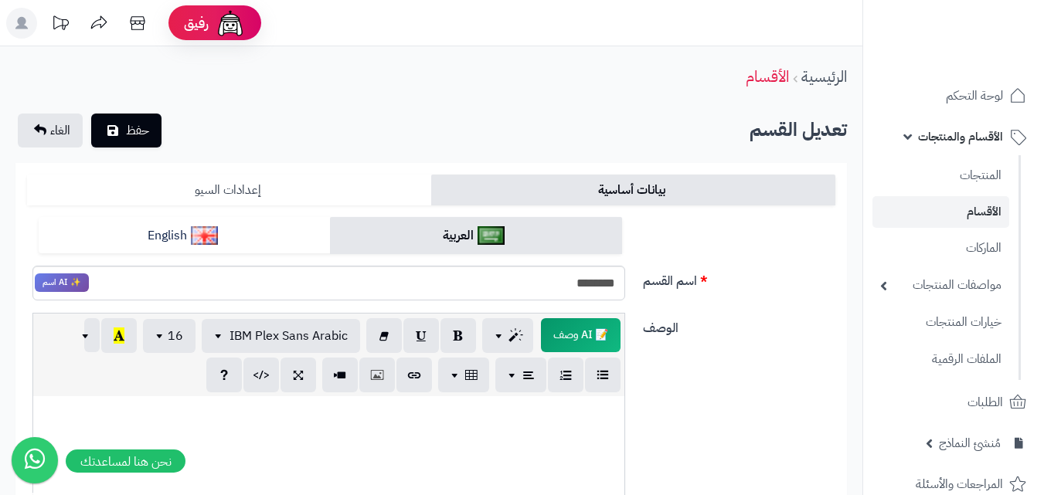
click at [297, 191] on link "إعدادات السيو" at bounding box center [229, 190] width 404 height 31
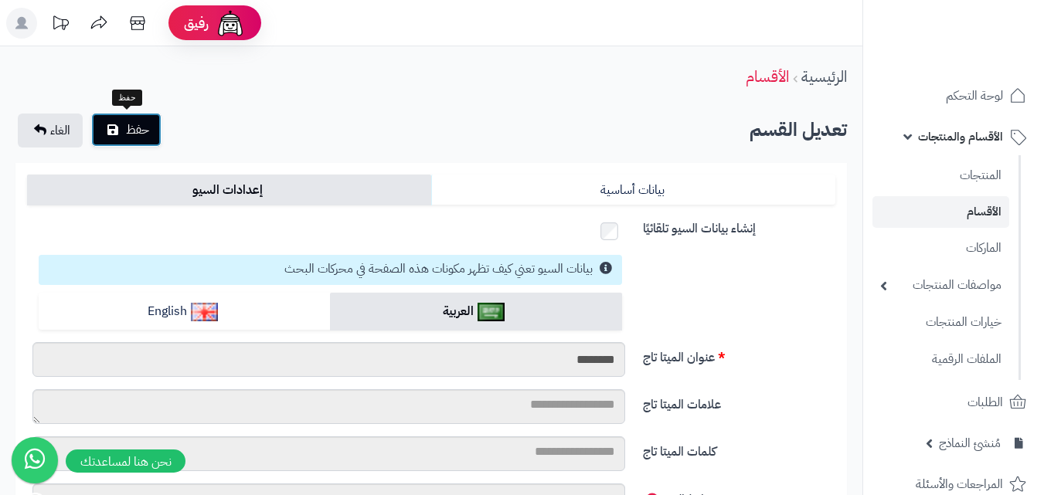
click at [148, 131] on span "حفظ" at bounding box center [137, 130] width 23 height 19
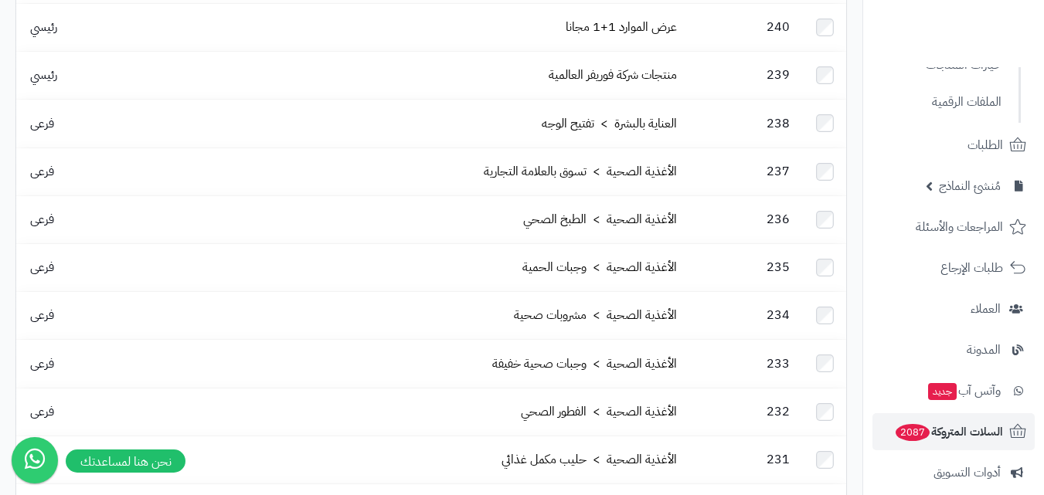
scroll to position [478, 0]
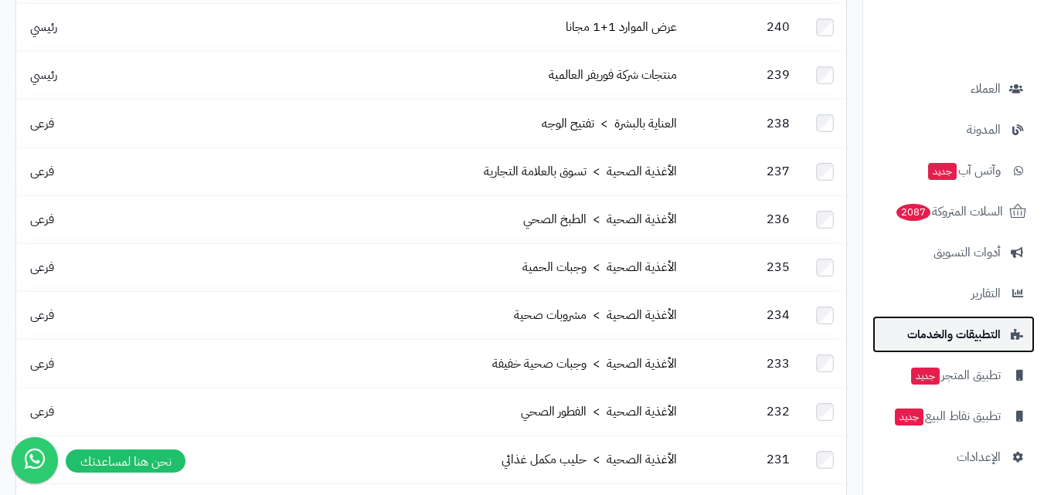
click at [984, 339] on span "التطبيقات والخدمات" at bounding box center [953, 335] width 93 height 22
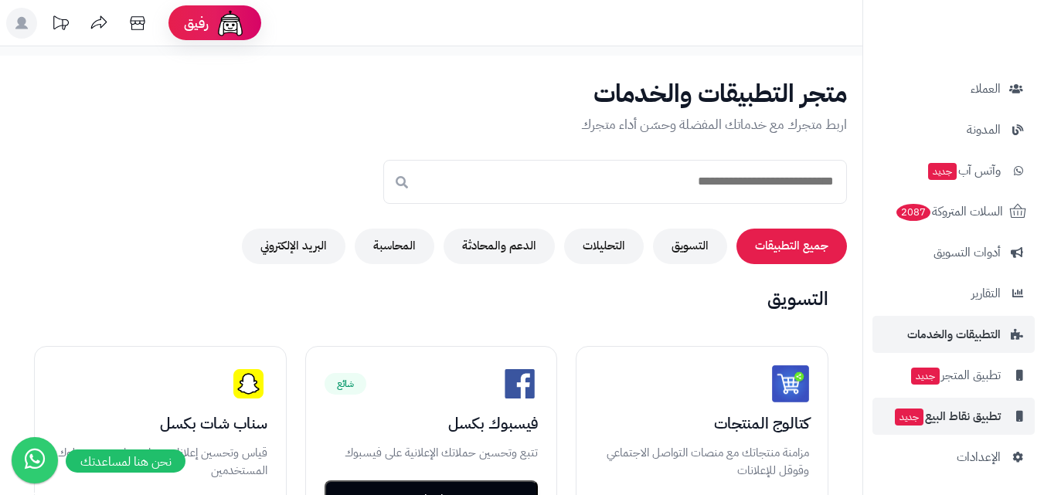
scroll to position [309, 0]
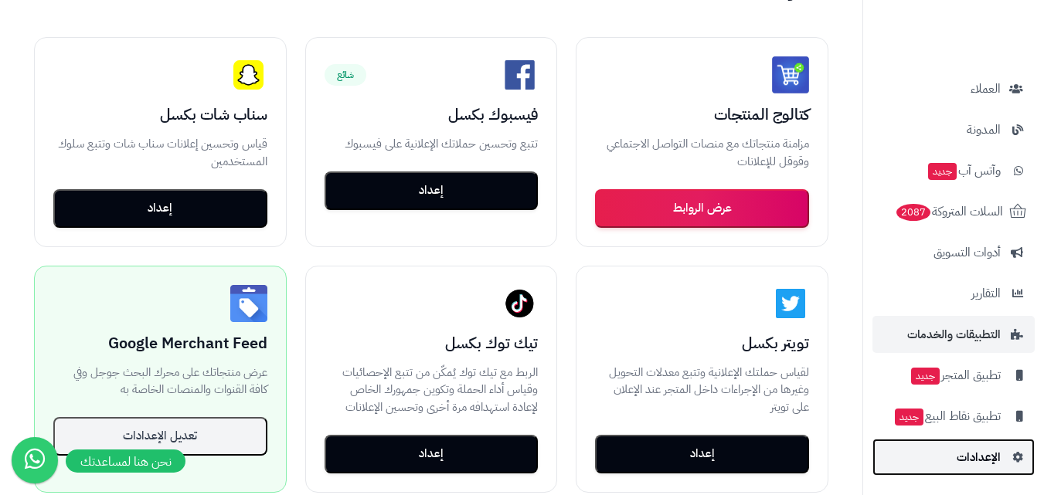
click at [971, 461] on span "الإعدادات" at bounding box center [979, 458] width 44 height 22
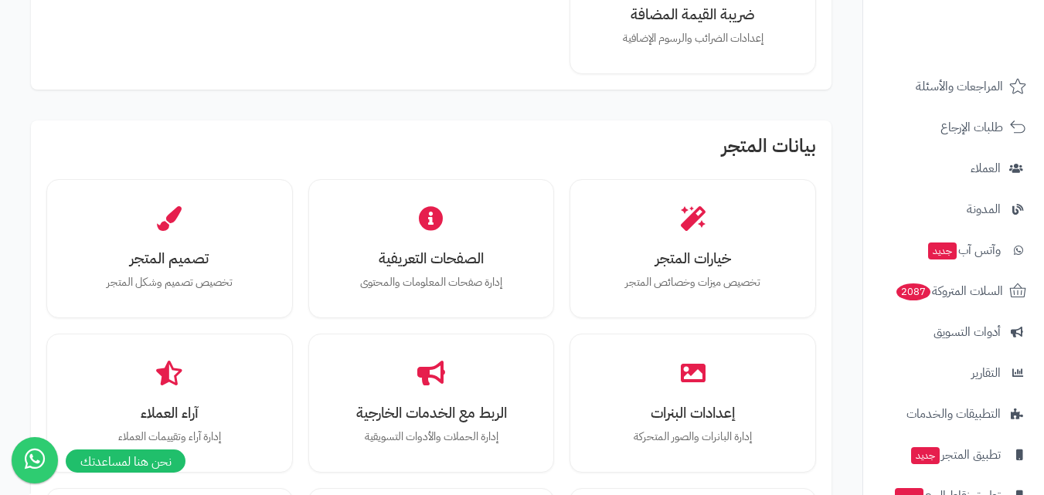
scroll to position [253, 0]
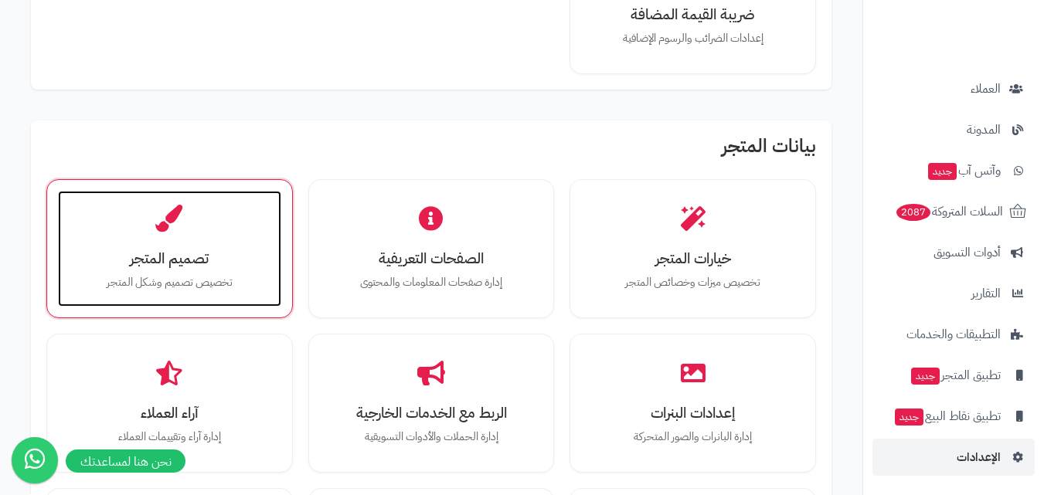
click at [177, 199] on div "تصميم المتجر تخصيص تصميم وشكل المتجر" at bounding box center [169, 249] width 223 height 116
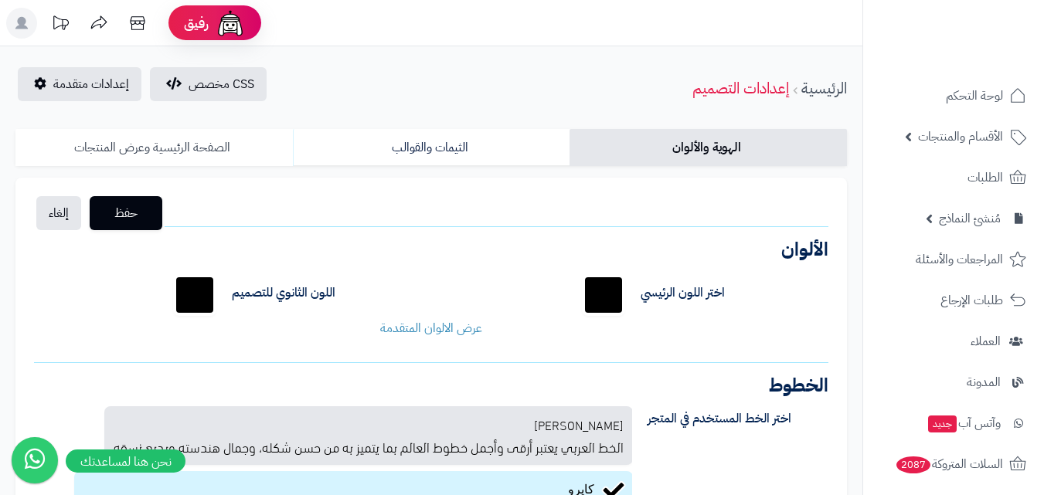
click at [189, 151] on link "الصفحة الرئيسية وعرض المنتجات" at bounding box center [153, 147] width 277 height 37
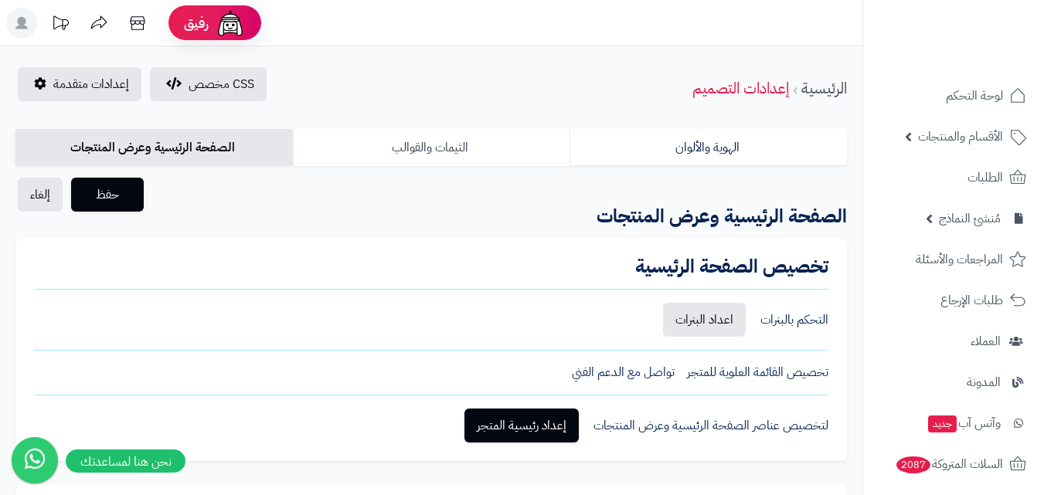
click at [475, 140] on link "الثيمات والقوالب" at bounding box center [431, 147] width 277 height 37
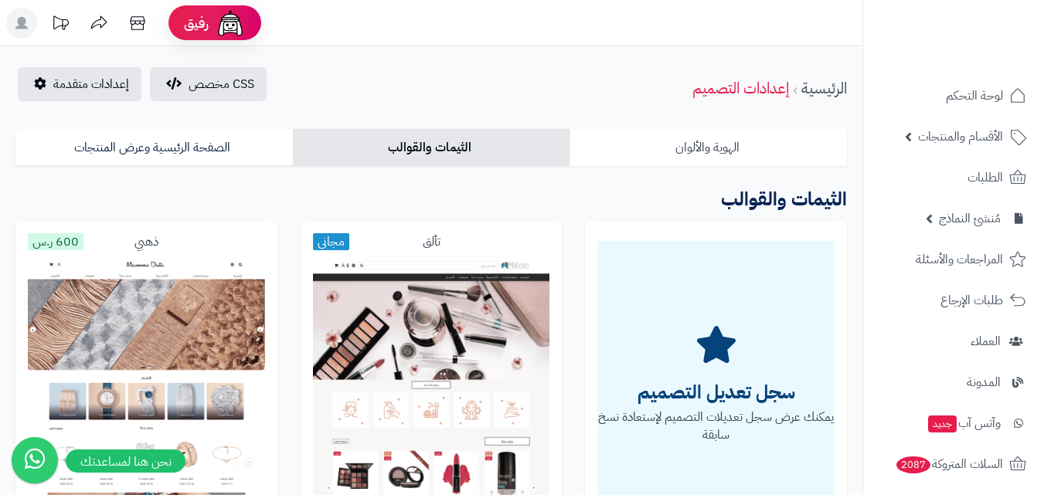
click at [667, 152] on link "الهوية والألوان" at bounding box center [707, 147] width 277 height 37
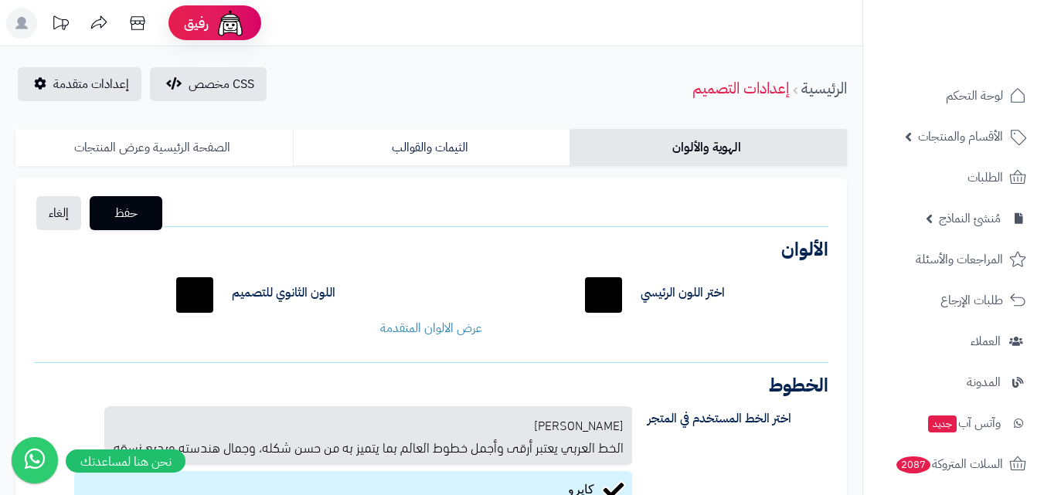
click at [121, 140] on link "الصفحة الرئيسية وعرض المنتجات" at bounding box center [153, 147] width 277 height 37
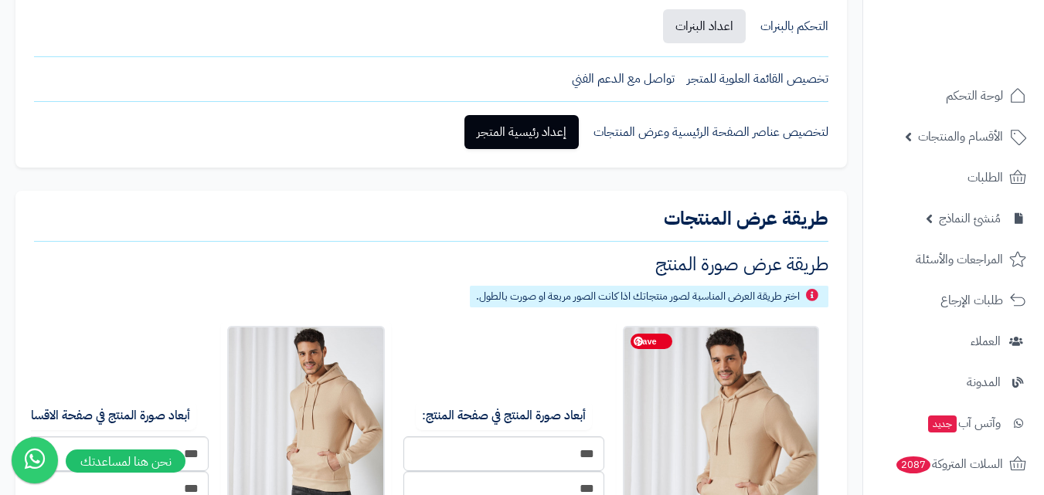
scroll to position [206, 0]
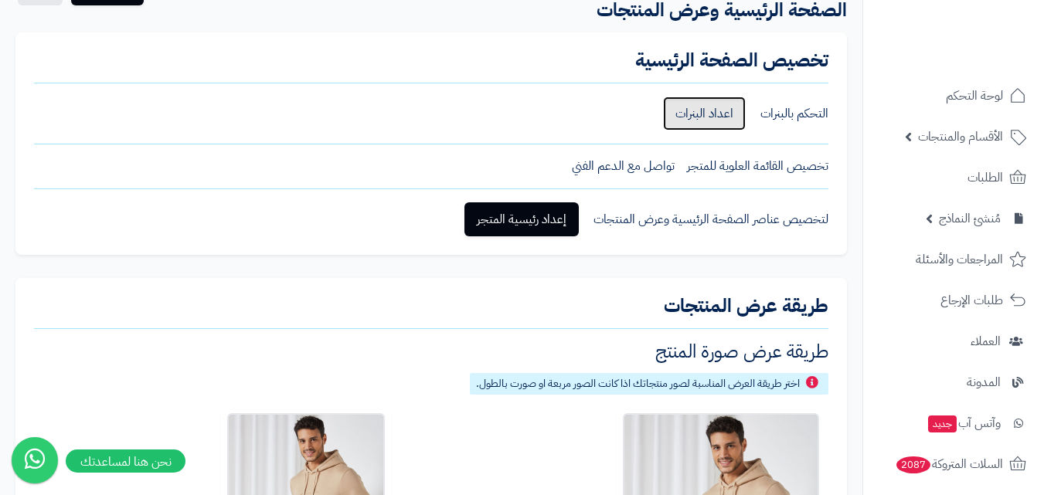
click at [687, 121] on link "اعداد البنرات" at bounding box center [704, 114] width 83 height 34
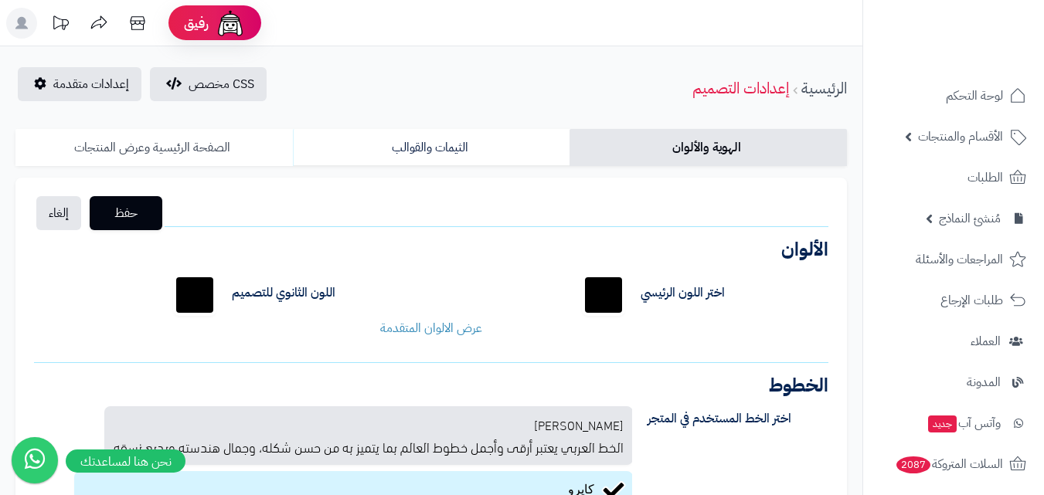
click at [233, 151] on link "الصفحة الرئيسية وعرض المنتجات" at bounding box center [153, 147] width 277 height 37
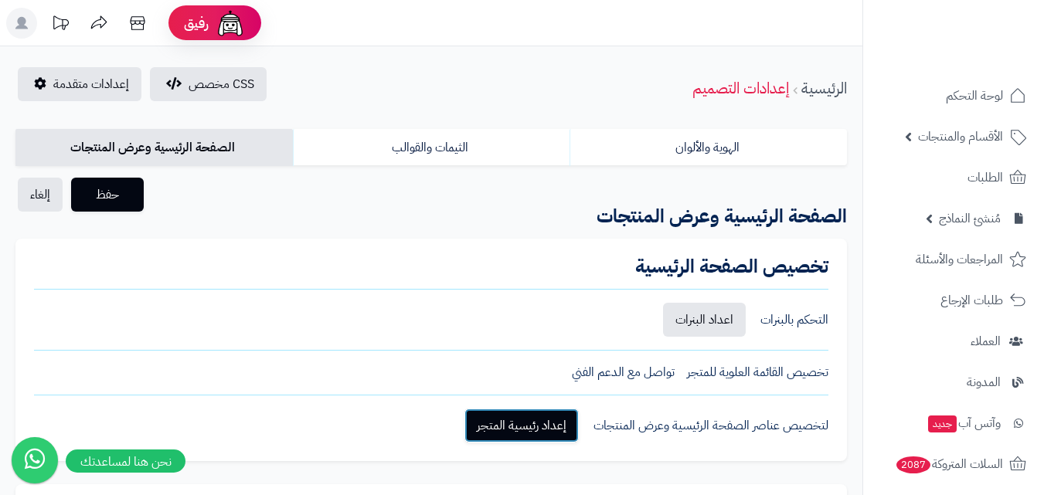
click at [517, 430] on link "إعداد رئيسية المتجر" at bounding box center [521, 426] width 114 height 34
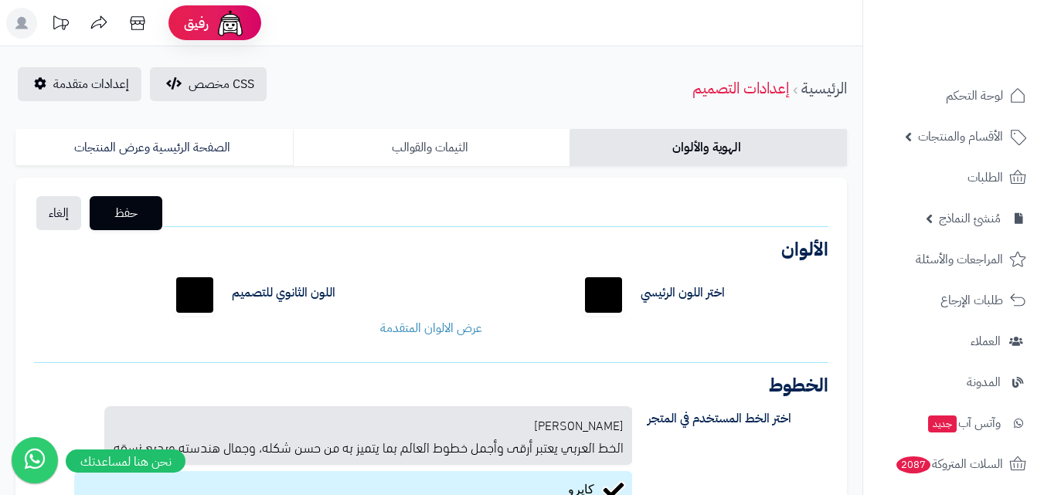
click at [453, 157] on link "الثيمات والقوالب" at bounding box center [431, 147] width 277 height 37
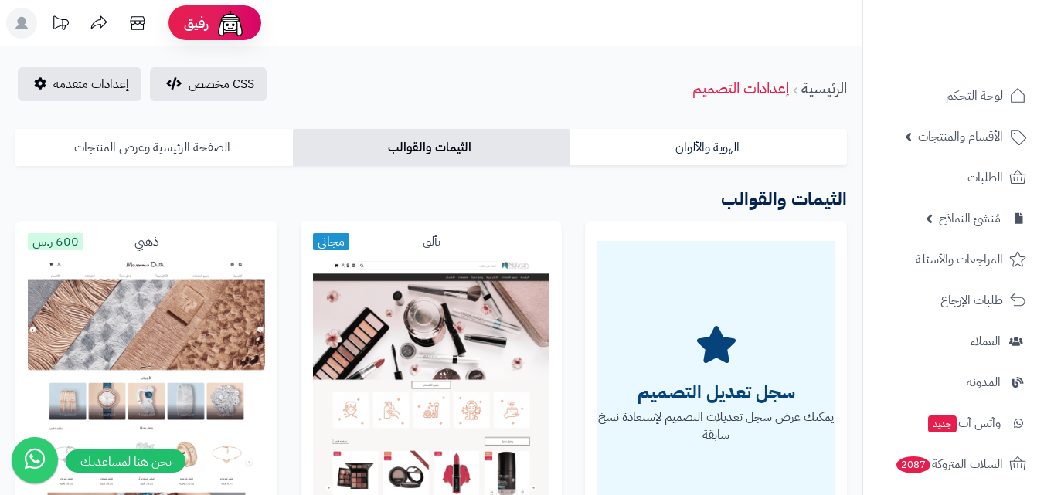
click at [158, 138] on link "الصفحة الرئيسية وعرض المنتجات" at bounding box center [153, 147] width 277 height 37
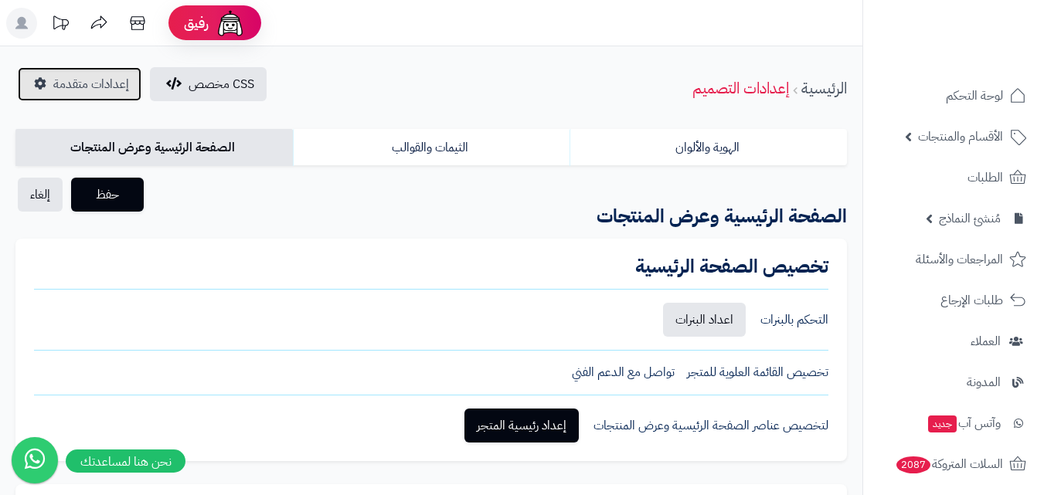
click at [49, 77] on link "إعدادات متقدمة" at bounding box center [80, 84] width 124 height 34
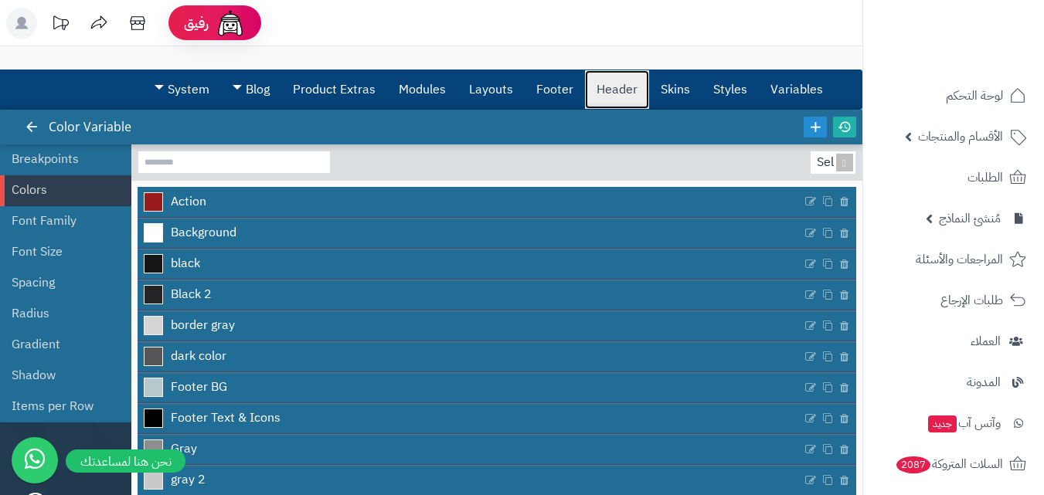
click at [614, 80] on link "Header" at bounding box center [617, 89] width 64 height 39
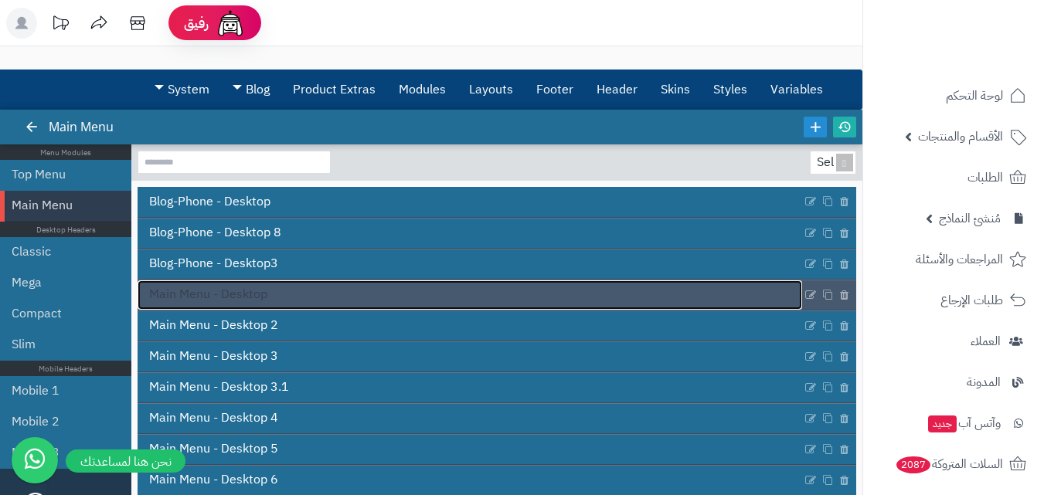
click at [317, 286] on link "Main Menu - Desktop" at bounding box center [470, 294] width 665 height 29
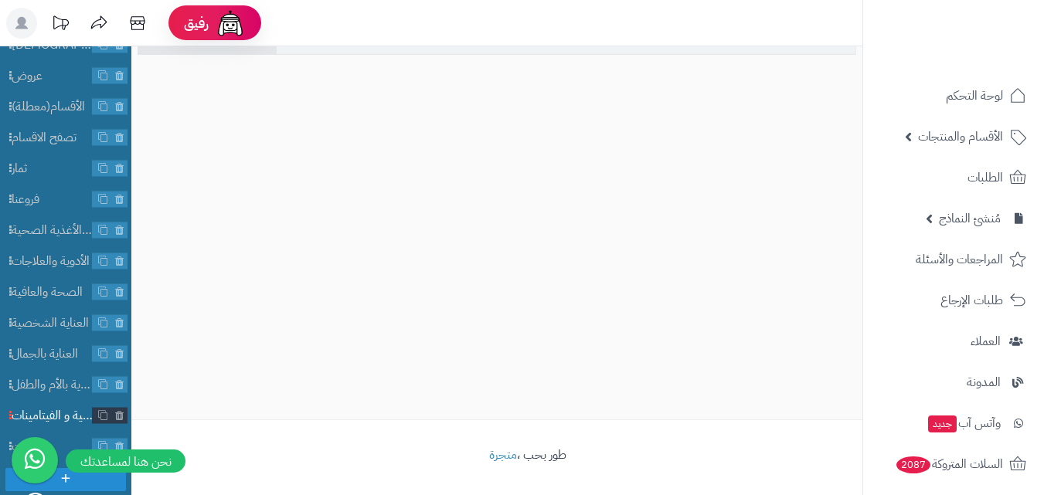
scroll to position [137, 0]
click at [56, 438] on button at bounding box center [35, 460] width 46 height 46
click at [72, 440] on span "الماركات" at bounding box center [52, 446] width 81 height 18
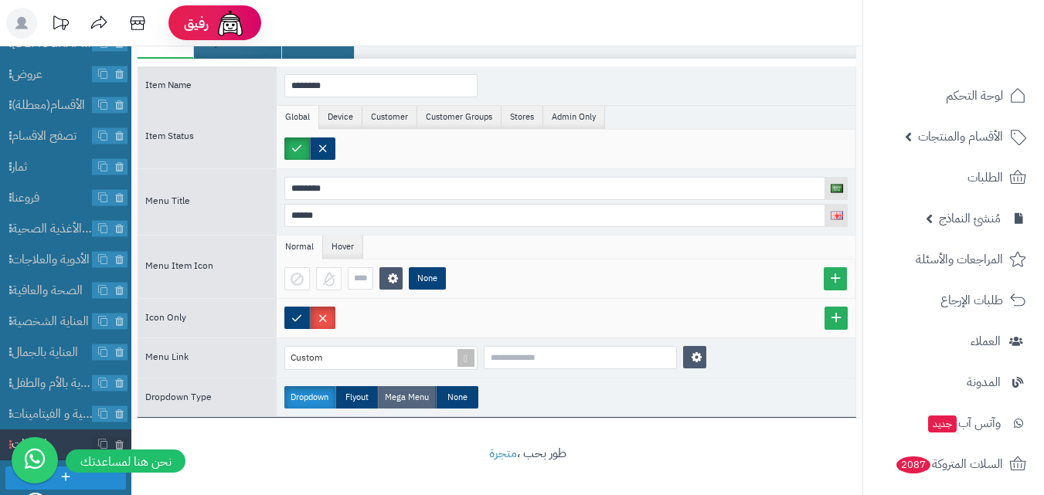
scroll to position [94, 0]
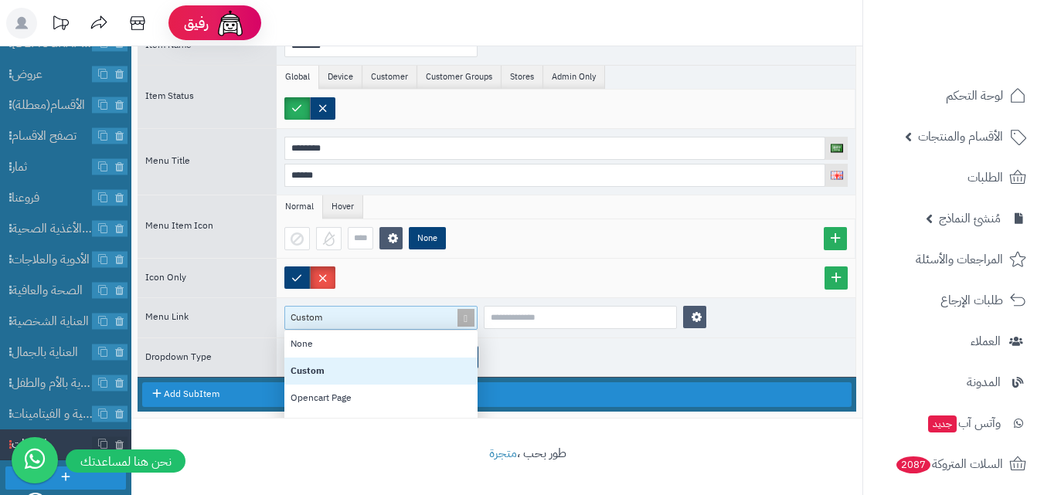
click at [396, 327] on div "Custom" at bounding box center [374, 318] width 178 height 22
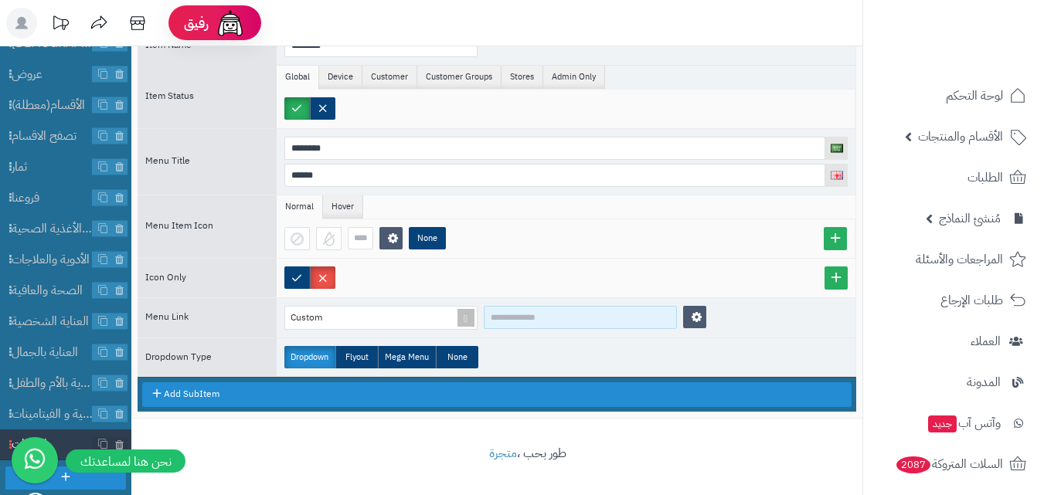
click at [526, 314] on input at bounding box center [580, 317] width 193 height 23
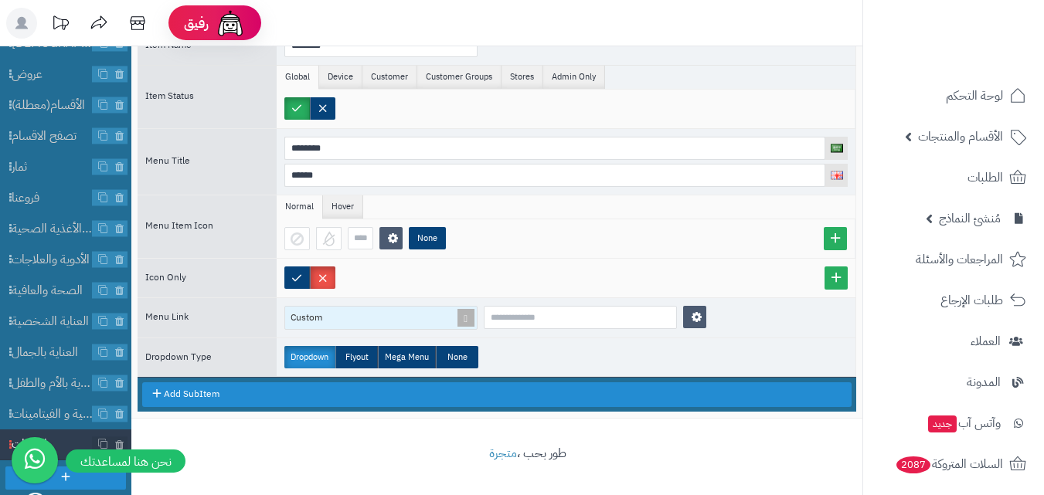
click at [385, 318] on div "Custom" at bounding box center [374, 318] width 178 height 22
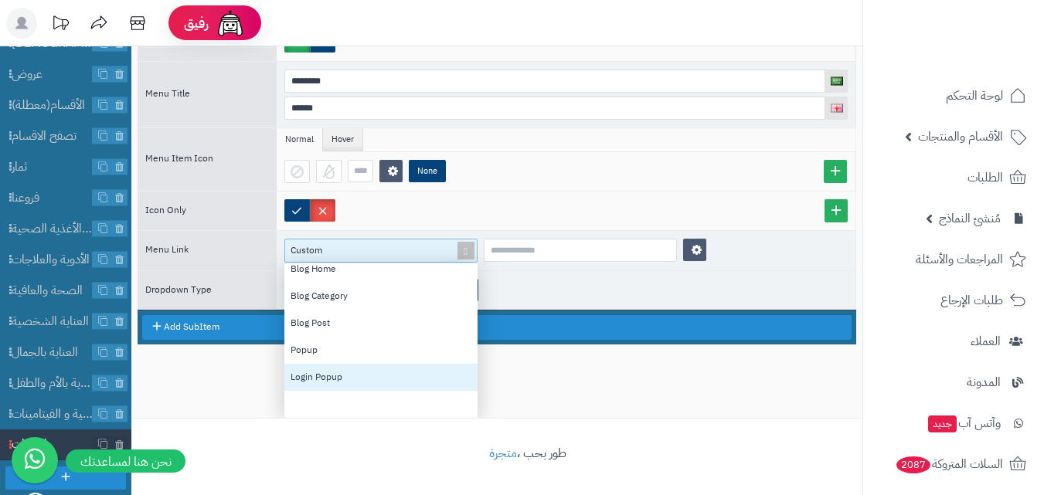
scroll to position [0, 0]
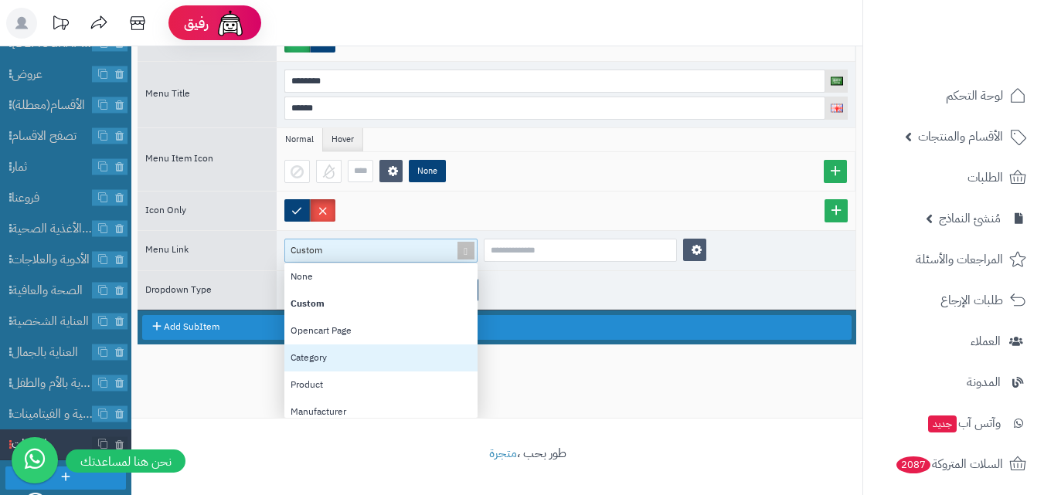
click at [372, 354] on div "Category" at bounding box center [380, 358] width 193 height 27
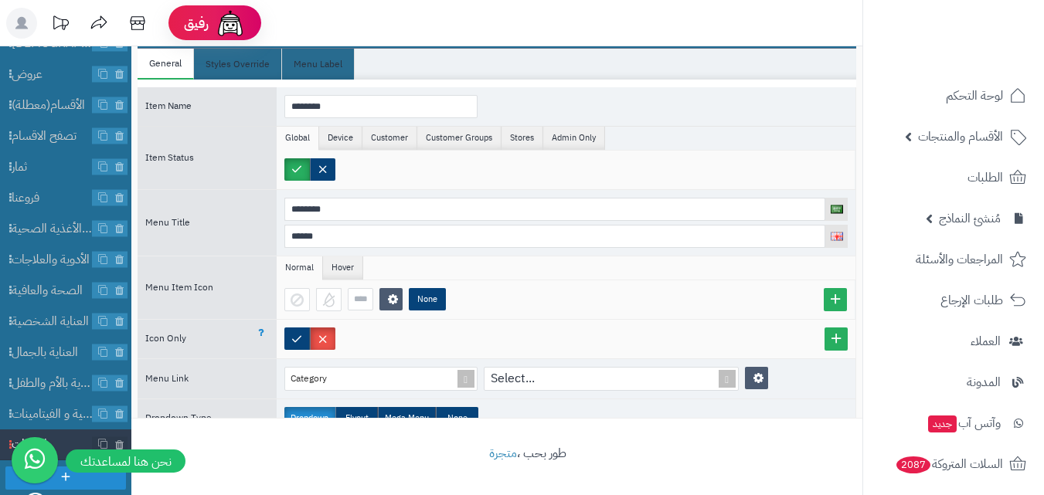
scroll to position [66, 0]
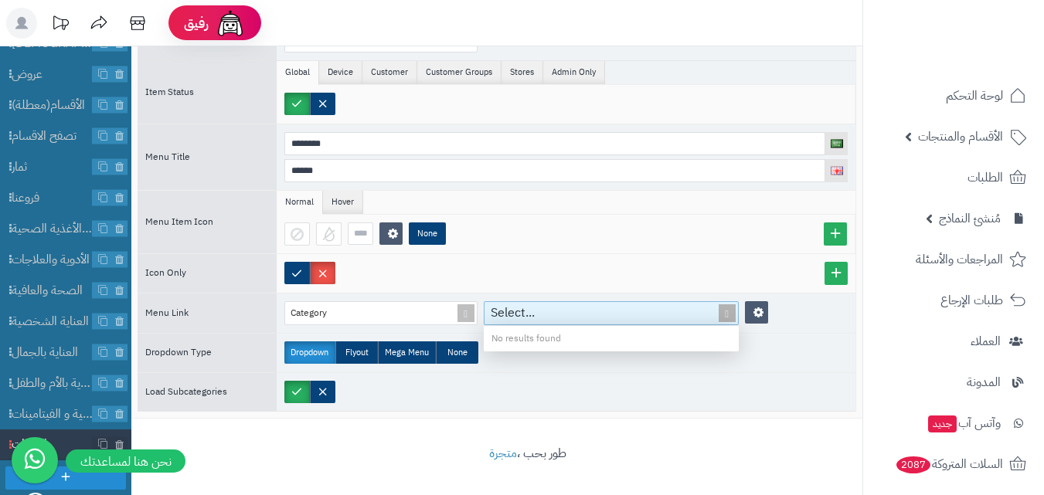
click at [549, 313] on div "Select..." at bounding box center [602, 313] width 236 height 22
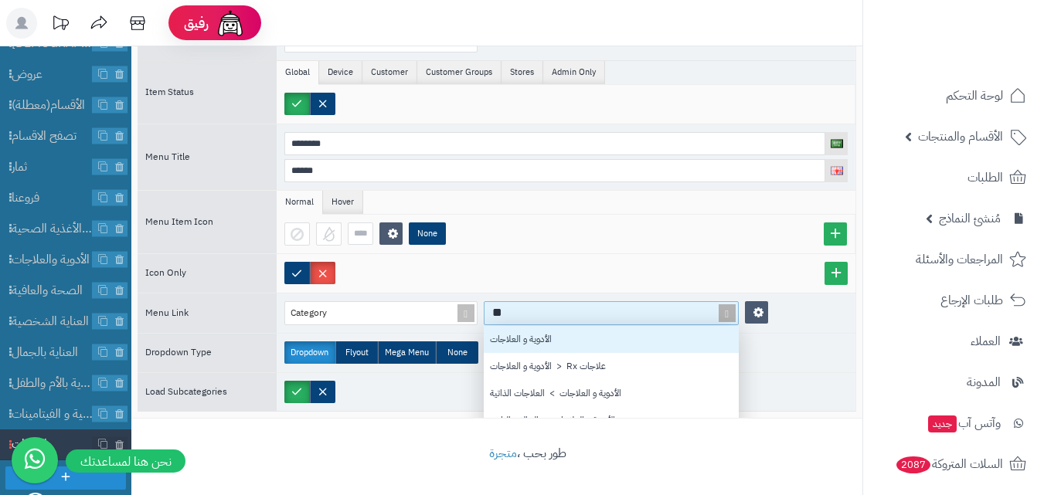
scroll to position [143, 243]
type input "****"
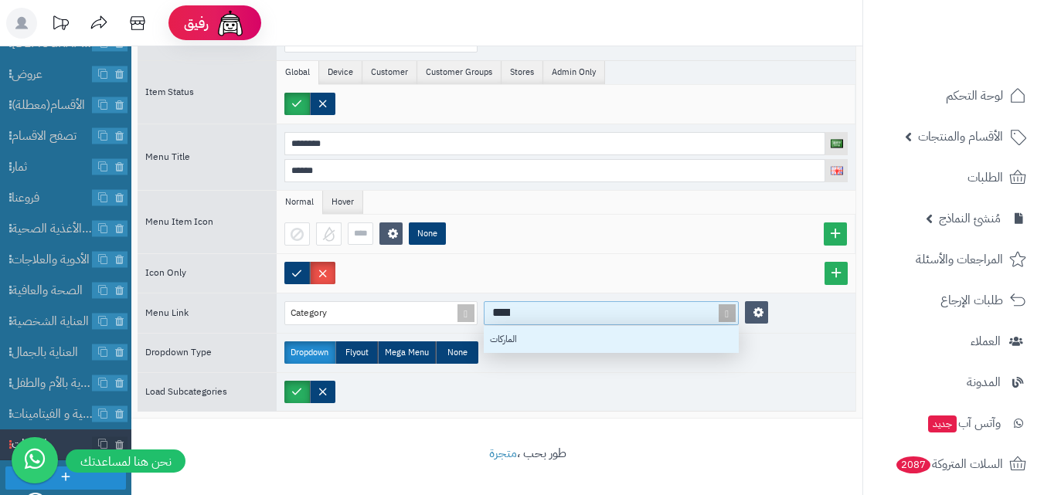
scroll to position [15, 243]
click at [540, 345] on div "الماركات" at bounding box center [611, 339] width 255 height 27
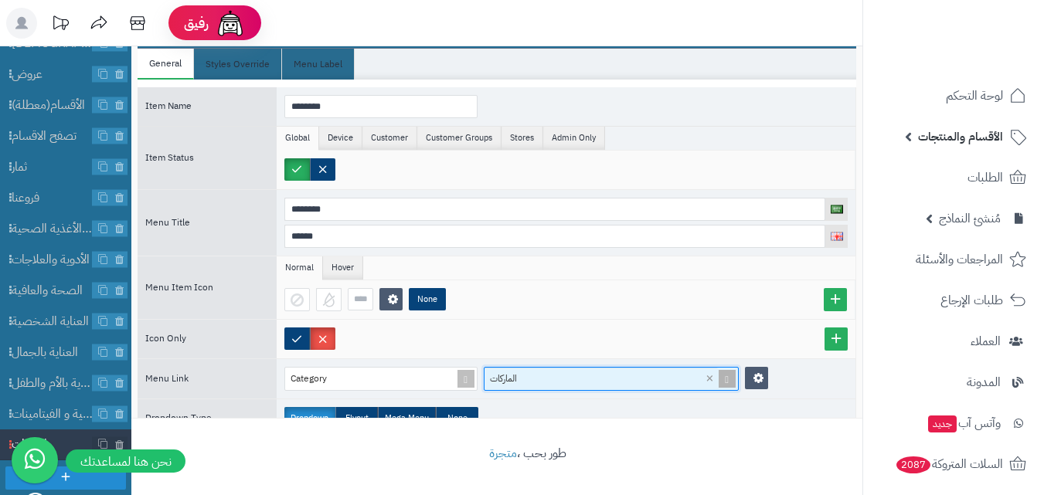
scroll to position [0, 0]
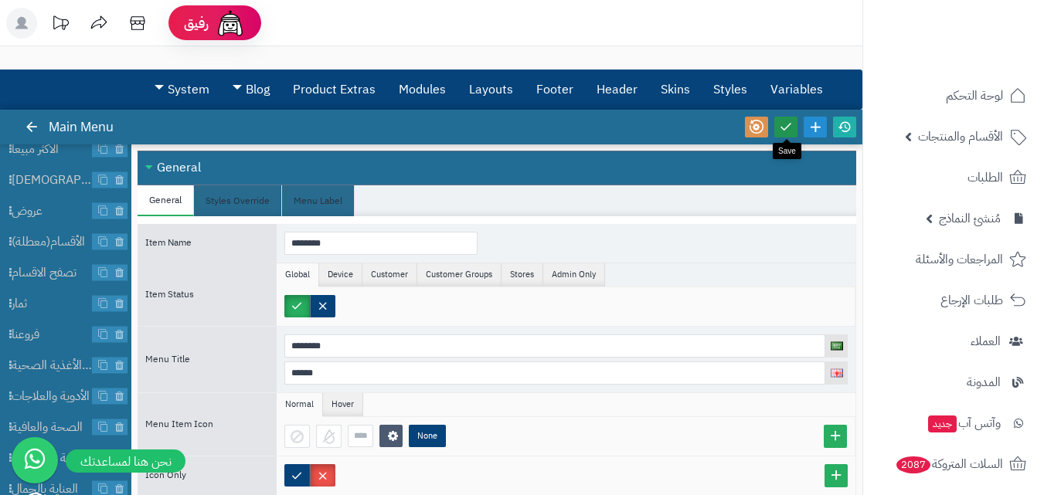
click at [784, 129] on icon at bounding box center [786, 127] width 14 height 14
click at [780, 128] on icon at bounding box center [786, 127] width 14 height 14
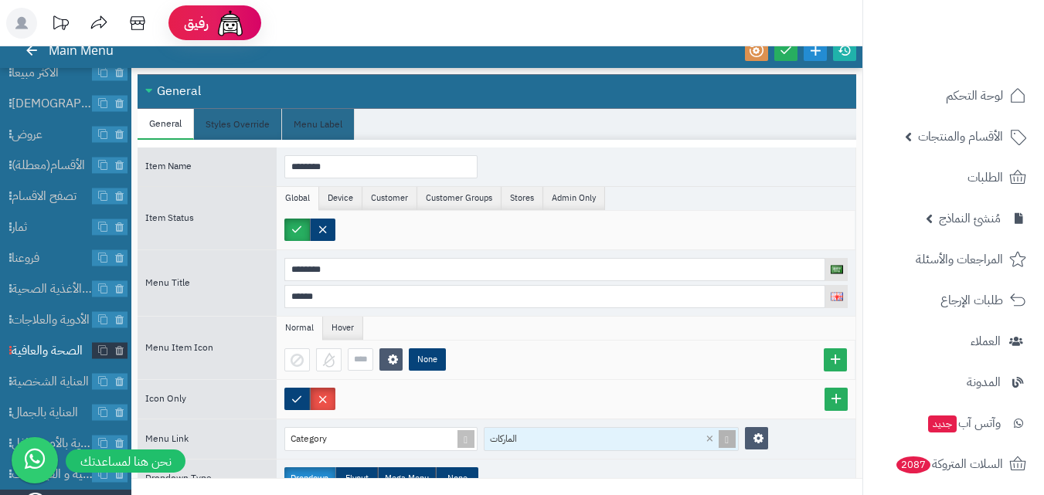
scroll to position [137, 0]
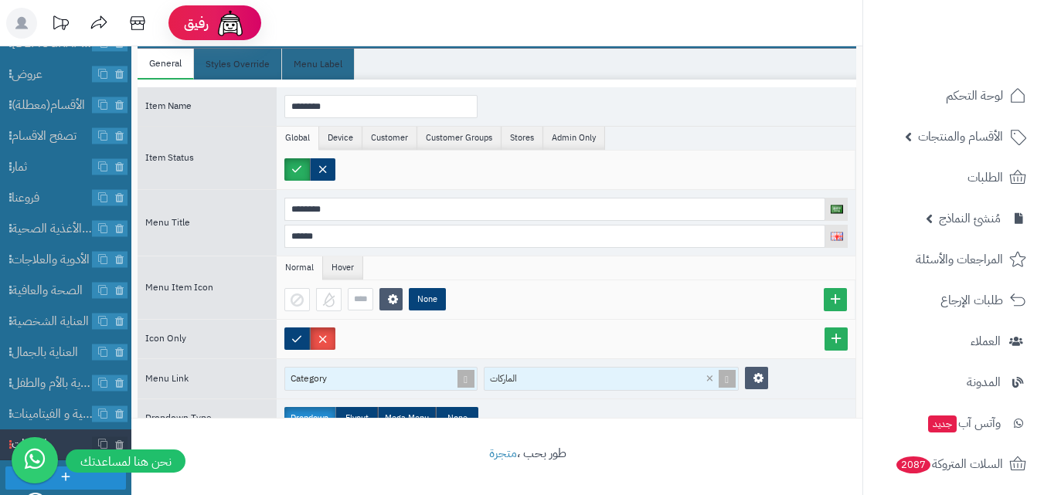
click at [411, 379] on div "Category" at bounding box center [374, 379] width 178 height 22
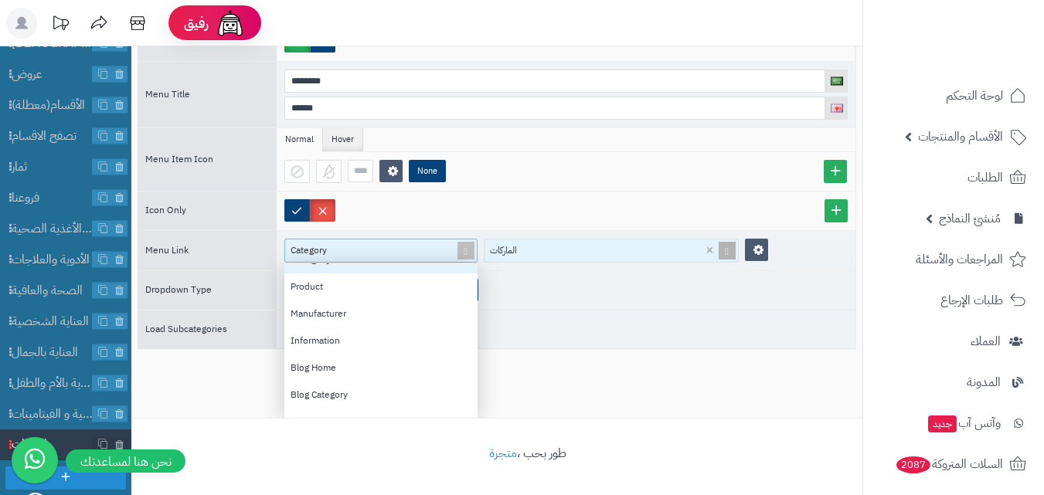
scroll to position [197, 0]
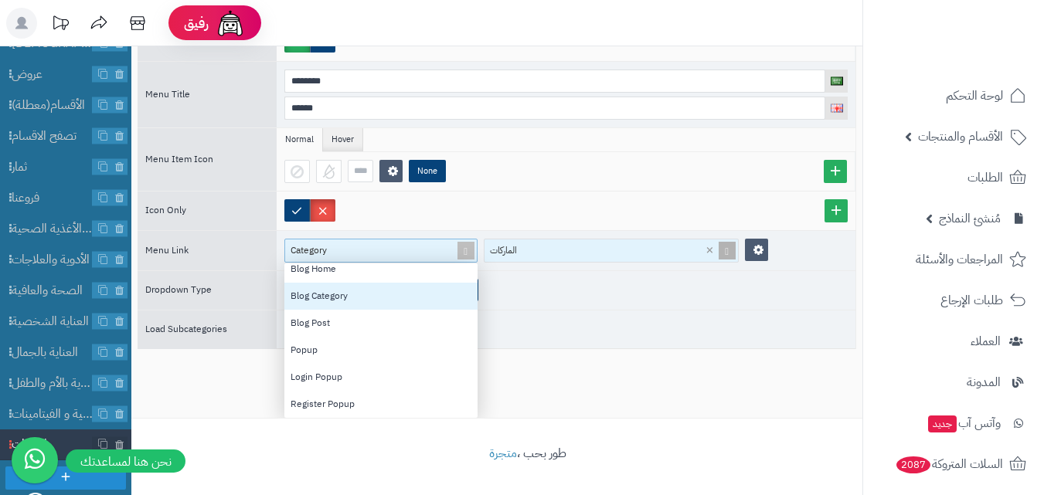
click at [367, 303] on div "Blog Category" at bounding box center [380, 296] width 193 height 27
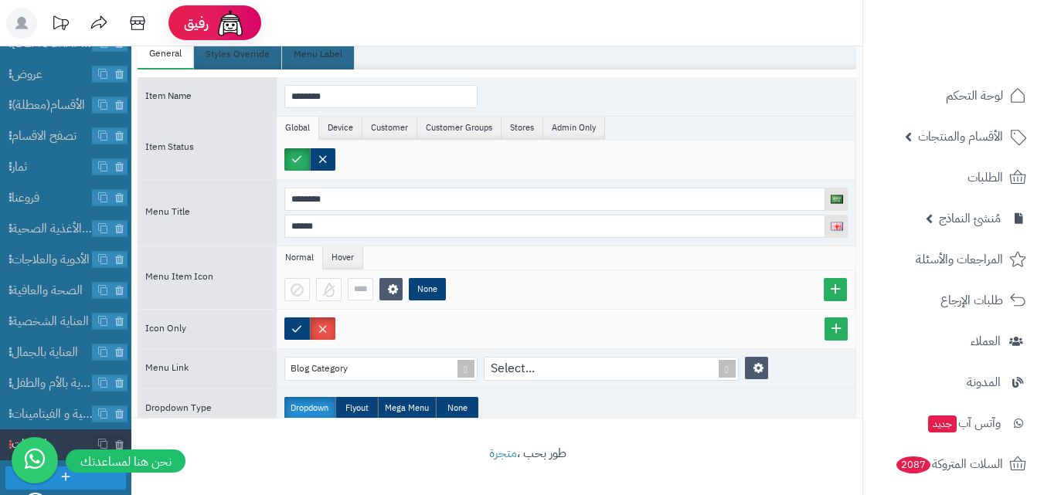
scroll to position [94, 0]
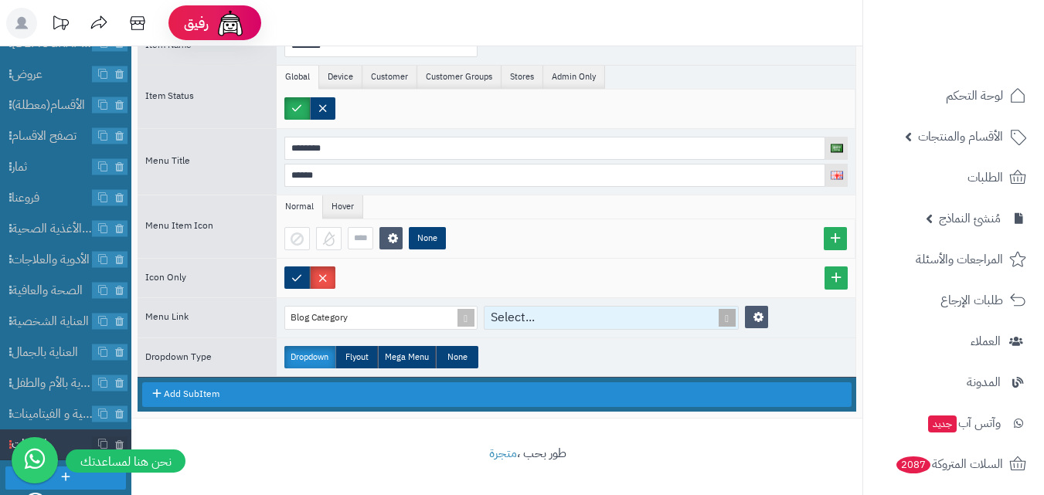
click at [566, 307] on div "Select..." at bounding box center [602, 318] width 236 height 22
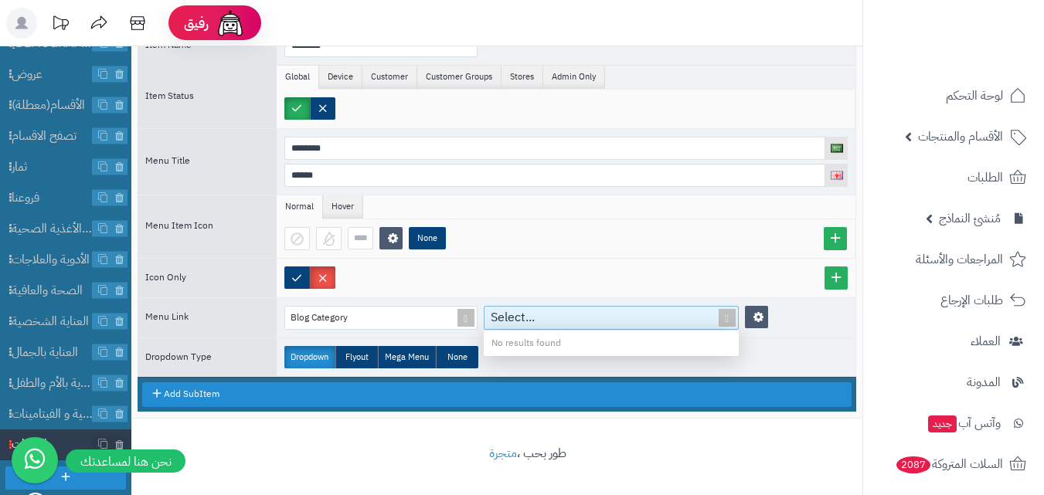
click at [533, 339] on div "No results found" at bounding box center [611, 343] width 255 height 25
click at [545, 321] on div "Select..." at bounding box center [602, 318] width 236 height 22
click at [355, 316] on div "Blog Category" at bounding box center [374, 318] width 178 height 22
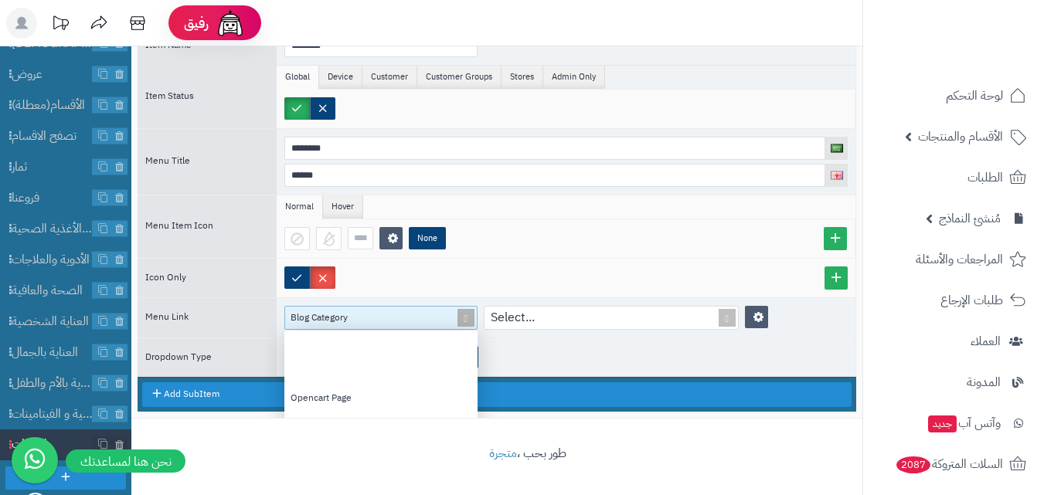
scroll to position [143, 182]
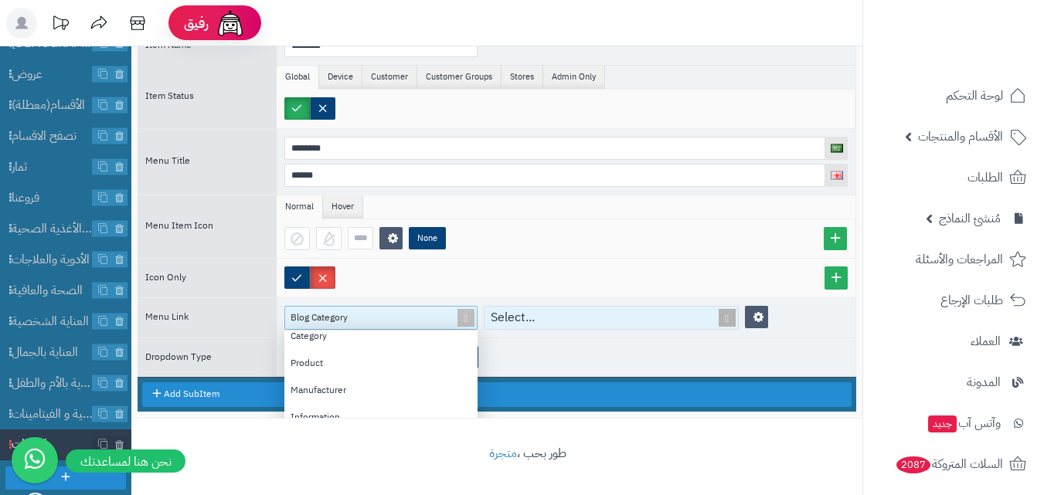
click at [522, 322] on div "Select..." at bounding box center [602, 318] width 236 height 22
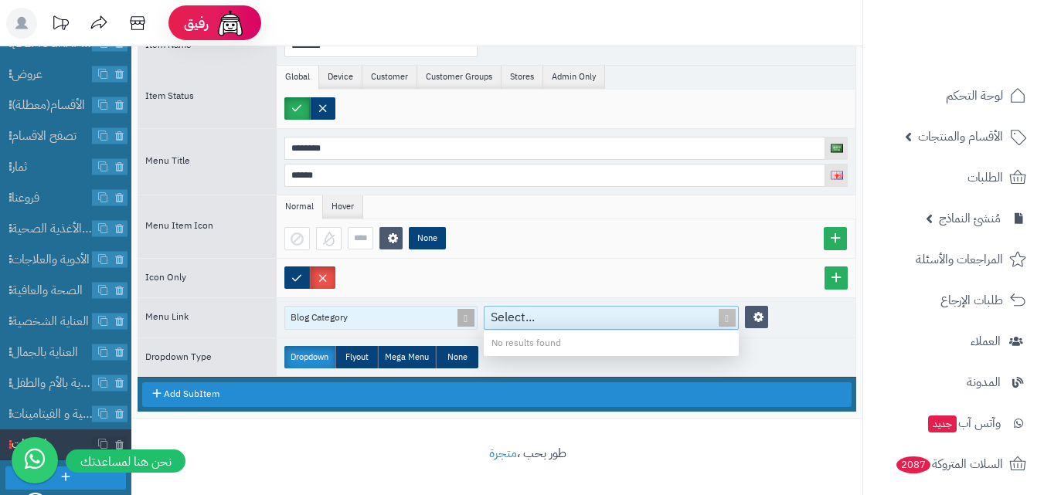
click at [385, 318] on div "Blog Category" at bounding box center [374, 318] width 178 height 22
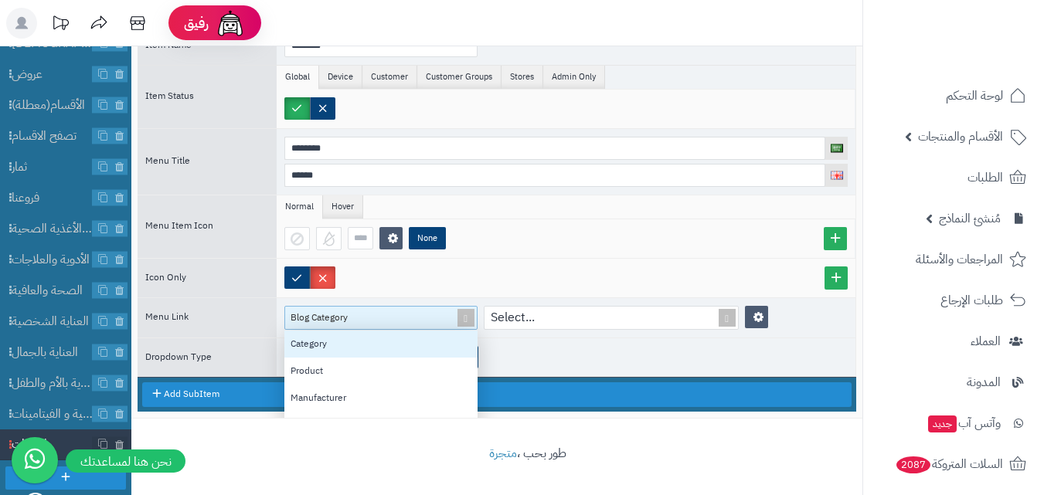
click at [354, 338] on div "Category" at bounding box center [380, 344] width 193 height 27
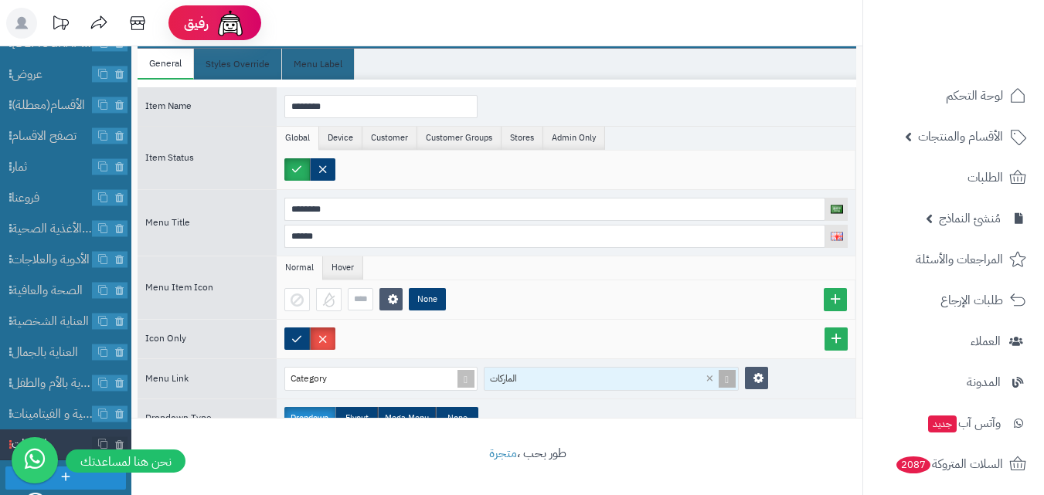
click at [539, 372] on div "الماركات" at bounding box center [602, 379] width 236 height 22
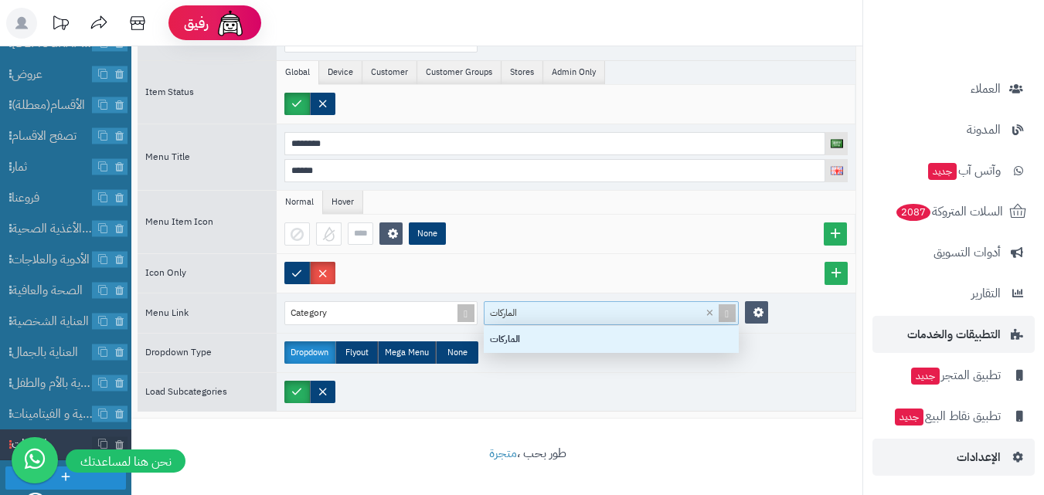
scroll to position [46, 0]
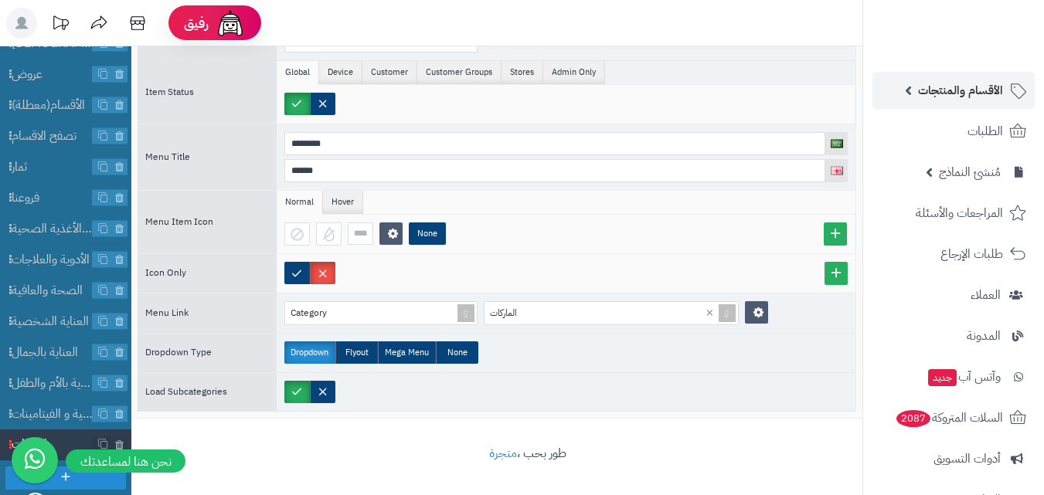
click at [909, 90] on link "الأقسام والمنتجات" at bounding box center [953, 90] width 162 height 37
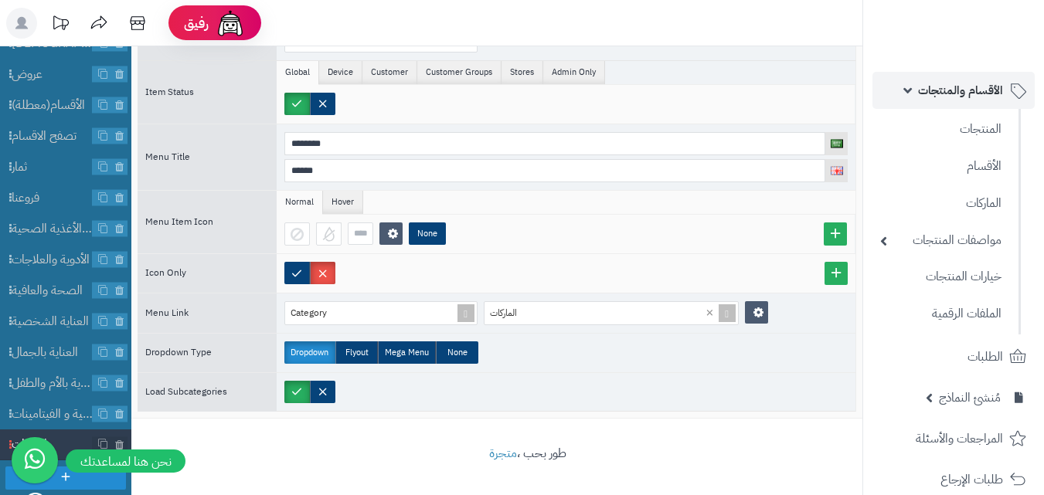
click at [909, 90] on link "الأقسام والمنتجات" at bounding box center [953, 90] width 162 height 37
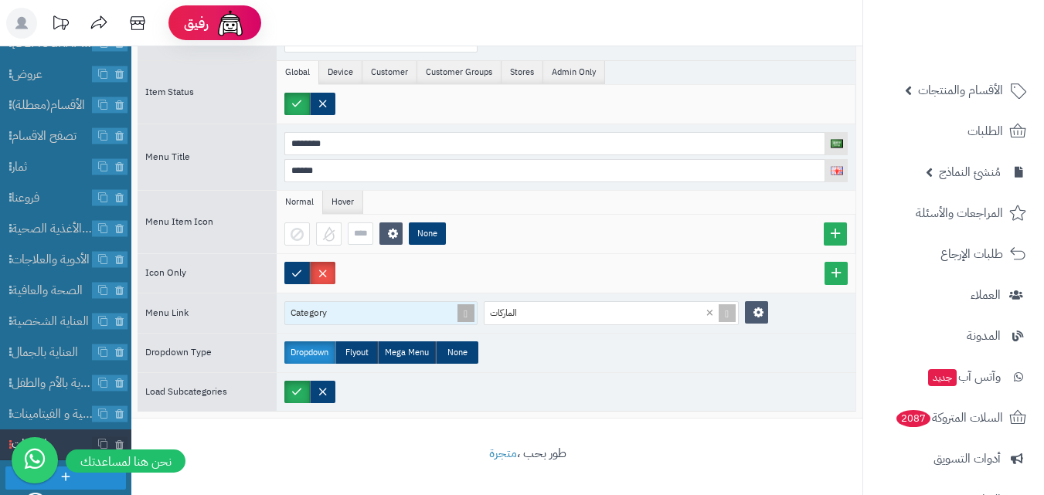
click at [382, 310] on div "Category" at bounding box center [374, 313] width 178 height 22
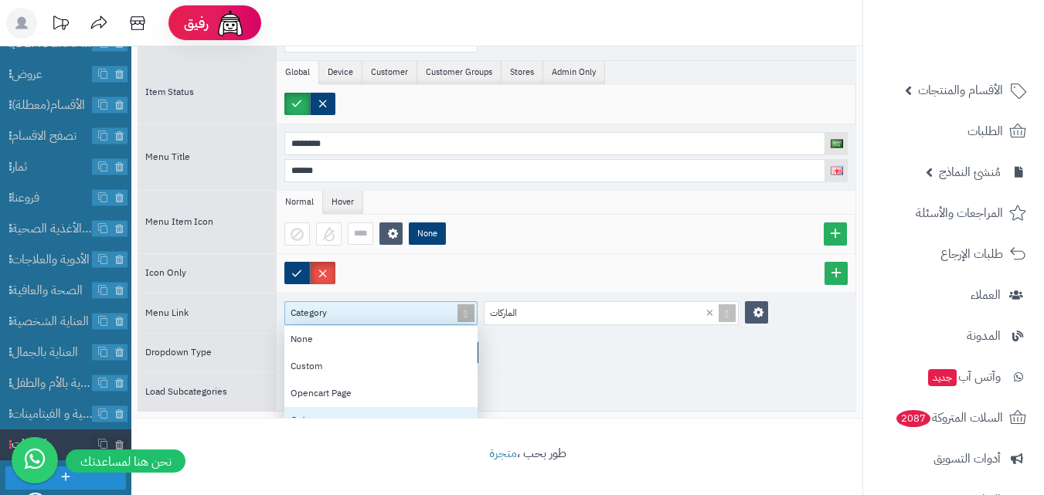
scroll to position [143, 182]
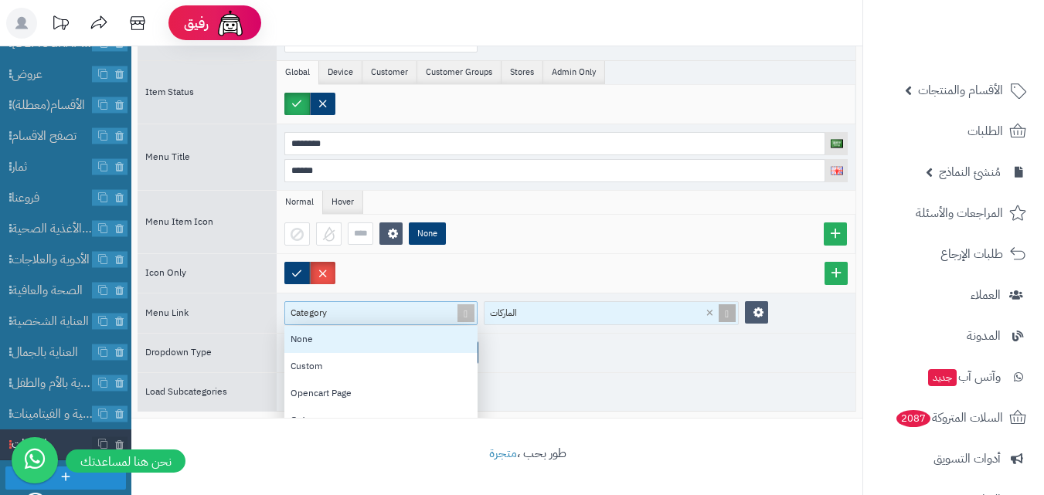
click at [569, 317] on div "الماركات" at bounding box center [602, 313] width 236 height 22
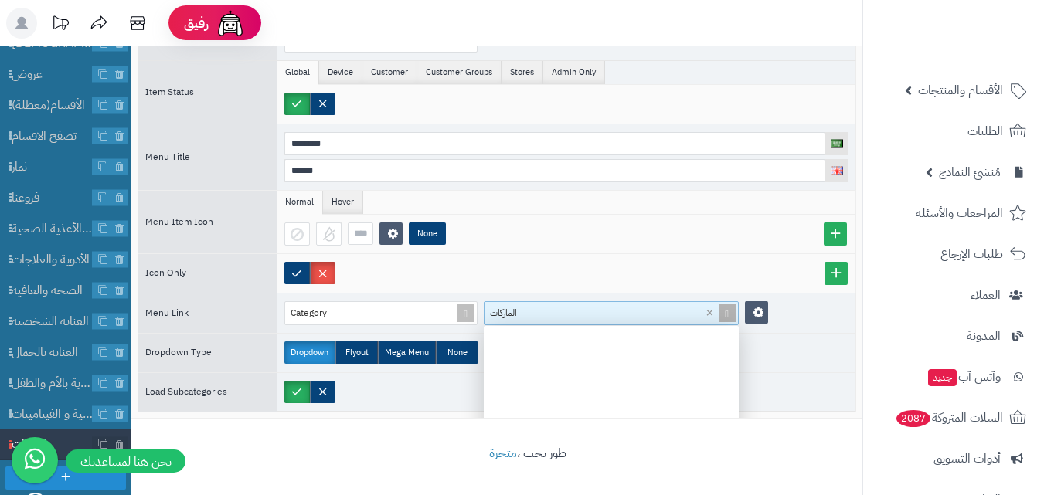
scroll to position [0, 0]
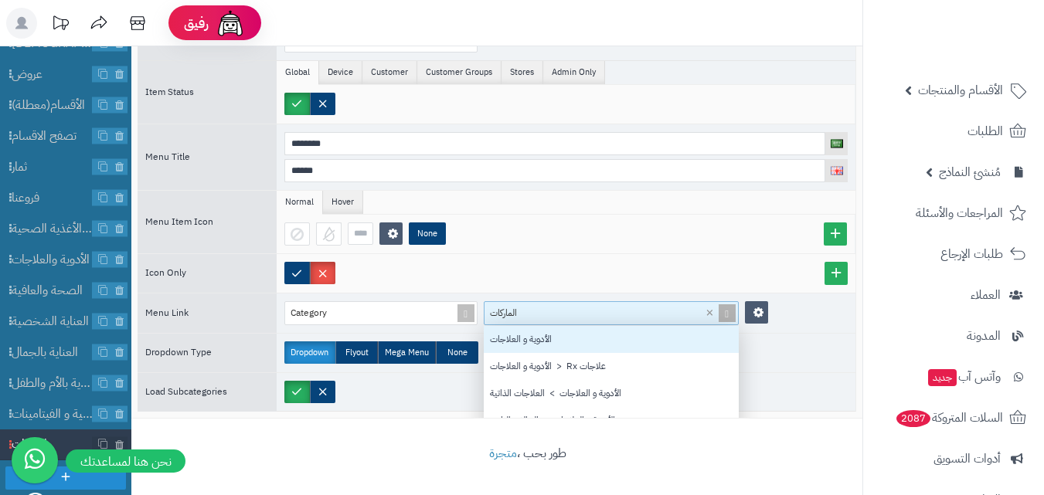
click at [559, 318] on div "الماركات" at bounding box center [602, 313] width 236 height 22
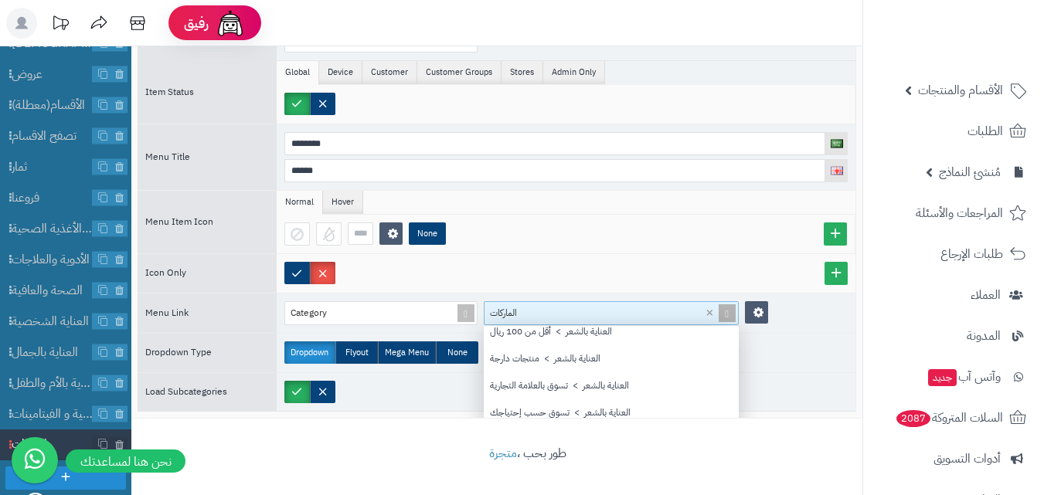
click at [559, 318] on div "الماركات" at bounding box center [602, 313] width 236 height 22
click at [413, 318] on div "Category" at bounding box center [374, 313] width 178 height 22
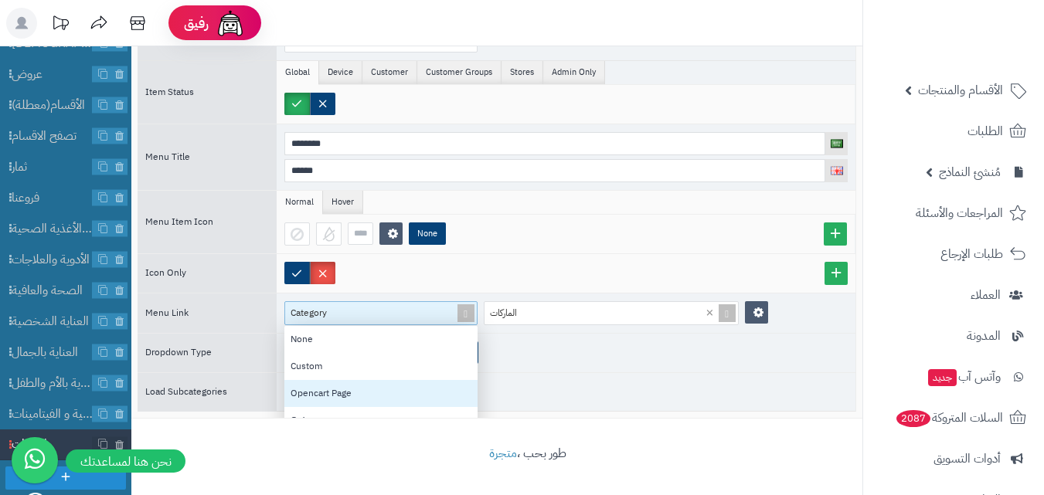
click at [359, 393] on div "Opencart Page" at bounding box center [380, 393] width 193 height 27
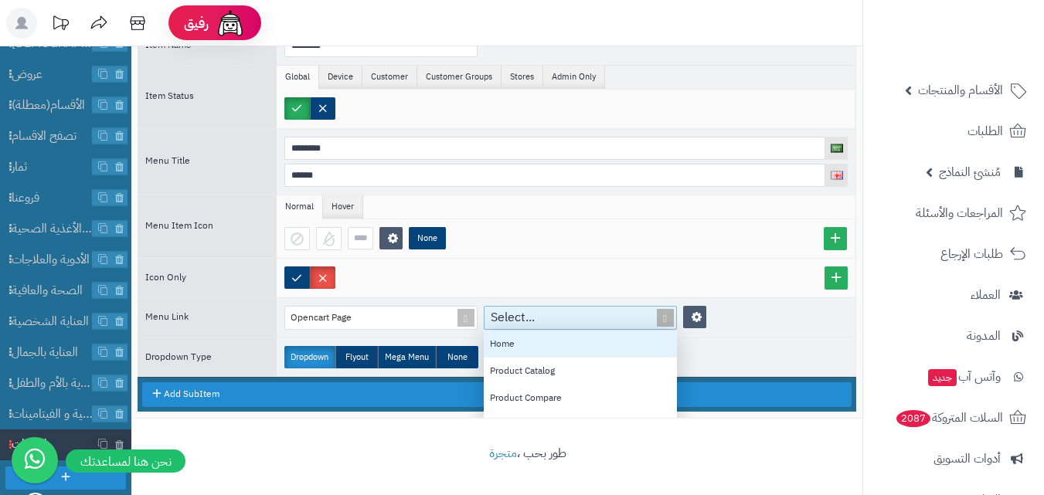
click at [552, 318] on div "Select..." at bounding box center [573, 318] width 178 height 22
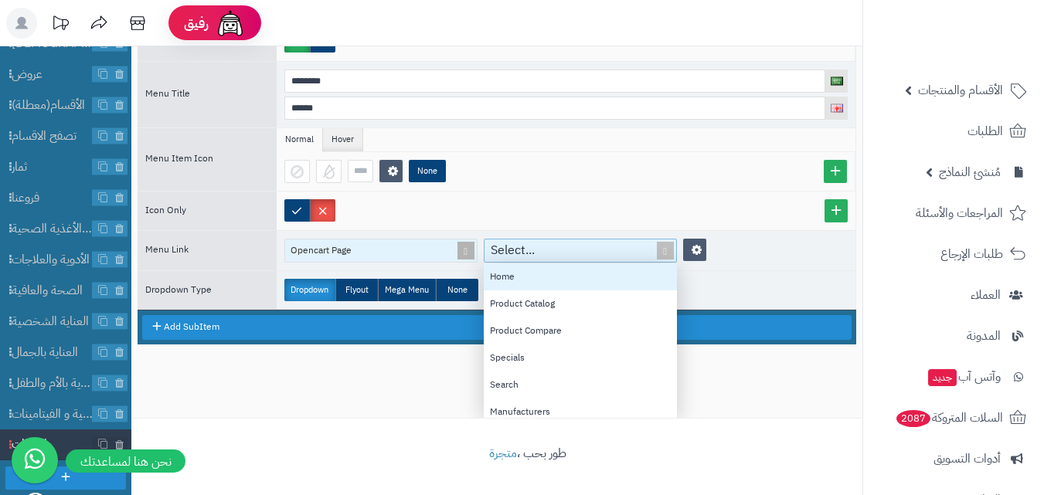
click at [386, 250] on div "Opencart Page" at bounding box center [374, 251] width 178 height 22
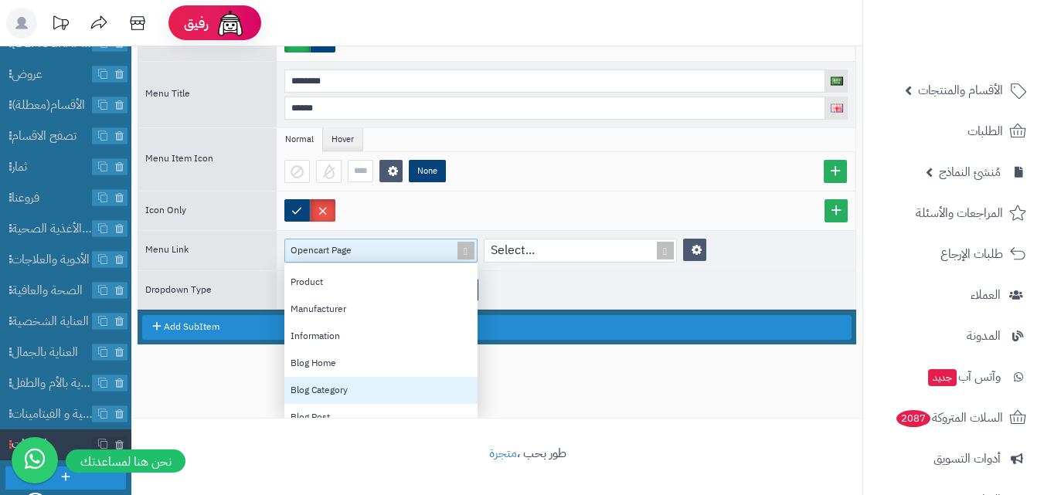
click at [373, 386] on div "Blog Category" at bounding box center [380, 390] width 193 height 27
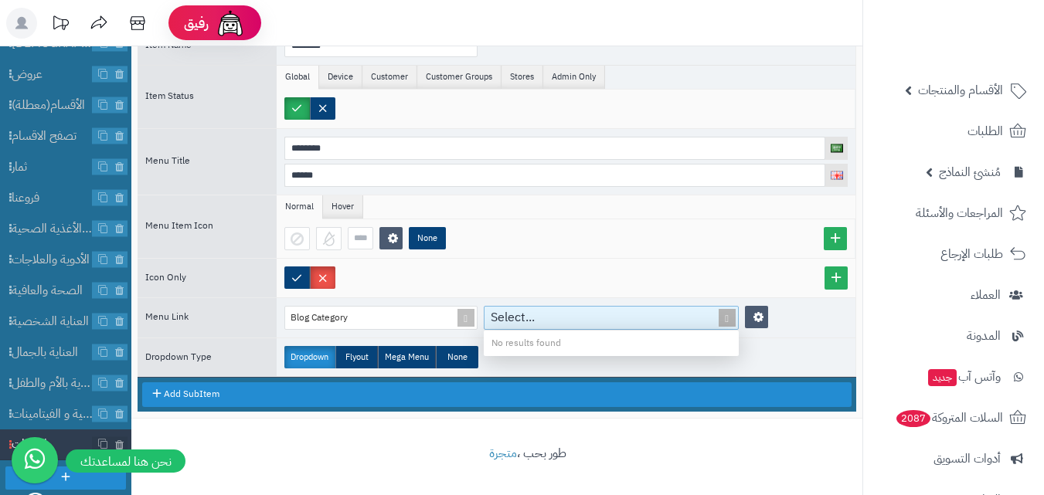
click at [586, 308] on div "Select..." at bounding box center [602, 318] width 236 height 22
click at [418, 312] on div "Blog Category" at bounding box center [374, 318] width 178 height 22
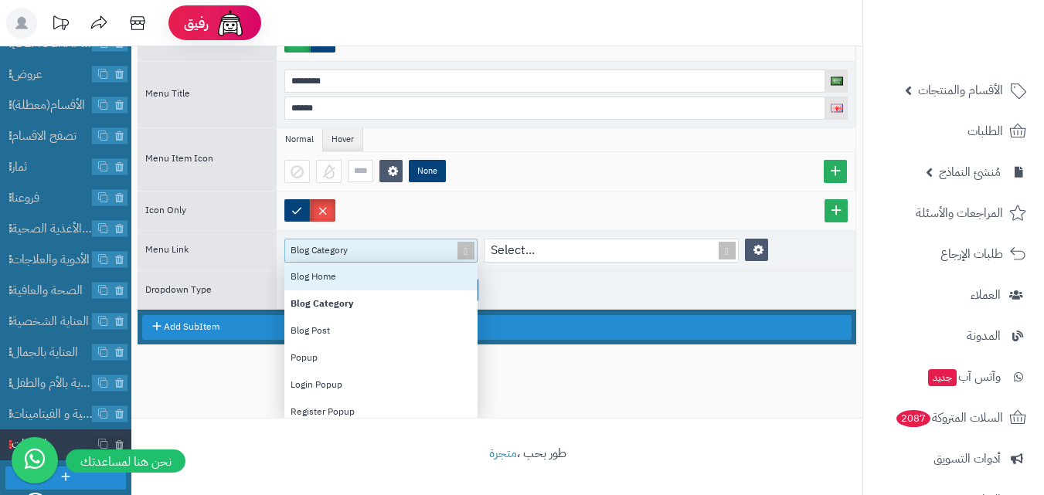
click at [392, 268] on div "Blog Home" at bounding box center [380, 276] width 193 height 27
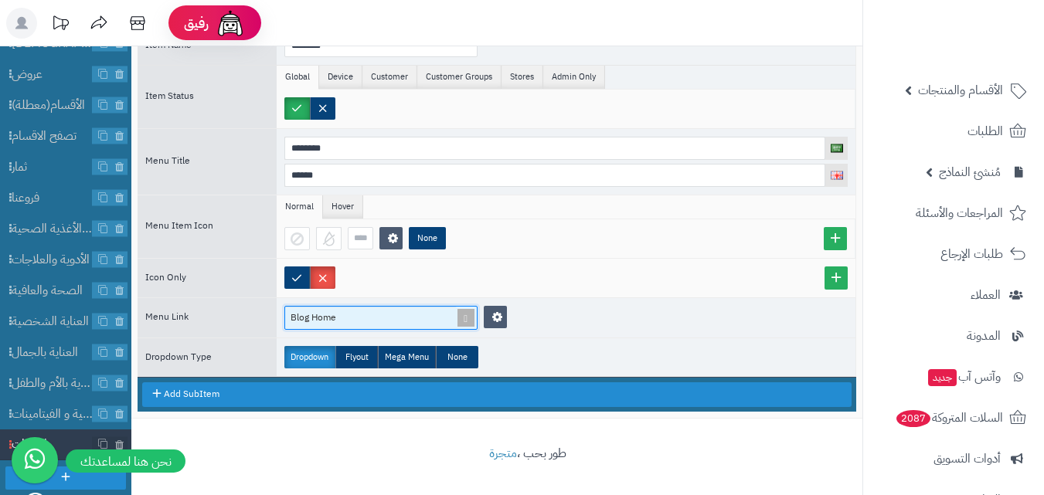
click at [389, 316] on div "Blog Home" at bounding box center [380, 318] width 193 height 24
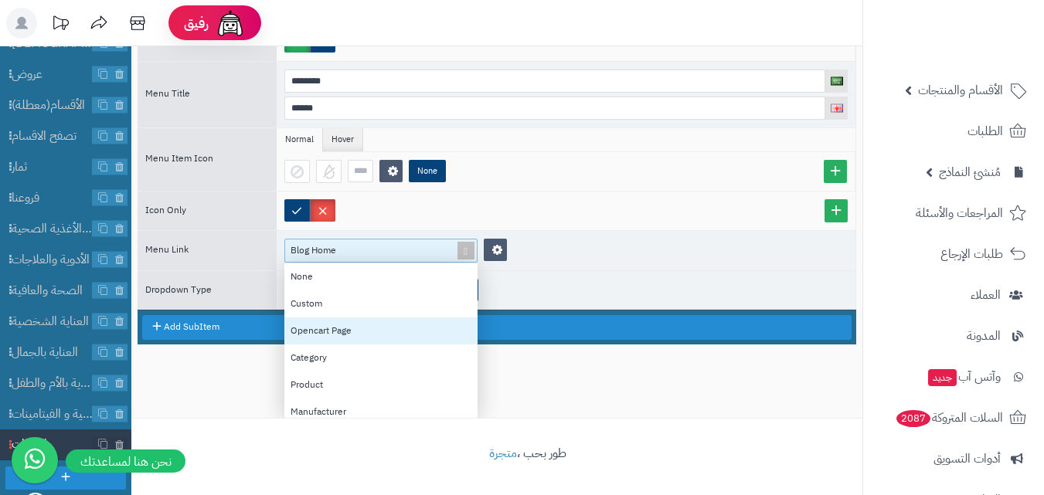
click at [386, 331] on div "Opencart Page" at bounding box center [380, 331] width 193 height 27
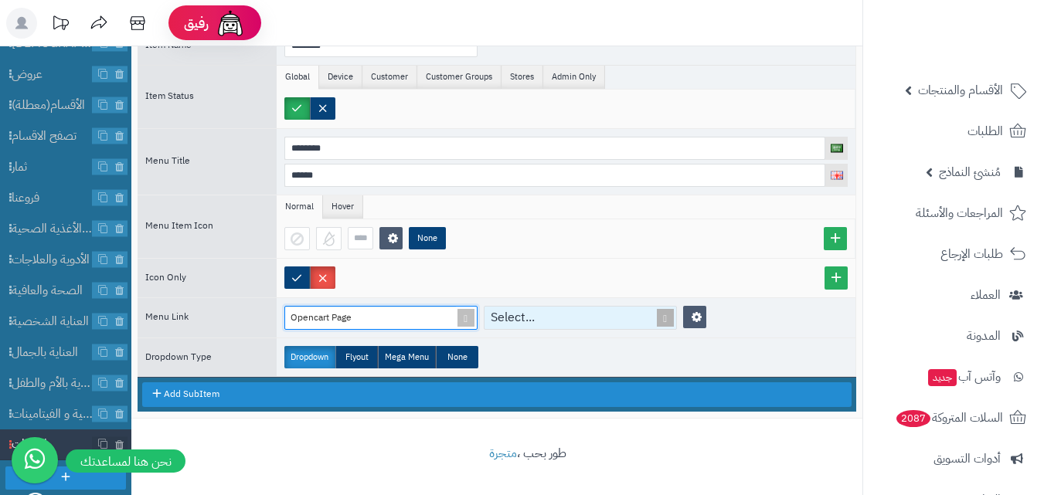
click at [578, 322] on div "Select..." at bounding box center [573, 318] width 178 height 22
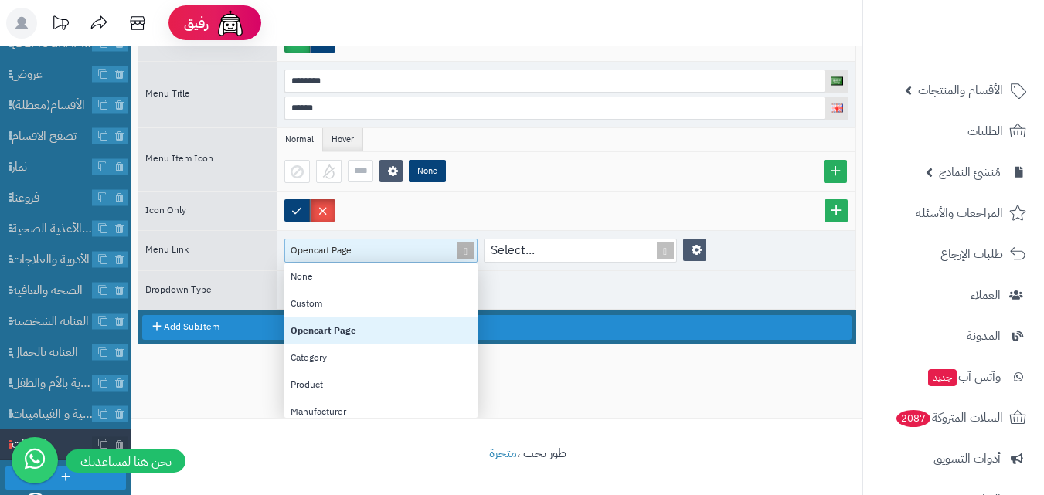
click at [397, 252] on div "Opencart Page" at bounding box center [374, 251] width 178 height 22
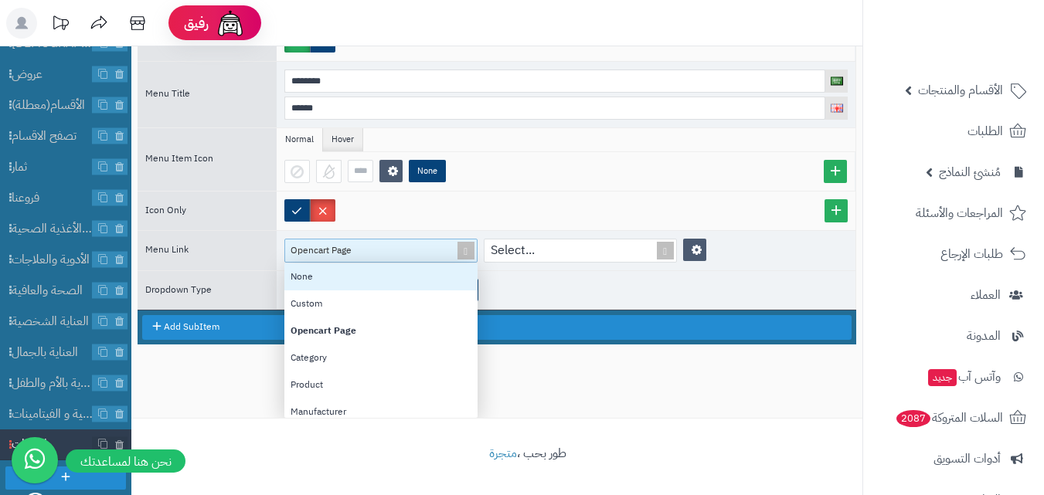
click at [352, 284] on div "None" at bounding box center [380, 276] width 193 height 27
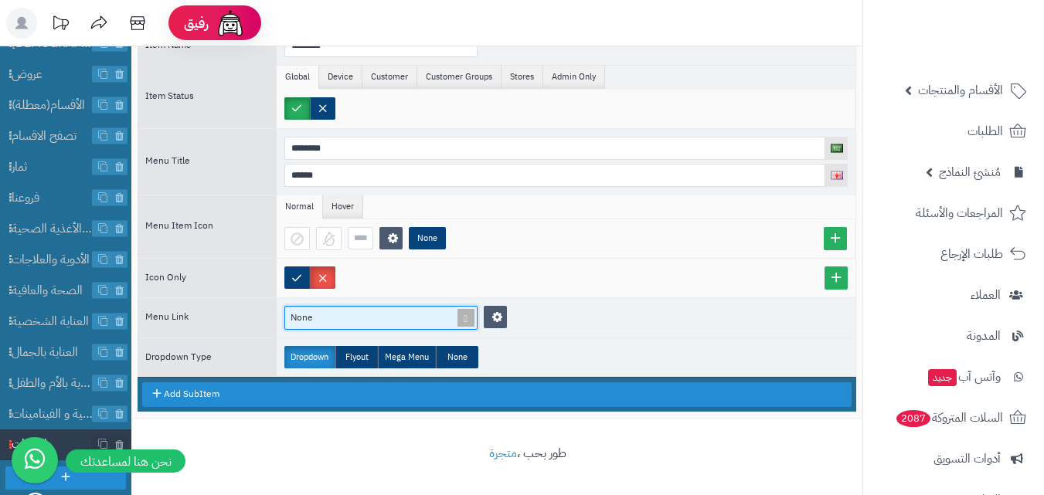
click at [437, 314] on div "None" at bounding box center [380, 318] width 193 height 24
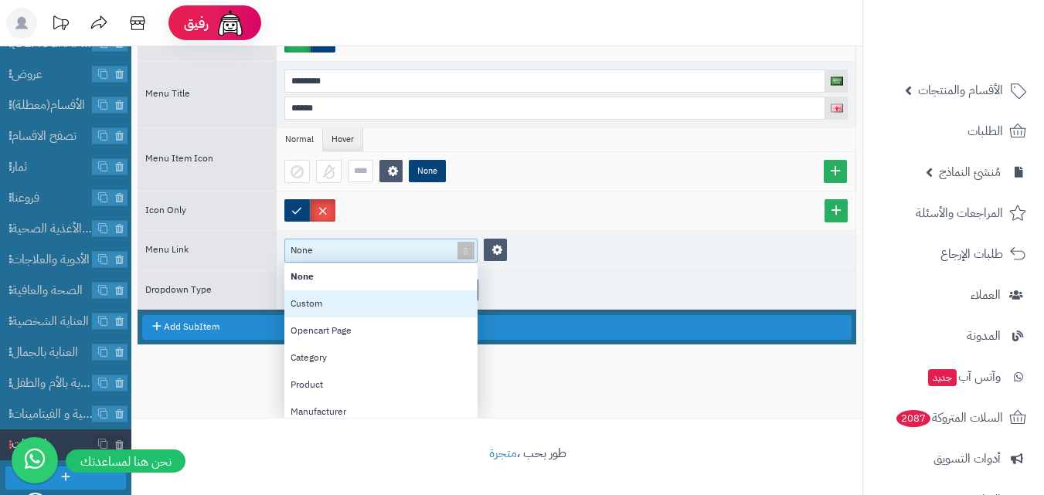
click at [410, 306] on div "Custom" at bounding box center [380, 304] width 193 height 27
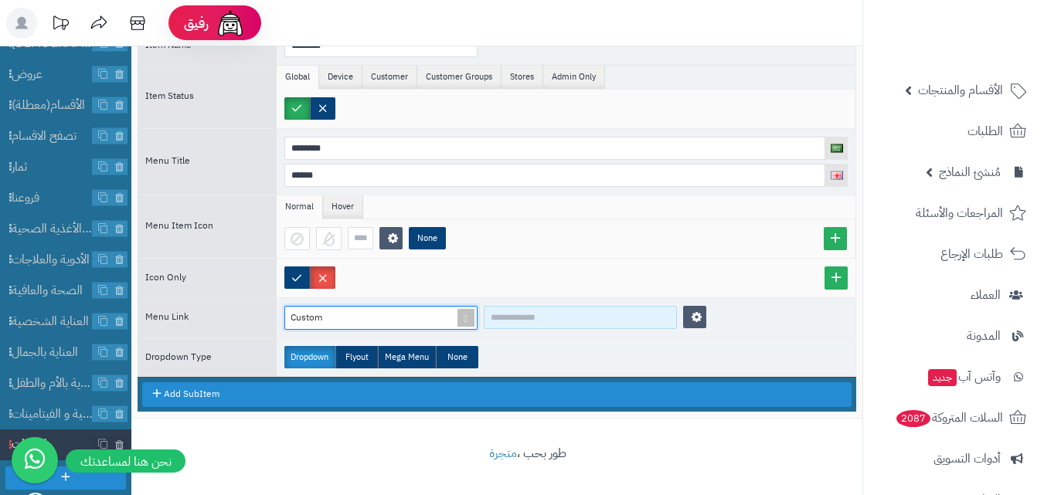
click at [521, 325] on input at bounding box center [580, 317] width 193 height 23
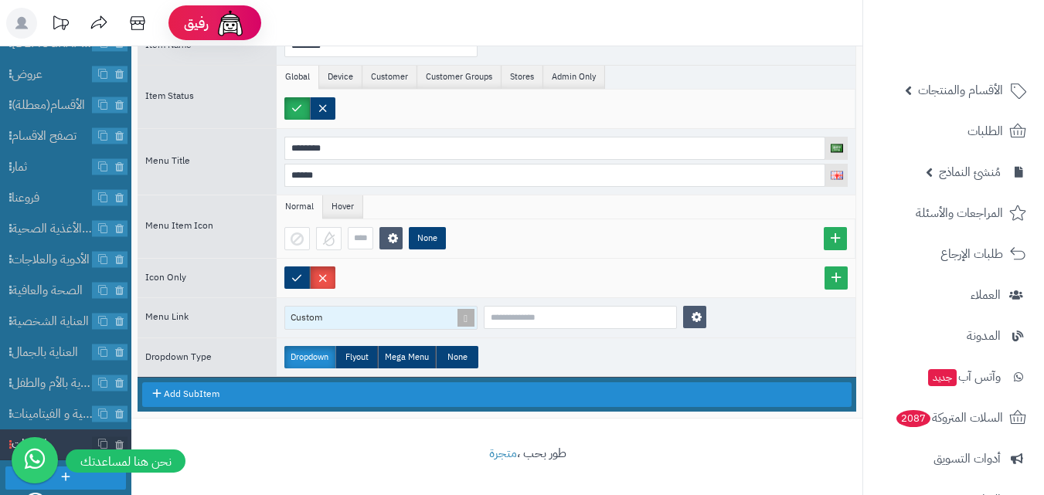
click at [384, 316] on div "Custom" at bounding box center [374, 318] width 178 height 22
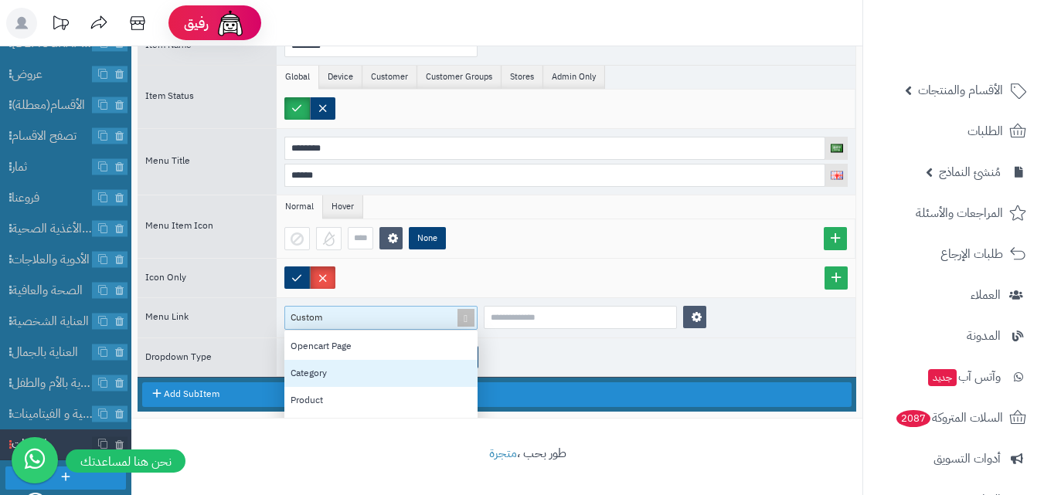
click at [348, 376] on div "Category" at bounding box center [380, 373] width 193 height 27
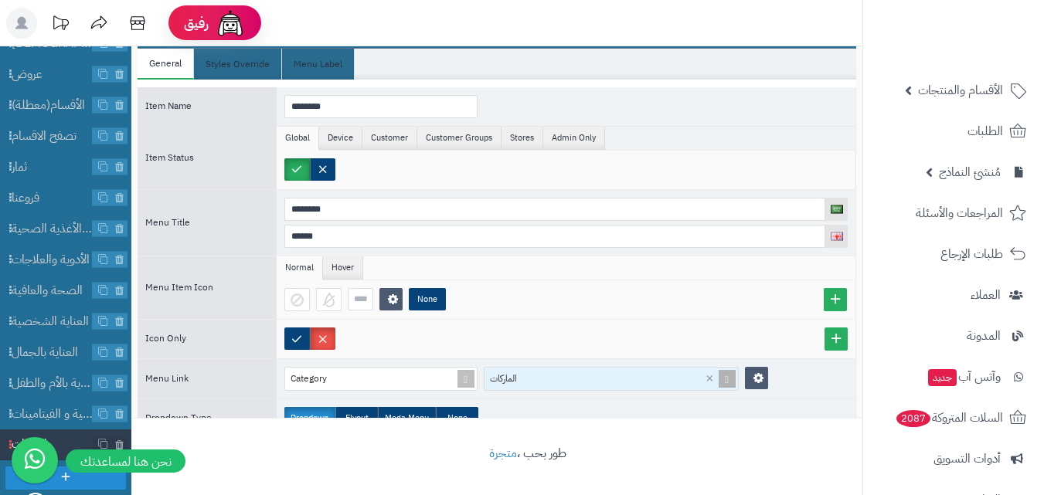
click at [545, 378] on div "الماركات" at bounding box center [602, 379] width 236 height 22
click at [562, 327] on div at bounding box center [566, 339] width 579 height 39
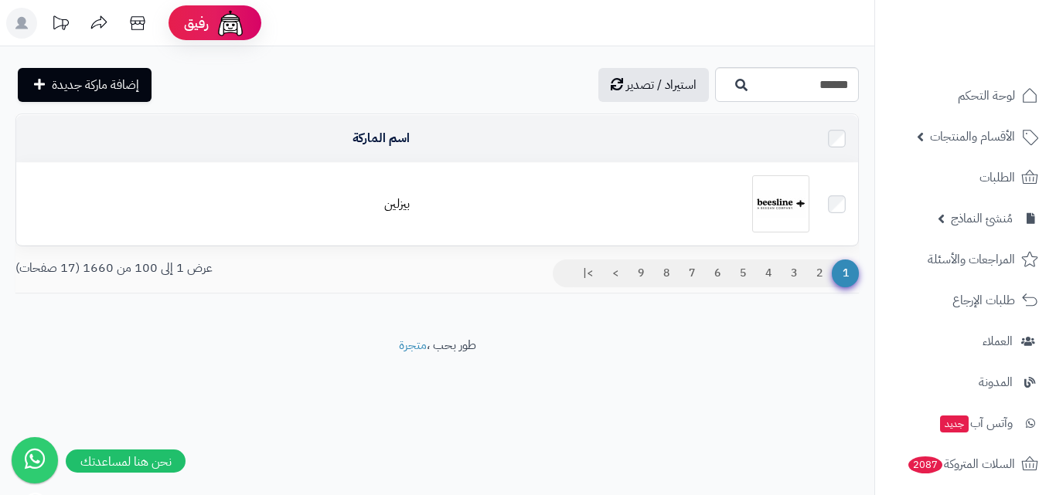
click at [767, 196] on img at bounding box center [780, 203] width 57 height 57
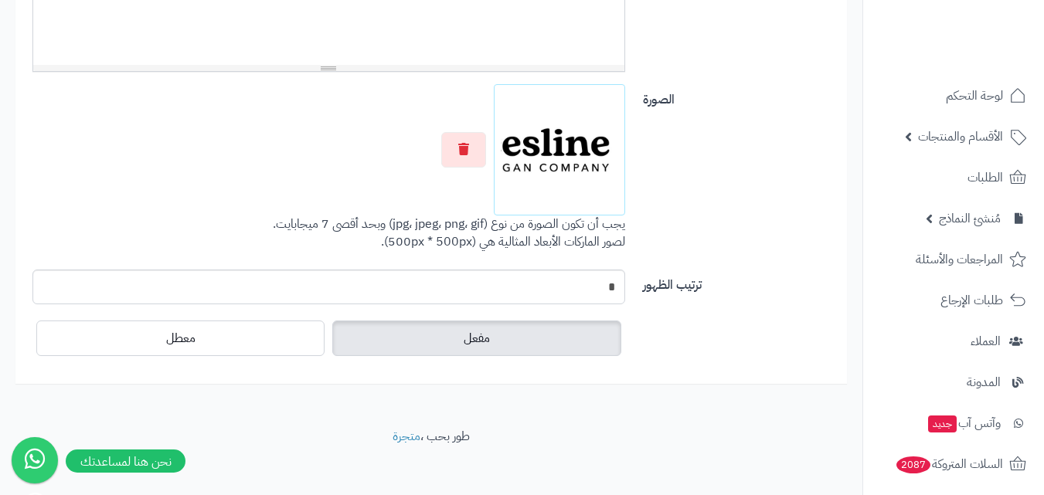
scroll to position [639, 0]
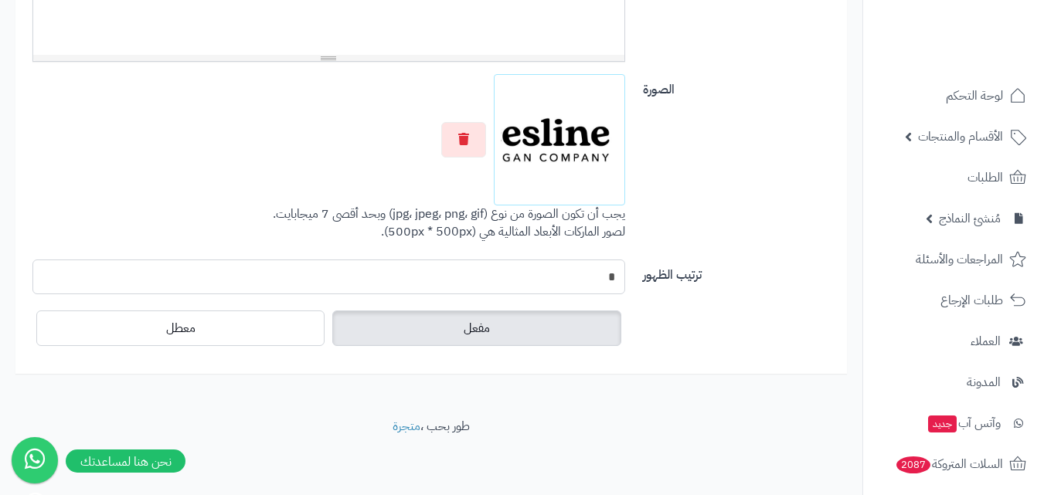
click at [525, 277] on input "*" at bounding box center [328, 277] width 593 height 35
click at [508, 331] on label "مفعل" at bounding box center [476, 329] width 288 height 36
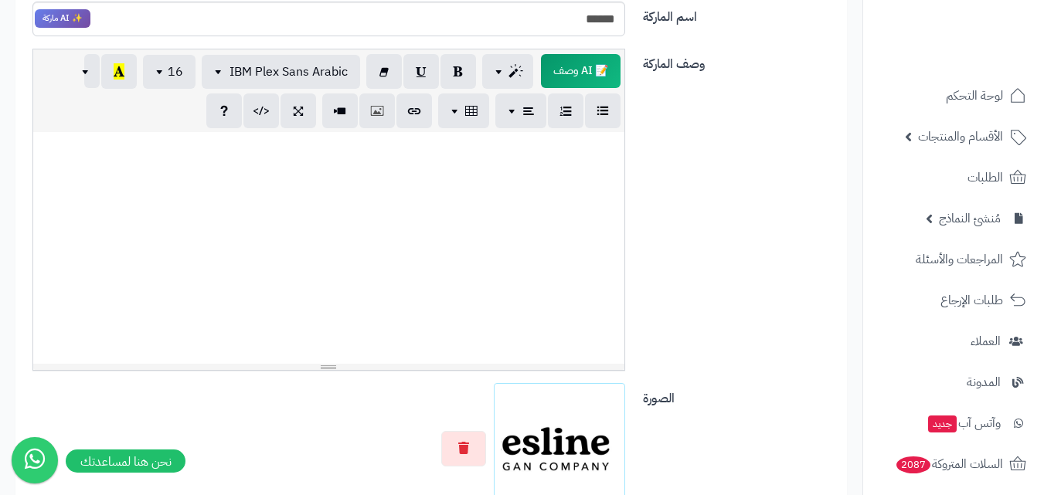
scroll to position [73, 0]
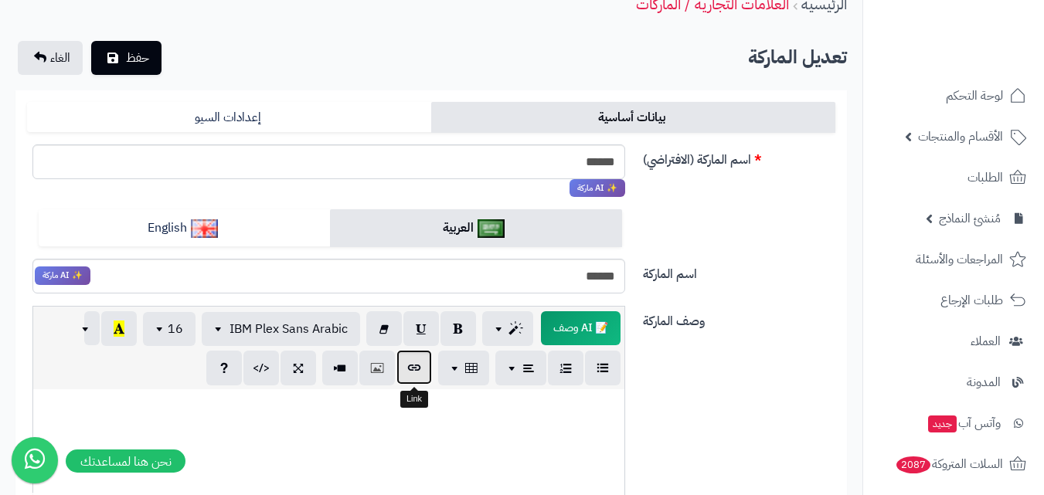
click at [413, 369] on icon "button" at bounding box center [414, 367] width 11 height 16
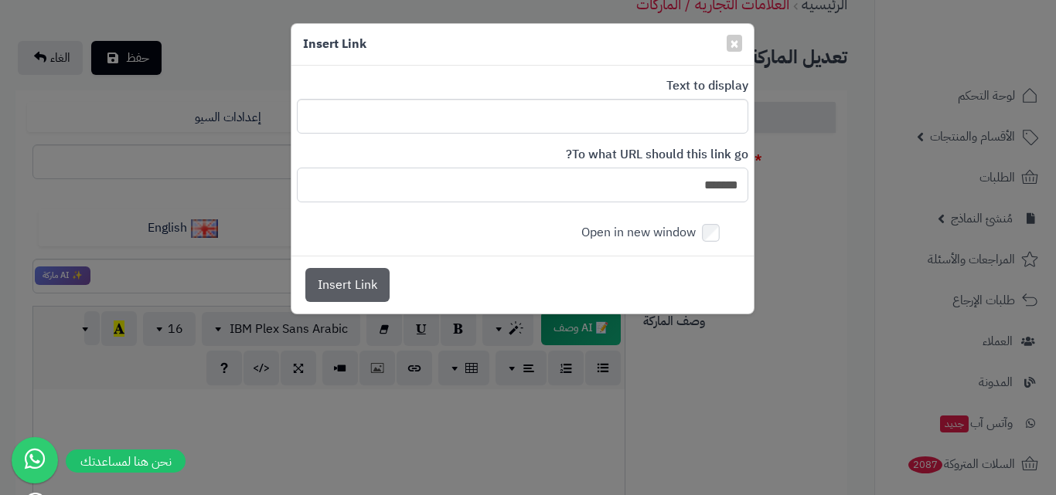
click at [616, 168] on input "*******" at bounding box center [522, 185] width 451 height 35
click at [760, 323] on div "× Insert Link Text to display To what URL should this link go? ******* Open in …" at bounding box center [528, 247] width 1056 height 495
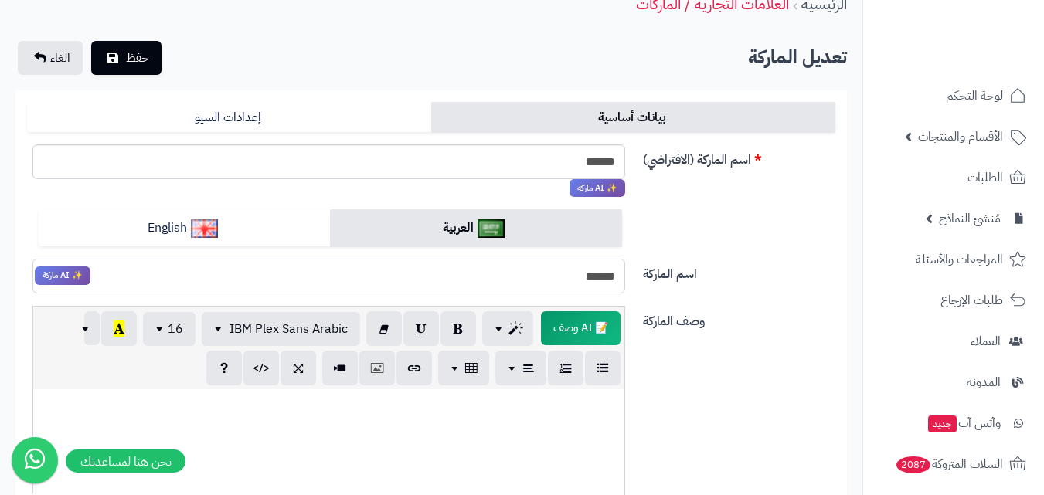
click at [558, 280] on input "******" at bounding box center [328, 276] width 593 height 35
click at [216, 108] on link "إعدادات السيو" at bounding box center [229, 117] width 404 height 31
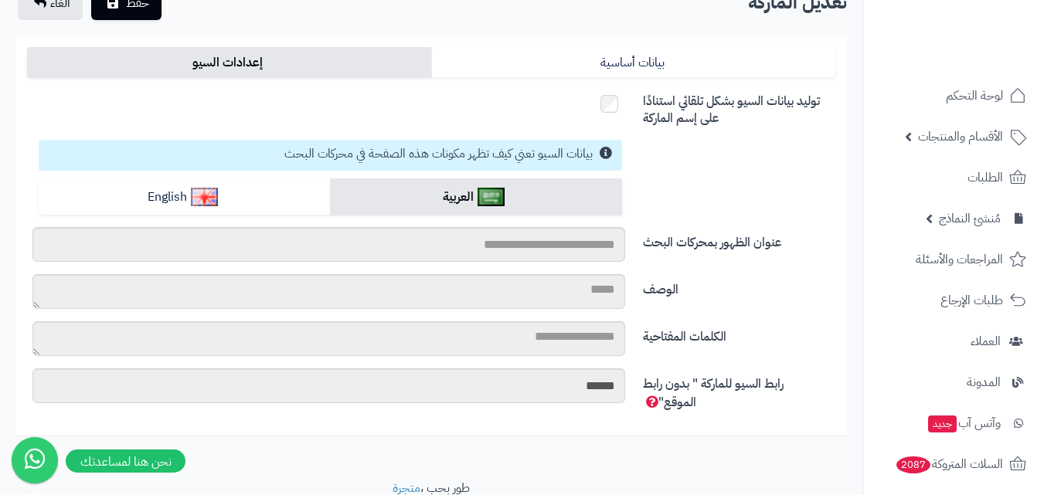
scroll to position [35, 0]
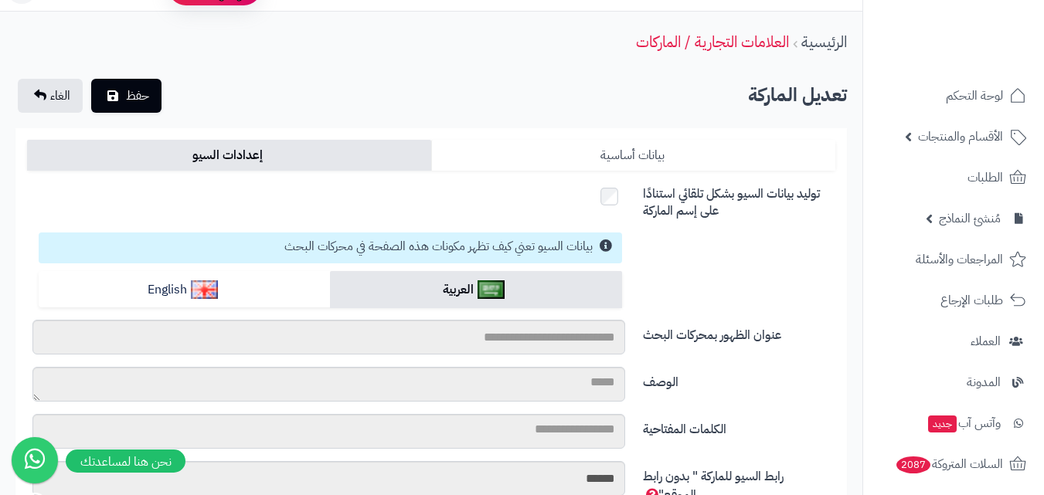
click at [615, 160] on link "بيانات أساسية" at bounding box center [633, 155] width 404 height 31
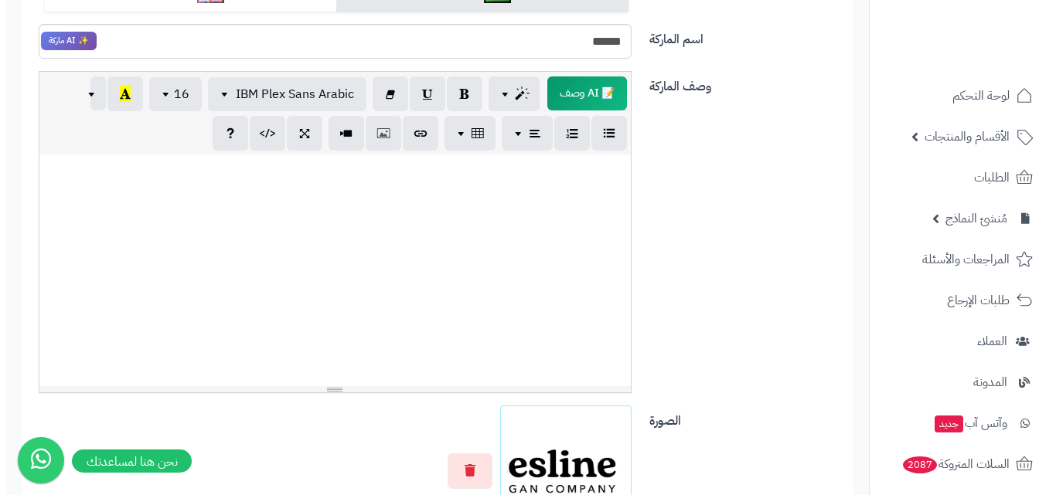
scroll to position [189, 0]
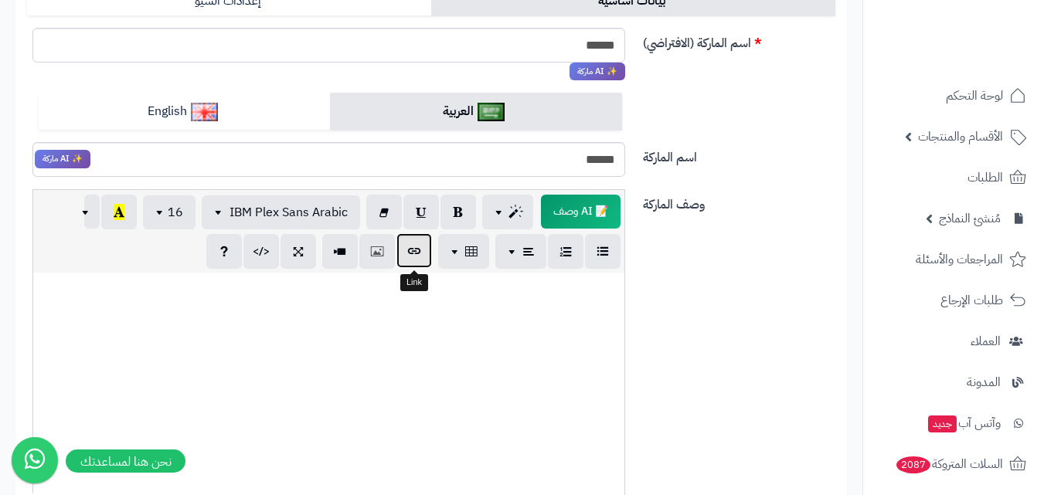
click at [413, 255] on icon "button" at bounding box center [414, 251] width 11 height 16
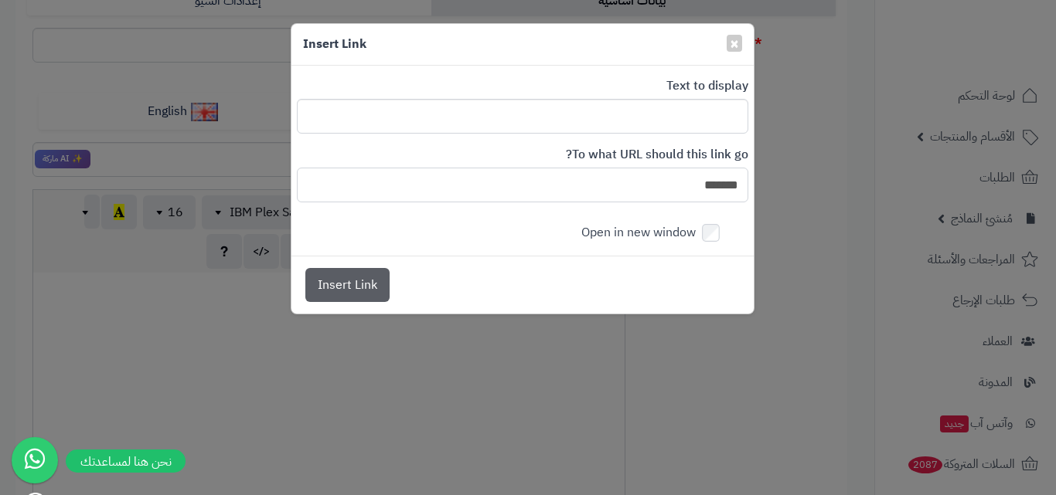
paste input "**********"
type input "**********"
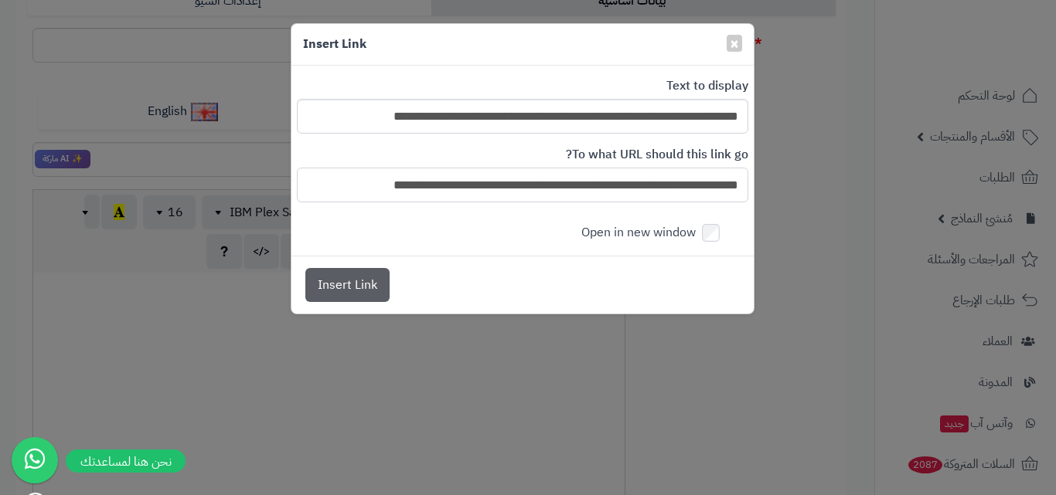
scroll to position [0, -147]
type input "*******"
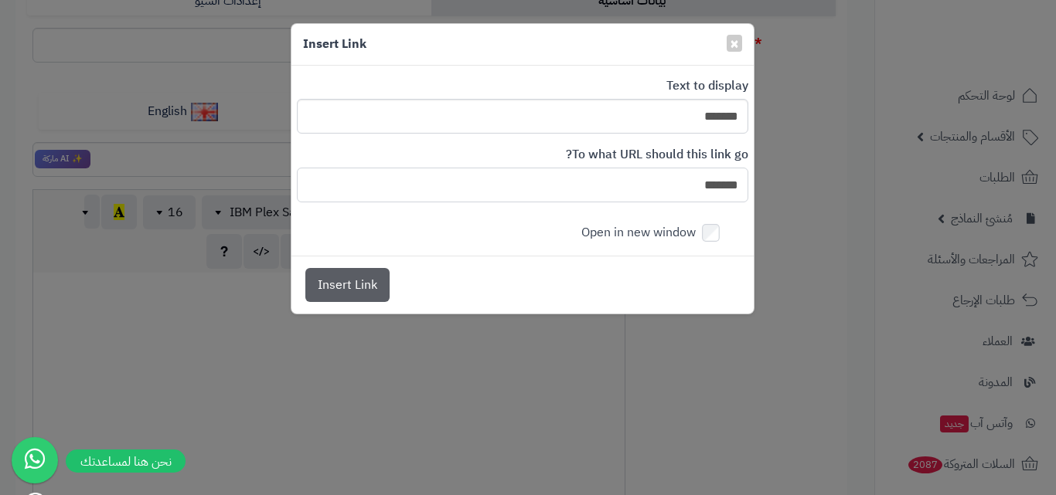
scroll to position [0, 0]
click at [631, 113] on input "*******" at bounding box center [522, 116] width 451 height 35
click at [642, 184] on input "*******" at bounding box center [522, 185] width 451 height 35
paste input "**********"
type input "**********"
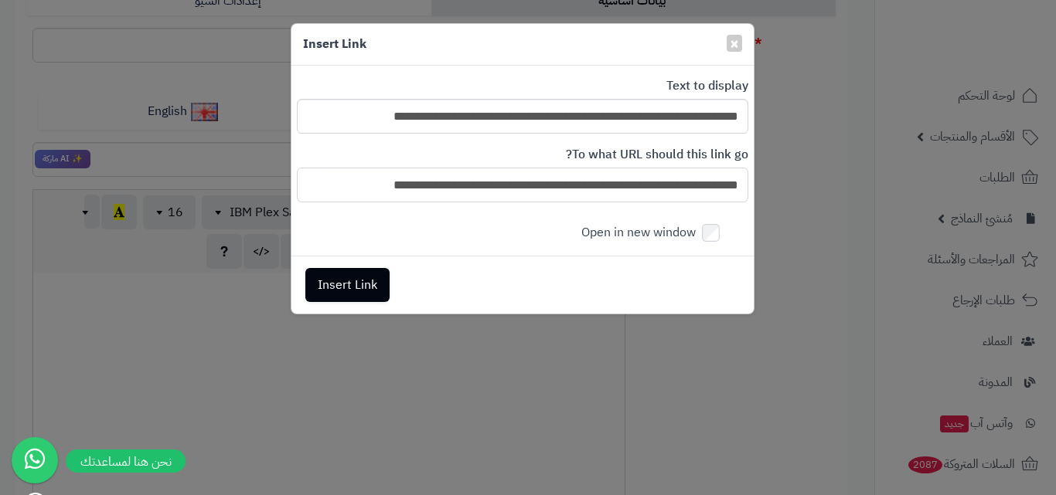
scroll to position [0, -147]
type input "**********"
click at [365, 280] on button "Insert Link" at bounding box center [347, 284] width 84 height 34
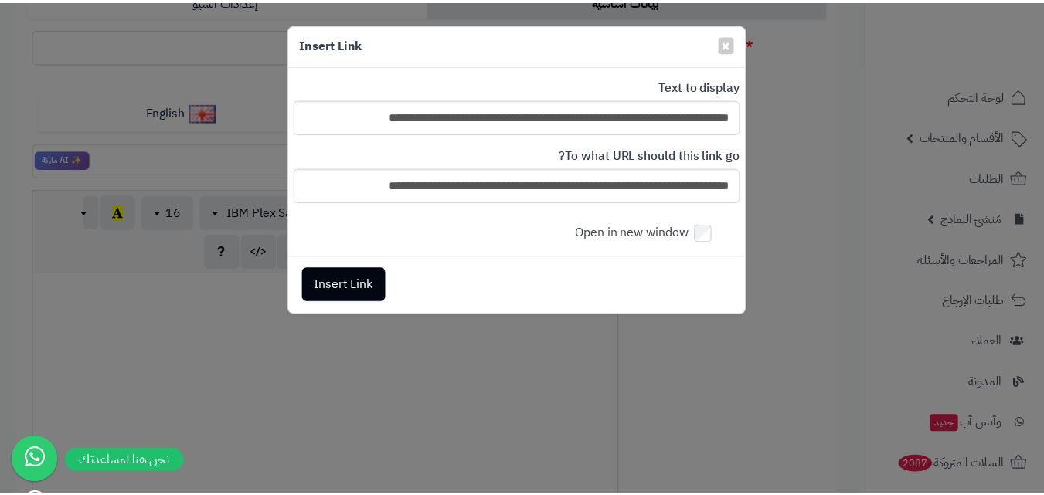
scroll to position [0, 0]
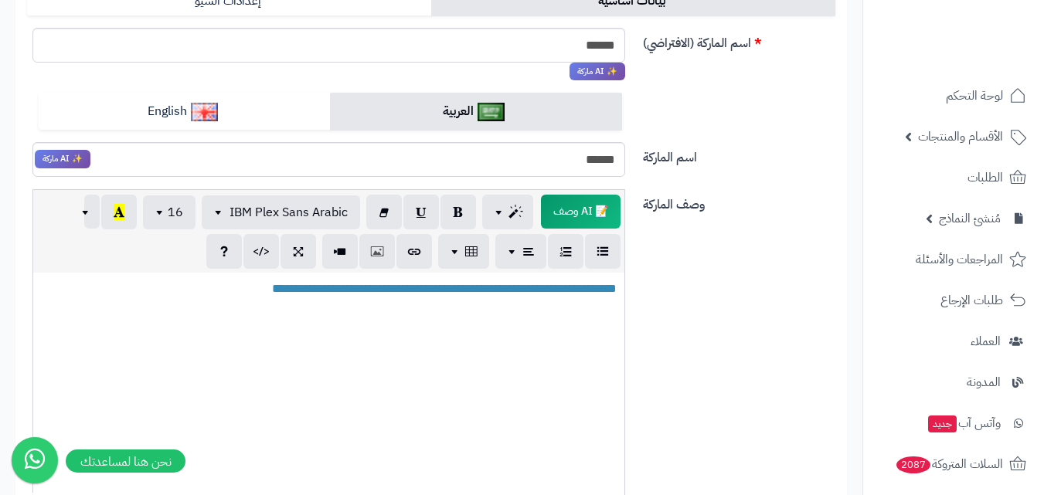
click at [422, 331] on div "**********" at bounding box center [328, 389] width 591 height 232
click at [450, 286] on link "**********" at bounding box center [444, 289] width 345 height 12
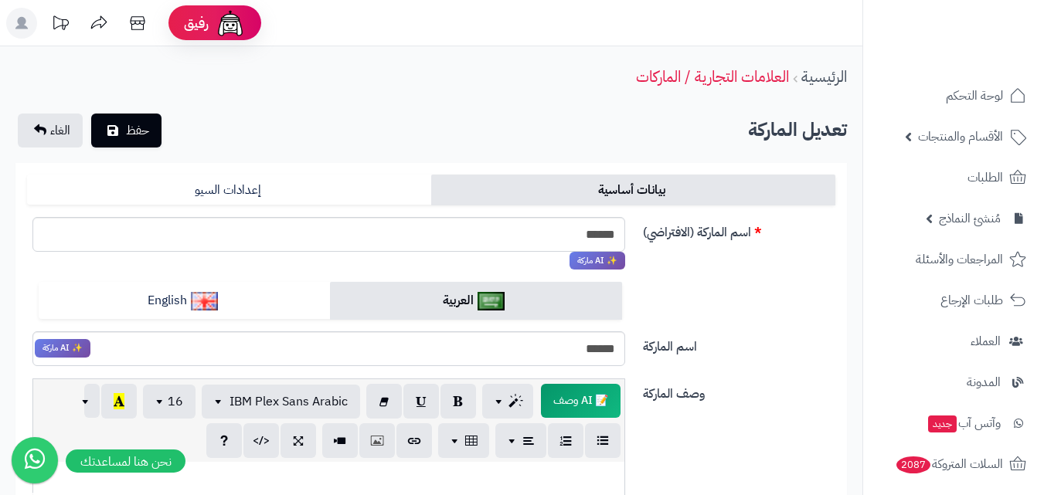
click at [685, 193] on link "بيانات أساسية" at bounding box center [633, 190] width 404 height 31
click at [645, 183] on link "بيانات أساسية" at bounding box center [633, 190] width 404 height 31
click at [253, 188] on link "إعدادات السيو" at bounding box center [229, 190] width 404 height 31
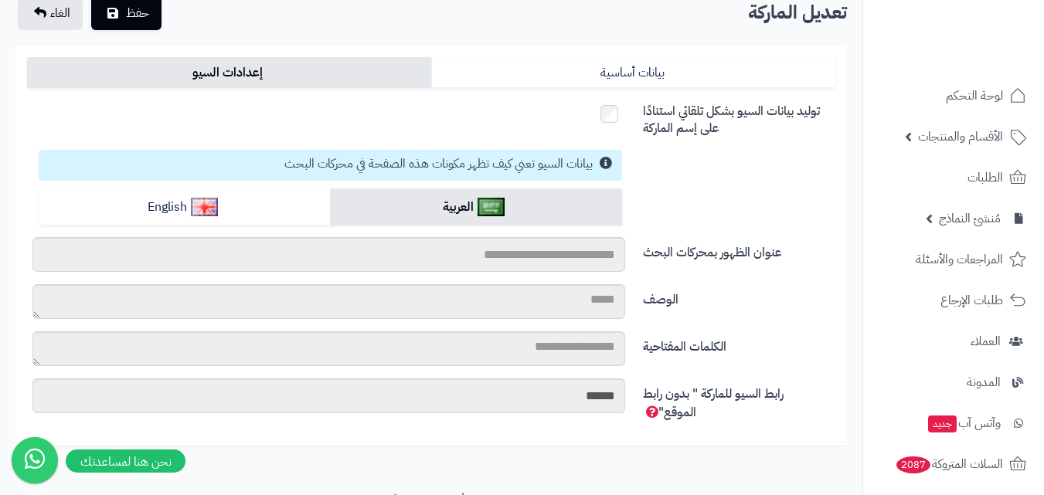
scroll to position [189, 0]
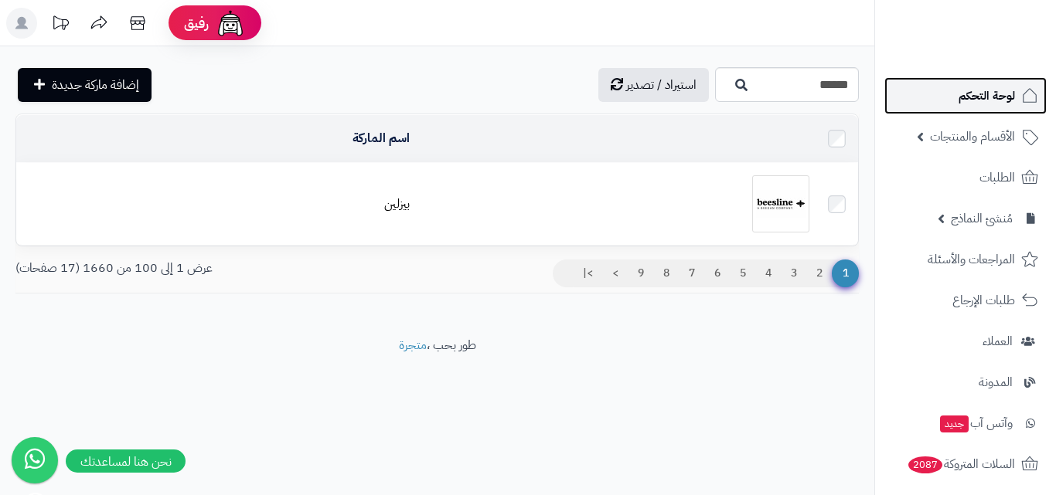
click at [964, 104] on span "لوحة التحكم" at bounding box center [986, 96] width 56 height 22
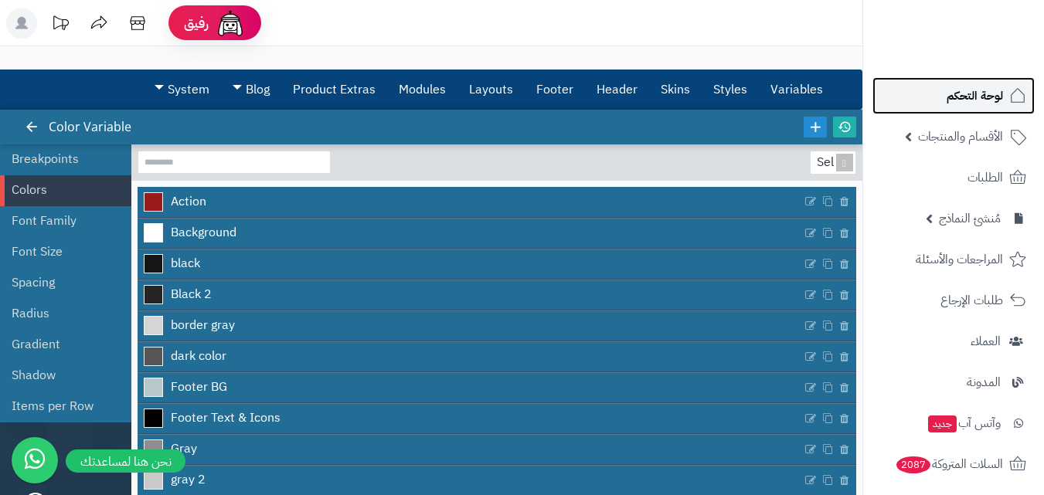
click at [973, 110] on link "لوحة التحكم" at bounding box center [953, 95] width 162 height 37
